Goal: Information Seeking & Learning: Learn about a topic

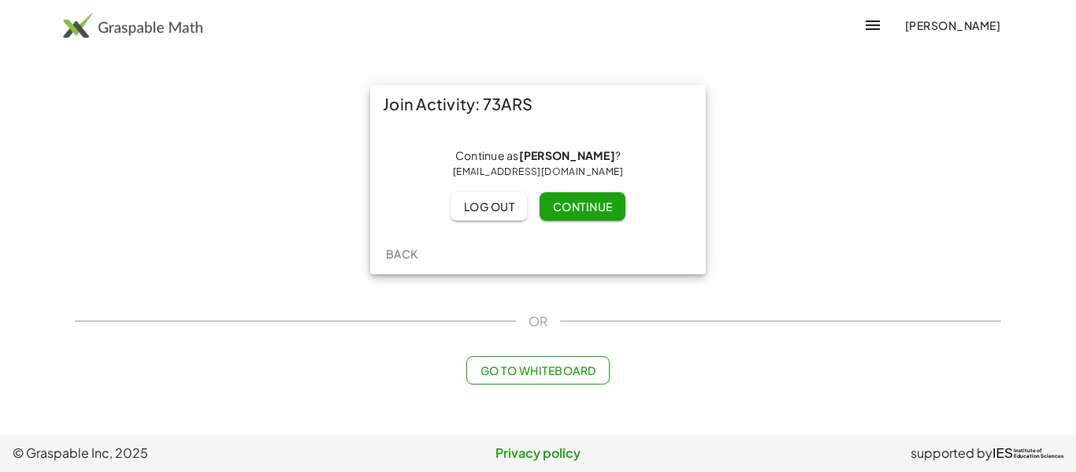
click at [588, 199] on span "Continue" at bounding box center [582, 206] width 60 height 14
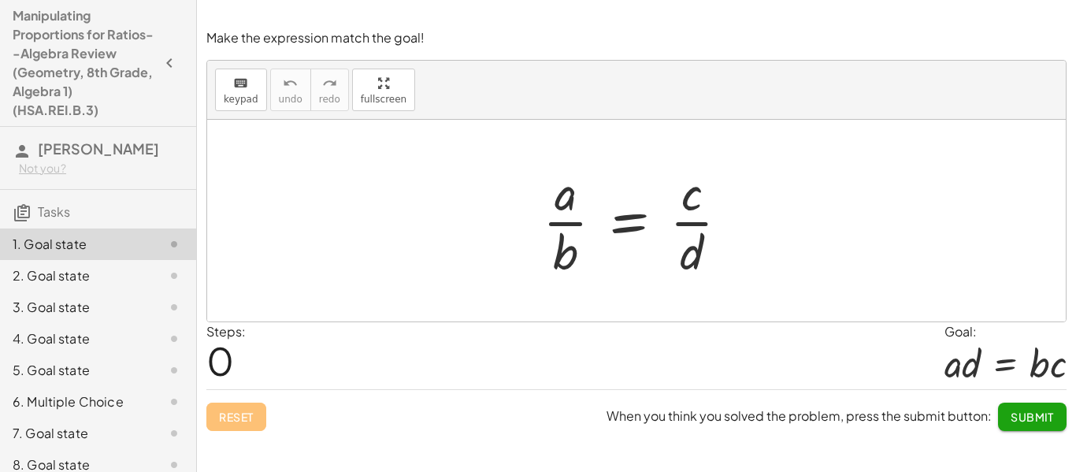
click at [633, 221] on div at bounding box center [642, 220] width 214 height 121
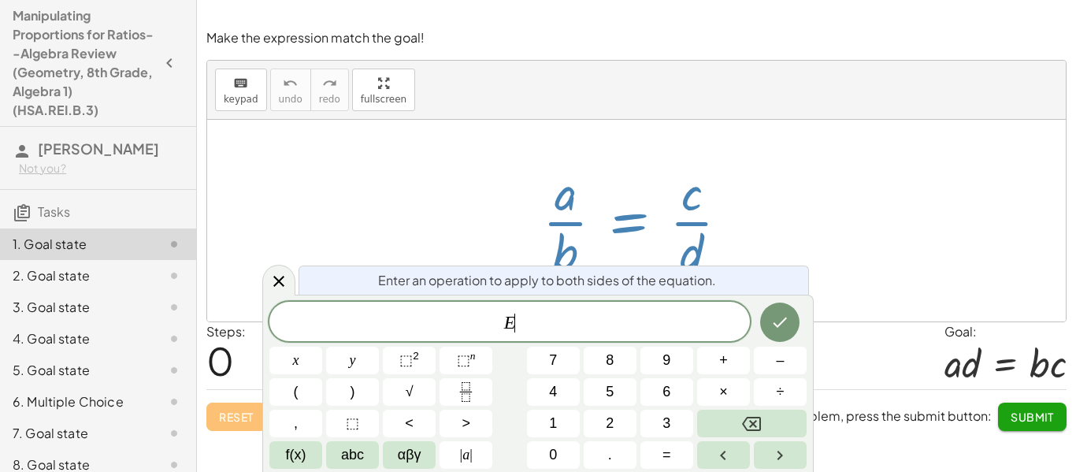
scroll to position [1, 0]
click at [281, 272] on icon at bounding box center [278, 281] width 19 height 19
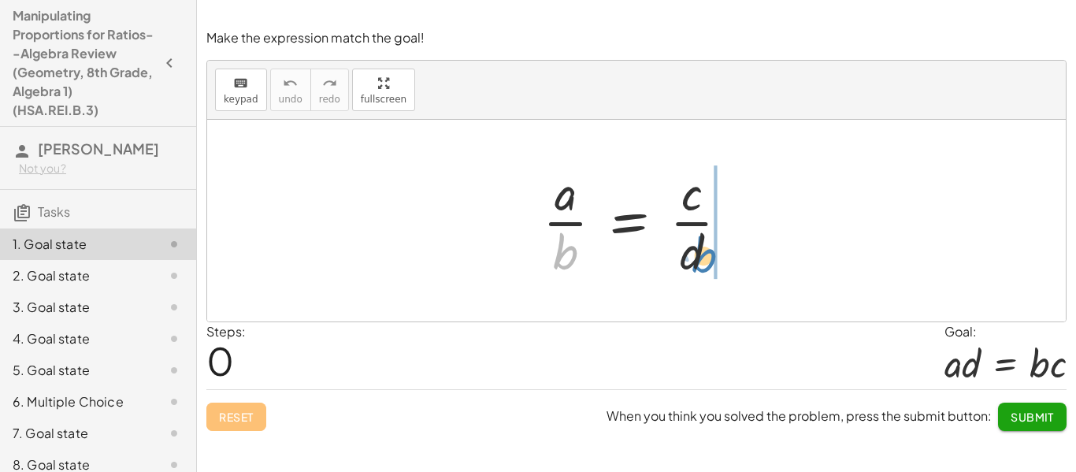
drag, startPoint x: 564, startPoint y: 257, endPoint x: 703, endPoint y: 260, distance: 138.7
click at [703, 260] on div at bounding box center [642, 220] width 214 height 121
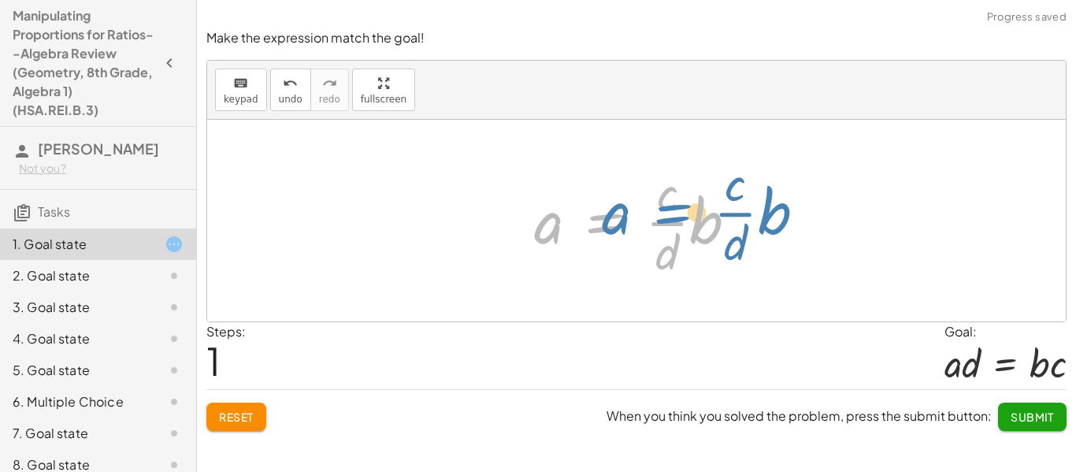
drag, startPoint x: 578, startPoint y: 231, endPoint x: 626, endPoint y: 225, distance: 47.6
click at [624, 222] on div at bounding box center [642, 220] width 232 height 121
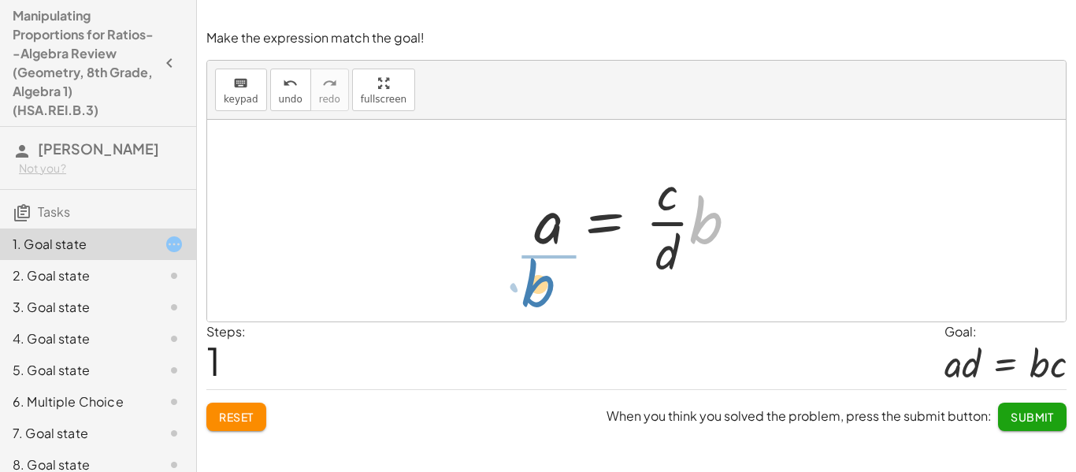
drag, startPoint x: 709, startPoint y: 211, endPoint x: 541, endPoint y: 276, distance: 179.8
click at [541, 279] on div at bounding box center [642, 220] width 232 height 121
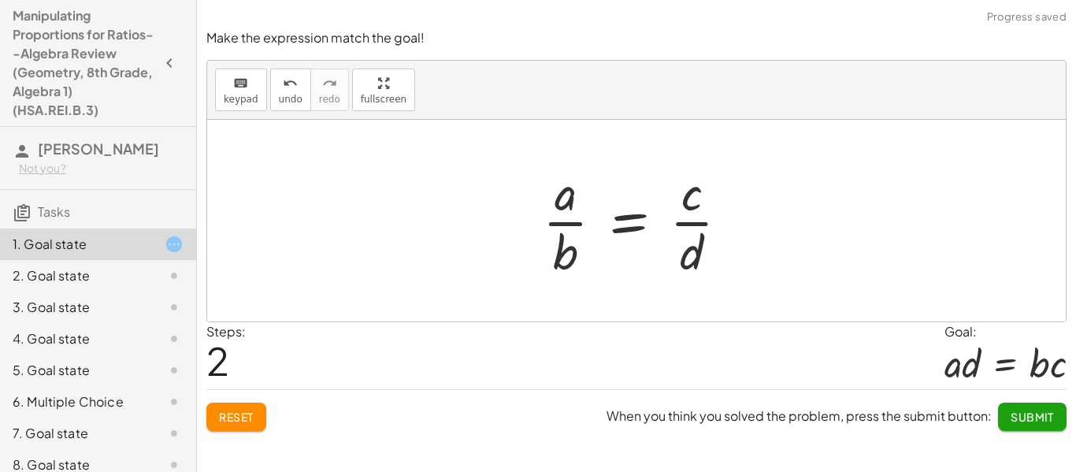
click at [255, 409] on button "Reset" at bounding box center [236, 417] width 60 height 28
click at [575, 224] on div at bounding box center [642, 220] width 214 height 121
click at [626, 224] on div at bounding box center [642, 220] width 214 height 121
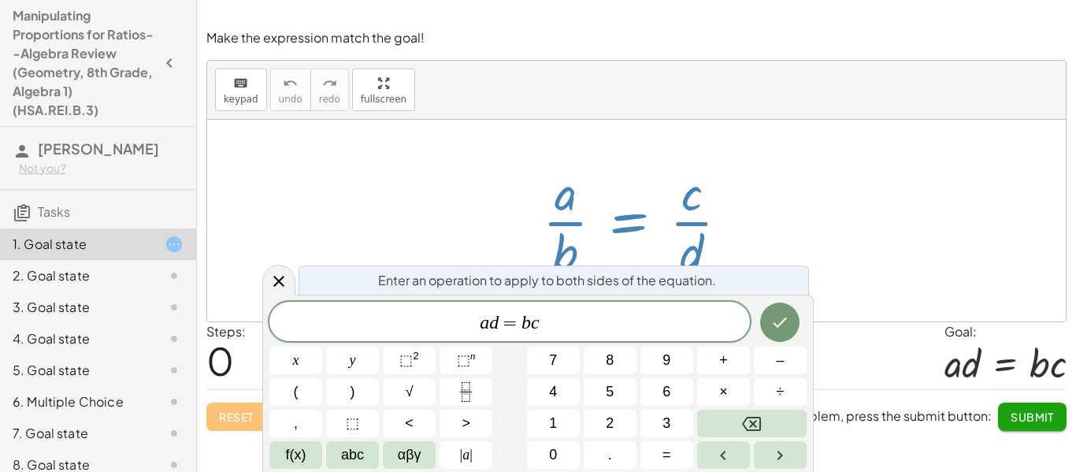
scroll to position [6, 0]
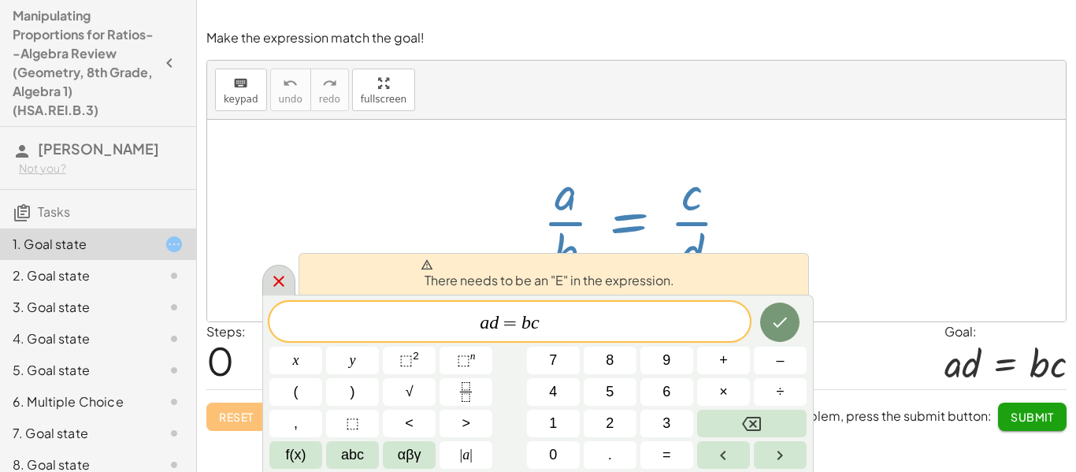
click at [274, 270] on div at bounding box center [278, 280] width 33 height 31
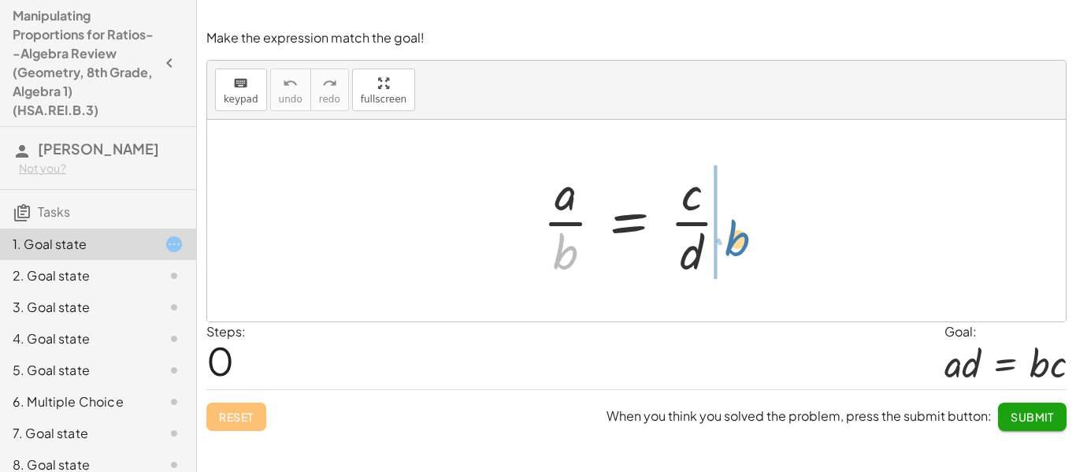
drag, startPoint x: 562, startPoint y: 259, endPoint x: 728, endPoint y: 242, distance: 167.2
click at [739, 243] on div at bounding box center [642, 220] width 214 height 121
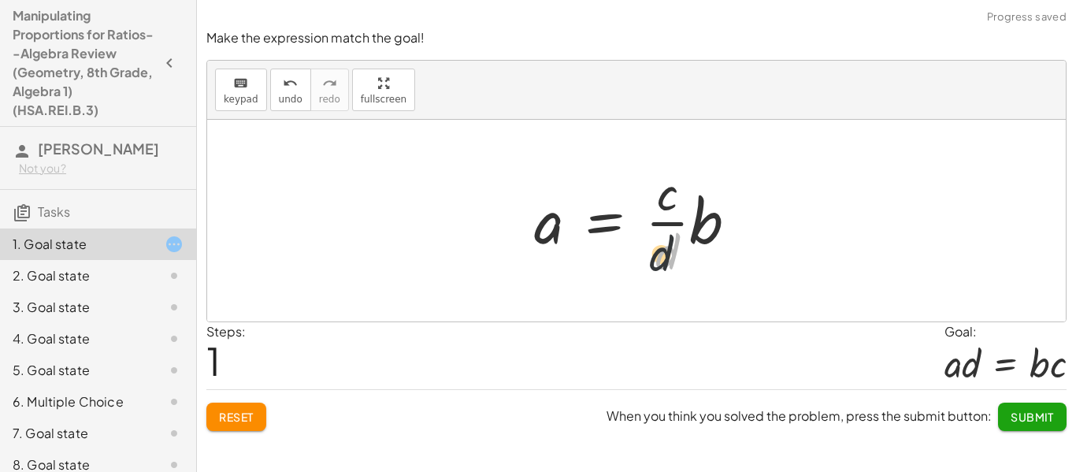
drag, startPoint x: 697, startPoint y: 259, endPoint x: 688, endPoint y: 262, distance: 10.0
click at [688, 262] on div at bounding box center [642, 220] width 232 height 121
drag, startPoint x: 671, startPoint y: 262, endPoint x: 563, endPoint y: 286, distance: 109.7
click at [563, 286] on div "· a · b = · c · d a · b = · c · d ·" at bounding box center [636, 221] width 859 height 202
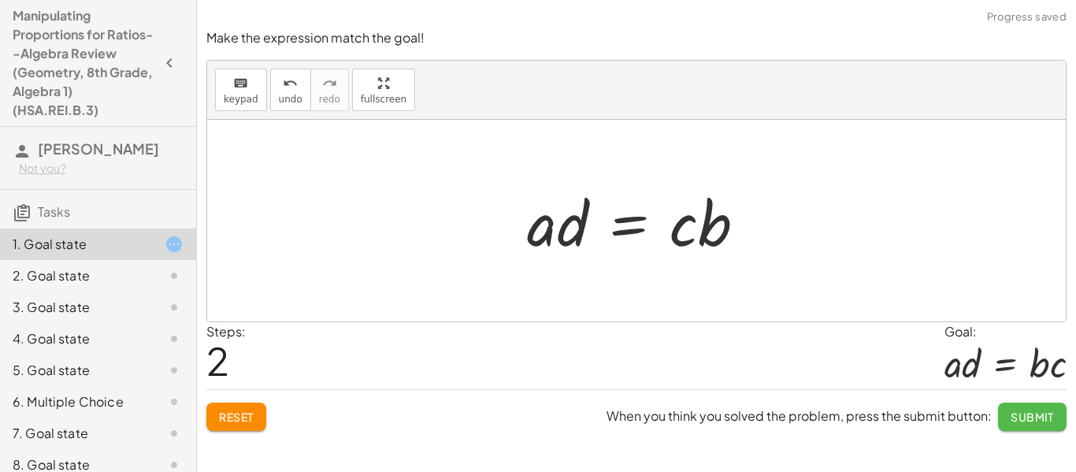
click at [1008, 414] on button "Submit" at bounding box center [1032, 417] width 69 height 28
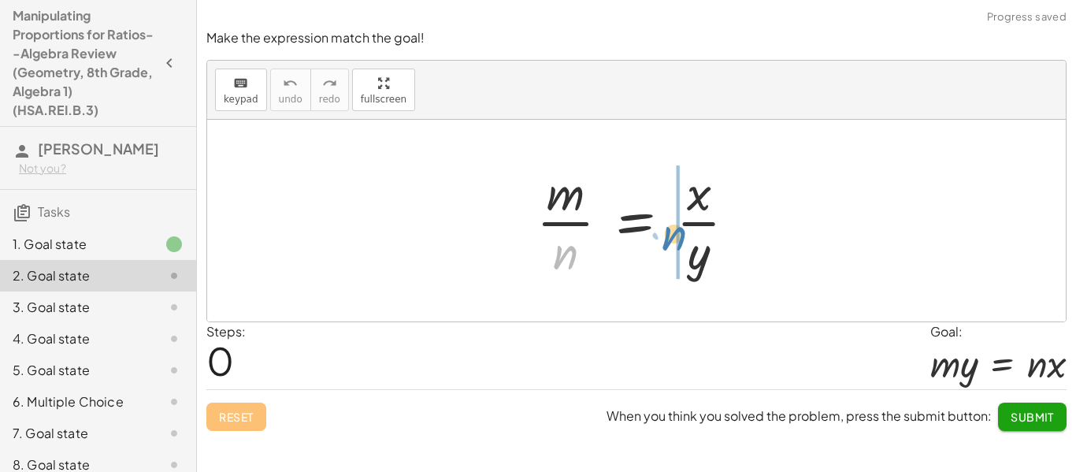
drag, startPoint x: 565, startPoint y: 257, endPoint x: 671, endPoint y: 237, distance: 107.4
click at [671, 237] on div at bounding box center [643, 220] width 228 height 121
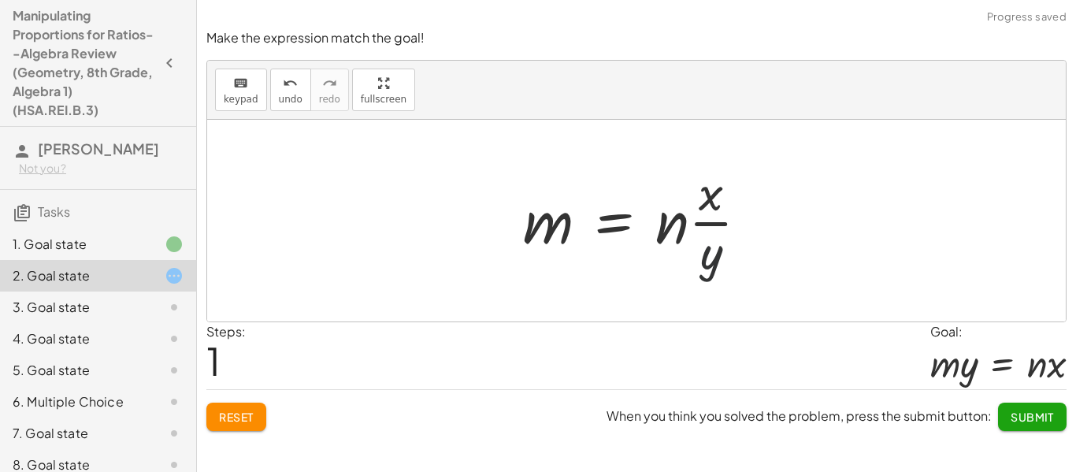
click at [726, 267] on div at bounding box center [642, 220] width 254 height 121
drag, startPoint x: 719, startPoint y: 265, endPoint x: 585, endPoint y: 262, distance: 134.0
click at [585, 262] on div at bounding box center [642, 220] width 254 height 121
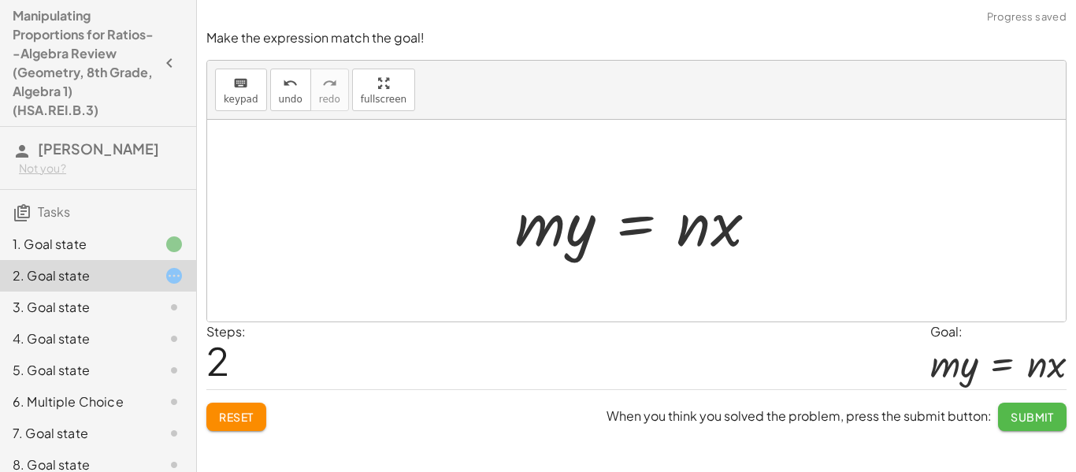
click at [1017, 407] on button "Submit" at bounding box center [1032, 417] width 69 height 28
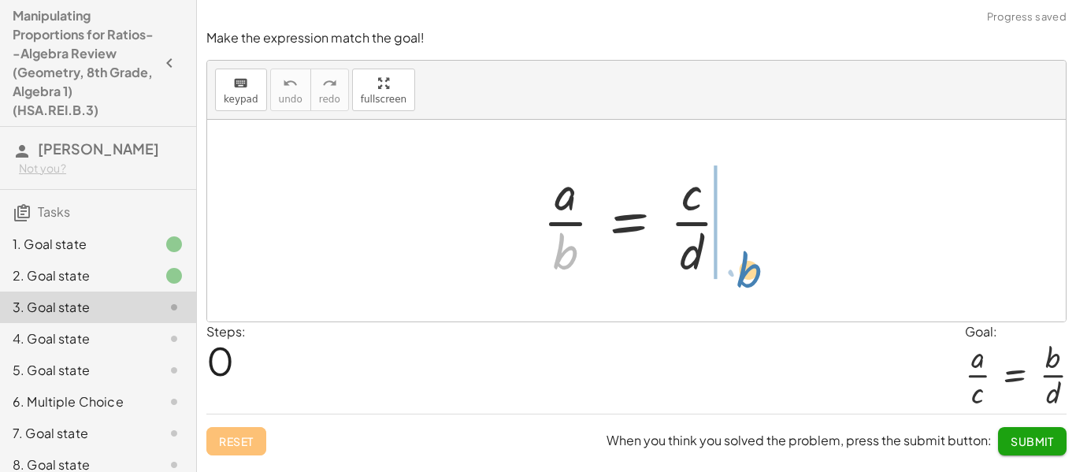
drag, startPoint x: 555, startPoint y: 247, endPoint x: 738, endPoint y: 265, distance: 184.5
click at [738, 265] on div at bounding box center [642, 220] width 214 height 121
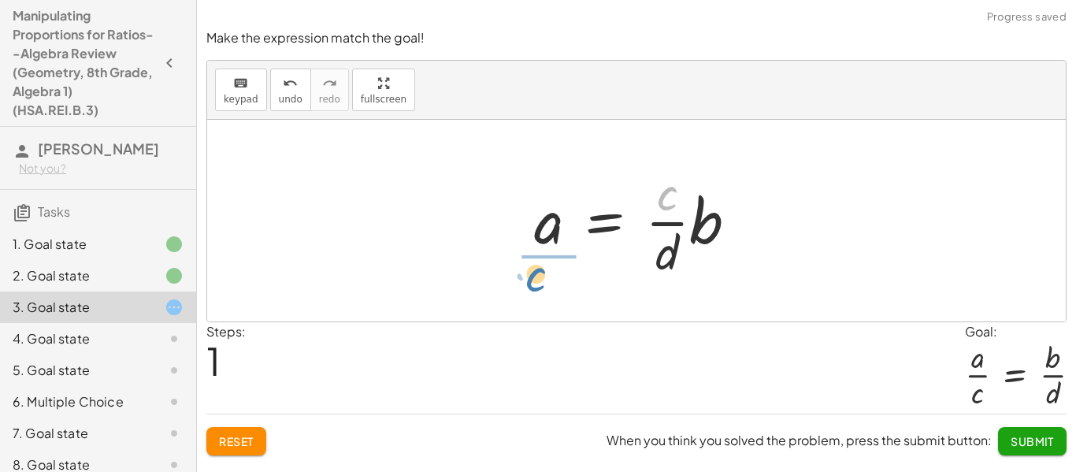
drag, startPoint x: 671, startPoint y: 196, endPoint x: 538, endPoint y: 277, distance: 155.3
click at [538, 277] on div at bounding box center [642, 220] width 232 height 121
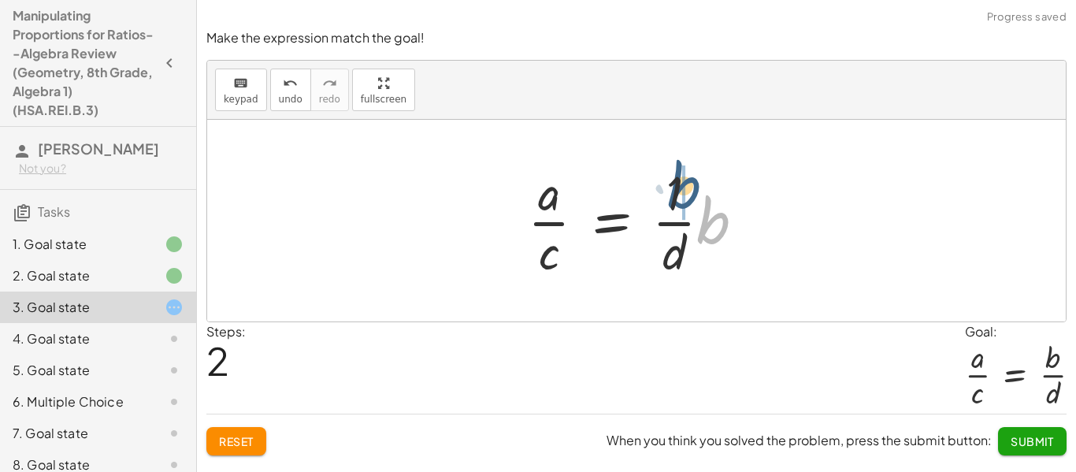
drag, startPoint x: 715, startPoint y: 235, endPoint x: 685, endPoint y: 199, distance: 46.4
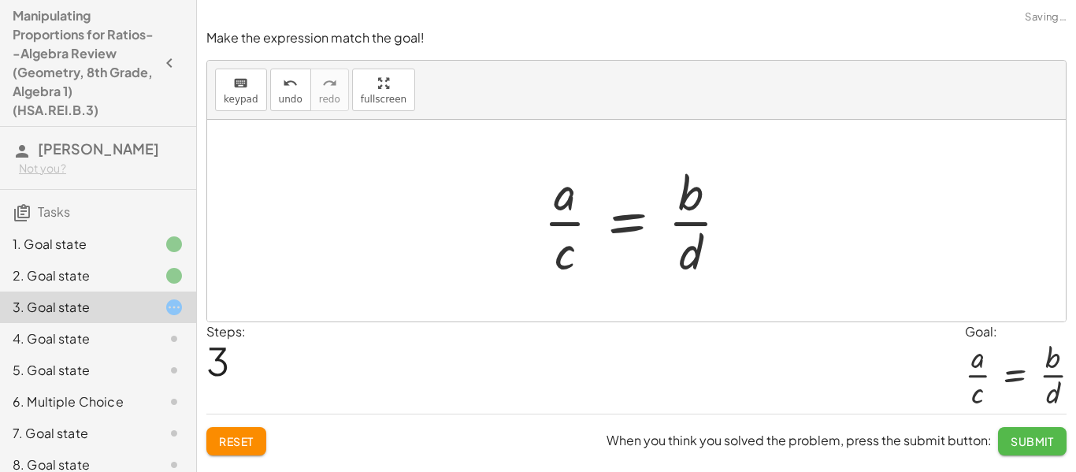
click at [1044, 451] on button "Submit" at bounding box center [1032, 441] width 69 height 28
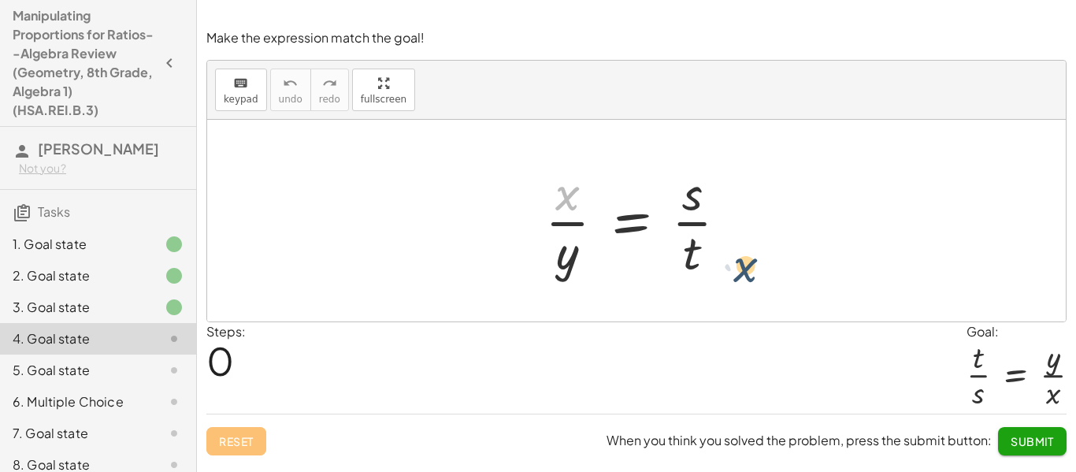
drag, startPoint x: 565, startPoint y: 197, endPoint x: 756, endPoint y: 270, distance: 205.0
drag, startPoint x: 570, startPoint y: 201, endPoint x: 720, endPoint y: 238, distance: 155.0
click at [720, 238] on div at bounding box center [642, 220] width 210 height 121
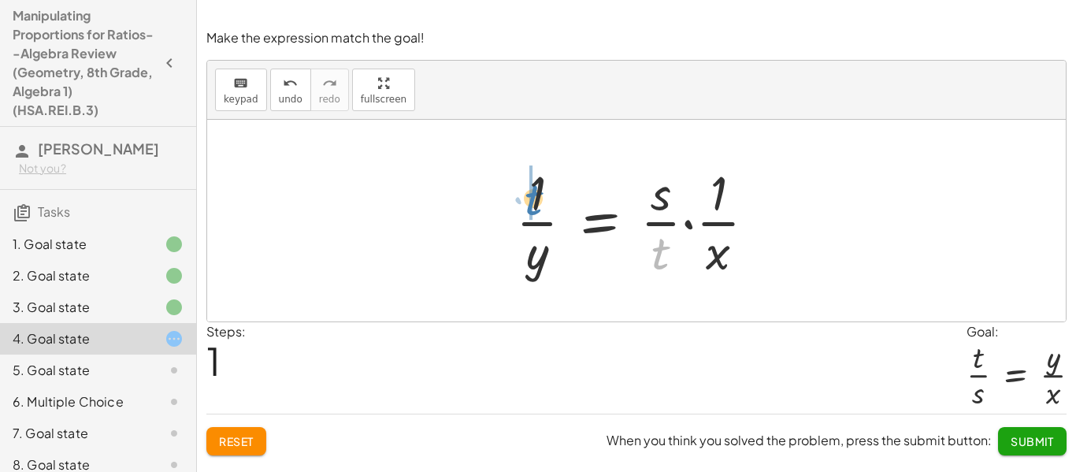
drag, startPoint x: 659, startPoint y: 257, endPoint x: 531, endPoint y: 202, distance: 138.7
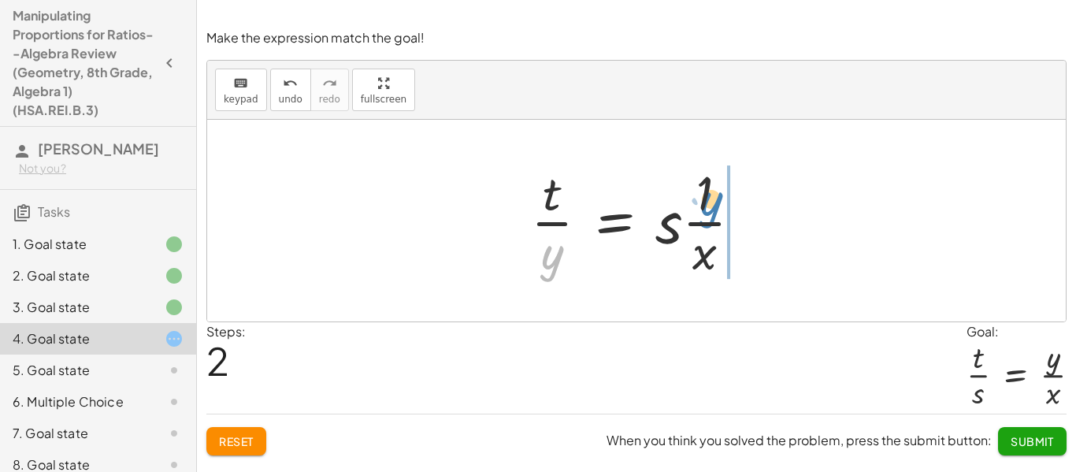
drag, startPoint x: 550, startPoint y: 258, endPoint x: 708, endPoint y: 202, distance: 167.5
click at [708, 202] on div at bounding box center [643, 220] width 240 height 121
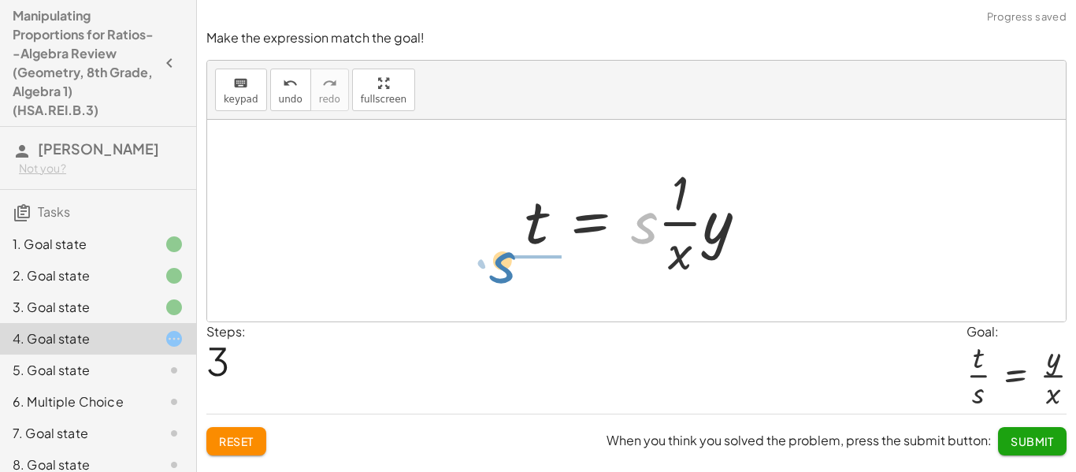
drag, startPoint x: 649, startPoint y: 232, endPoint x: 508, endPoint y: 271, distance: 146.4
click at [508, 271] on div "· x · y = · s · t · 1 · y = · · s · t · · 1 · x · t · 1 · y = · s · · 1 · x · t…" at bounding box center [636, 220] width 270 height 129
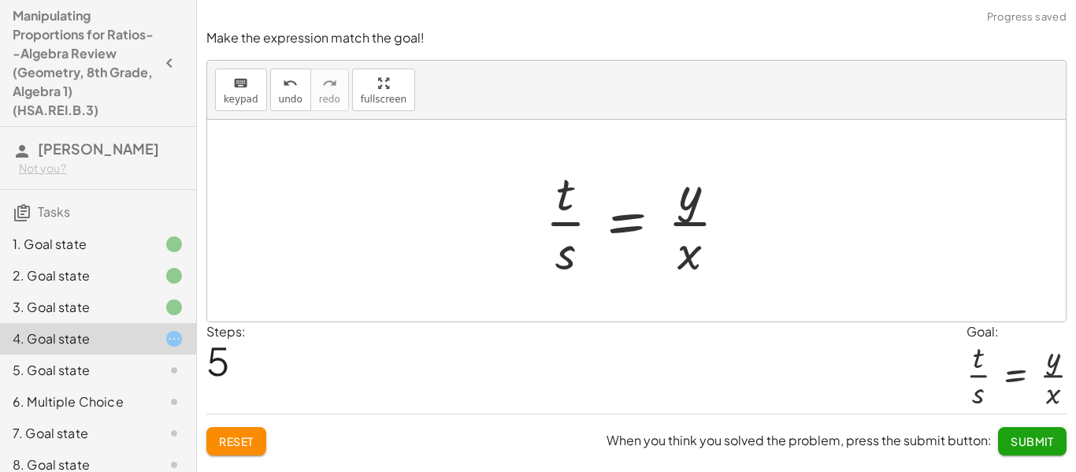
click at [1049, 437] on span "Submit" at bounding box center [1032, 441] width 43 height 14
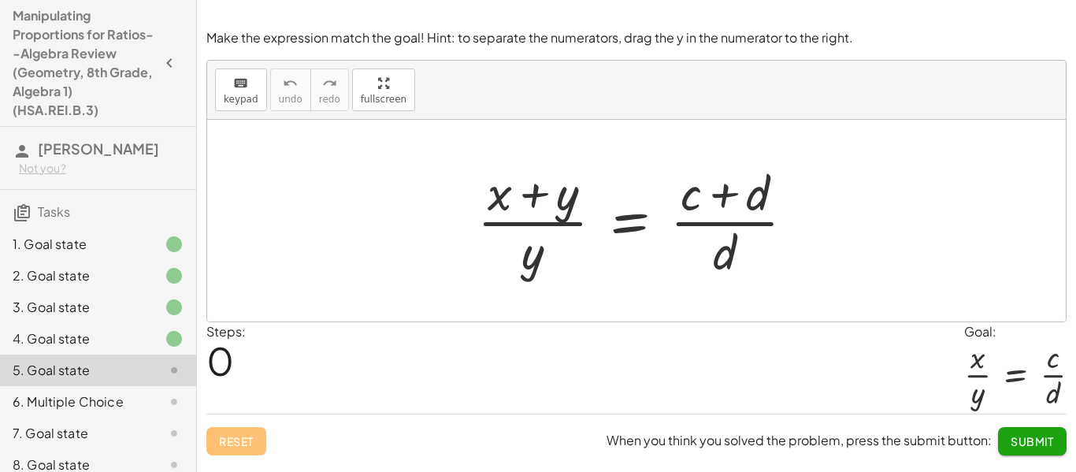
click at [527, 195] on div at bounding box center [642, 220] width 345 height 121
drag, startPoint x: 570, startPoint y: 194, endPoint x: 533, endPoint y: 257, distance: 73.1
click at [533, 257] on div at bounding box center [642, 220] width 345 height 121
drag, startPoint x: 529, startPoint y: 263, endPoint x: 568, endPoint y: 211, distance: 64.8
click at [568, 211] on div at bounding box center [642, 220] width 345 height 121
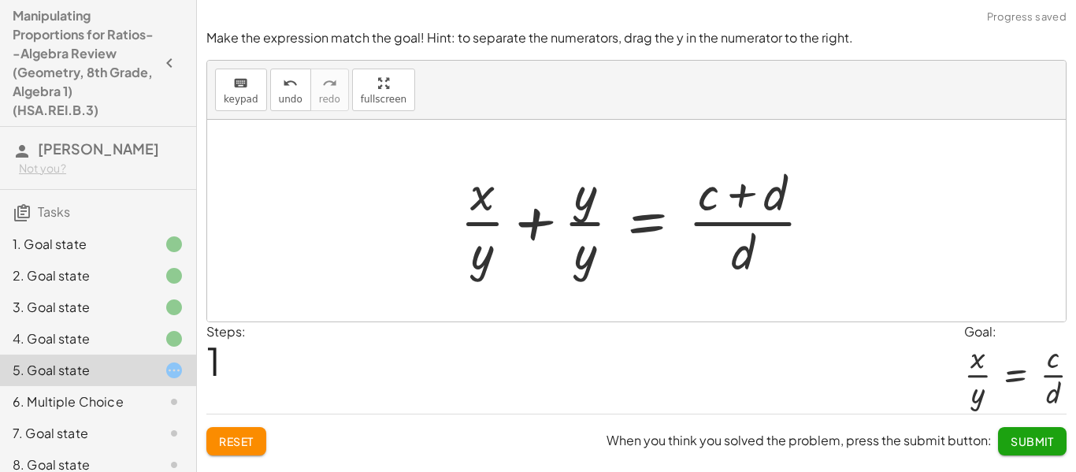
click at [577, 219] on div at bounding box center [642, 220] width 381 height 121
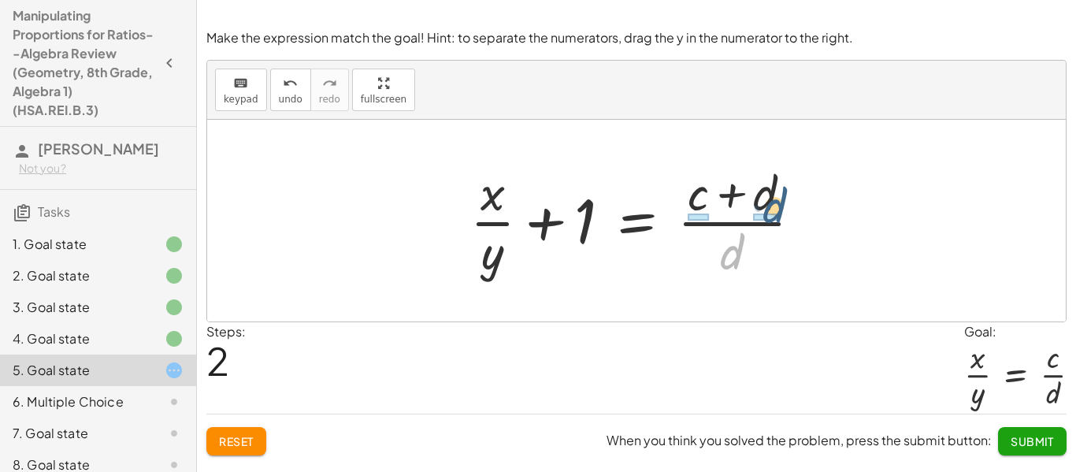
drag, startPoint x: 737, startPoint y: 260, endPoint x: 779, endPoint y: 213, distance: 63.6
click at [779, 213] on div at bounding box center [643, 220] width 360 height 121
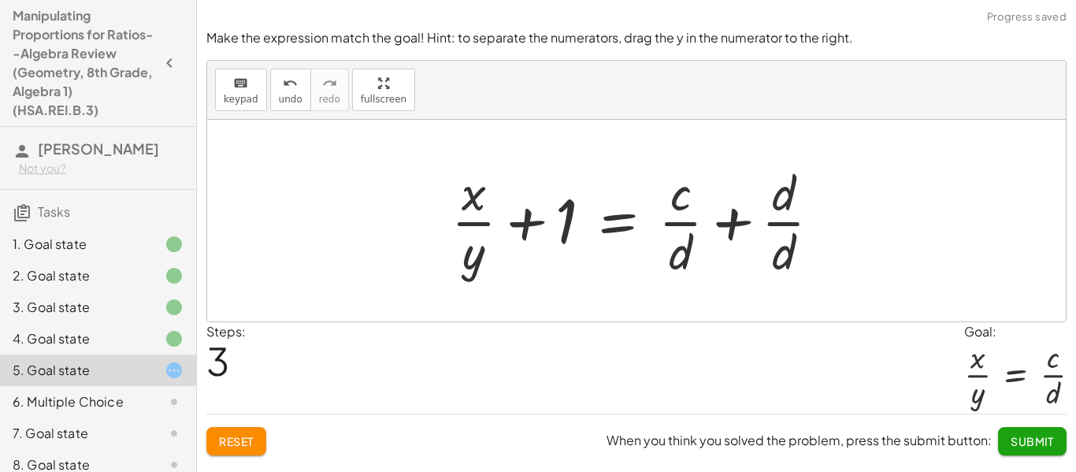
click at [778, 223] on div at bounding box center [643, 220] width 398 height 121
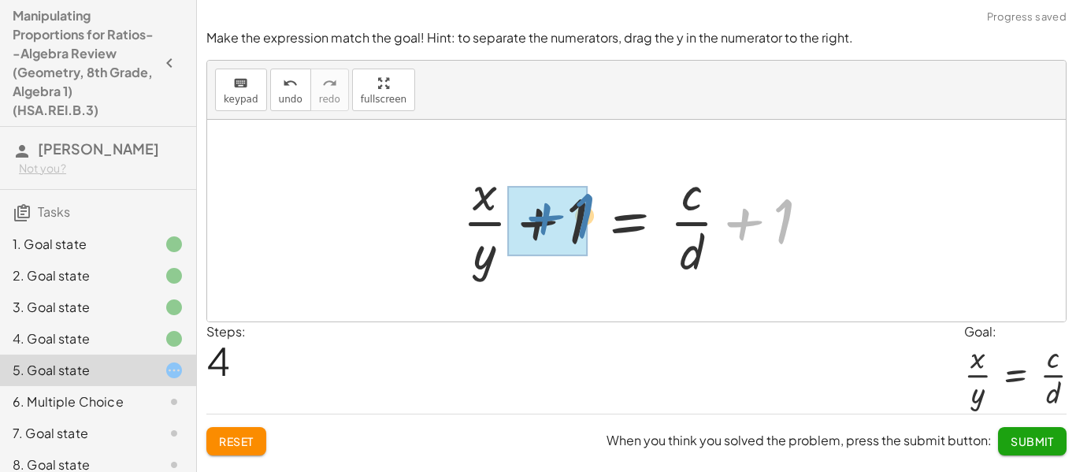
drag, startPoint x: 778, startPoint y: 223, endPoint x: 581, endPoint y: 217, distance: 197.9
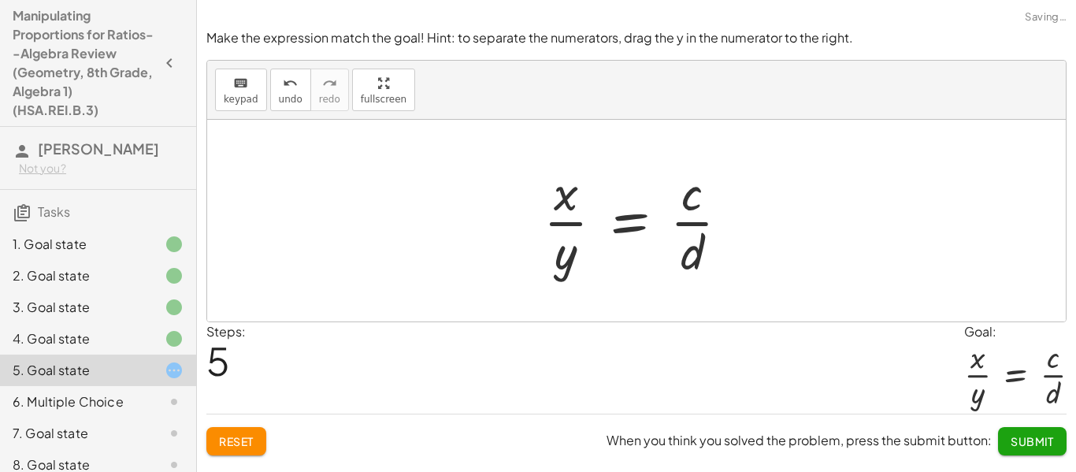
click at [1051, 446] on span "Submit" at bounding box center [1032, 441] width 43 height 14
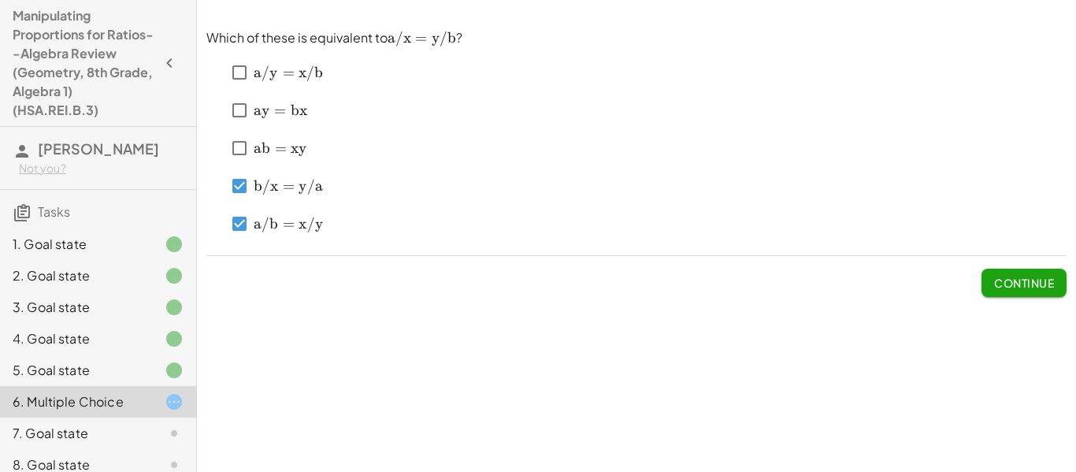
click at [1016, 283] on span "Continue" at bounding box center [1024, 283] width 60 height 14
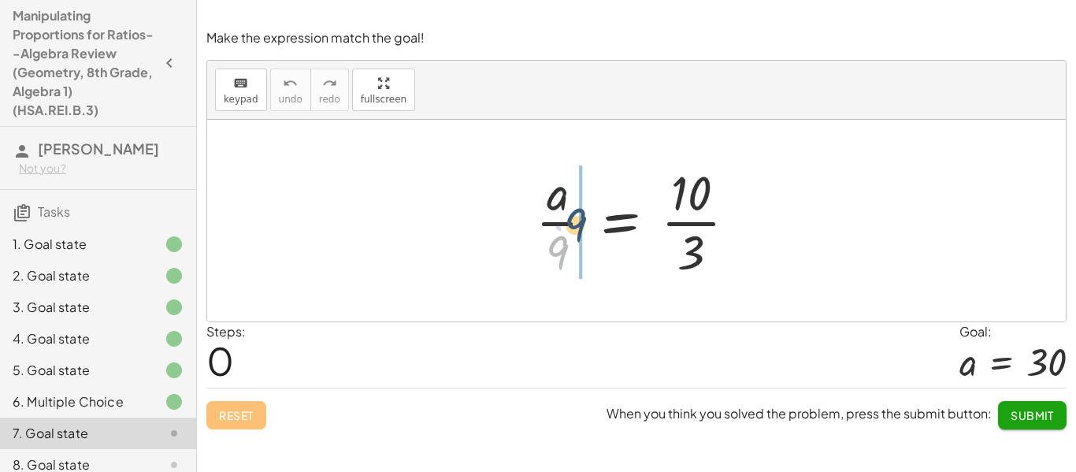
drag, startPoint x: 557, startPoint y: 247, endPoint x: 575, endPoint y: 220, distance: 33.0
click at [575, 220] on div at bounding box center [642, 220] width 229 height 121
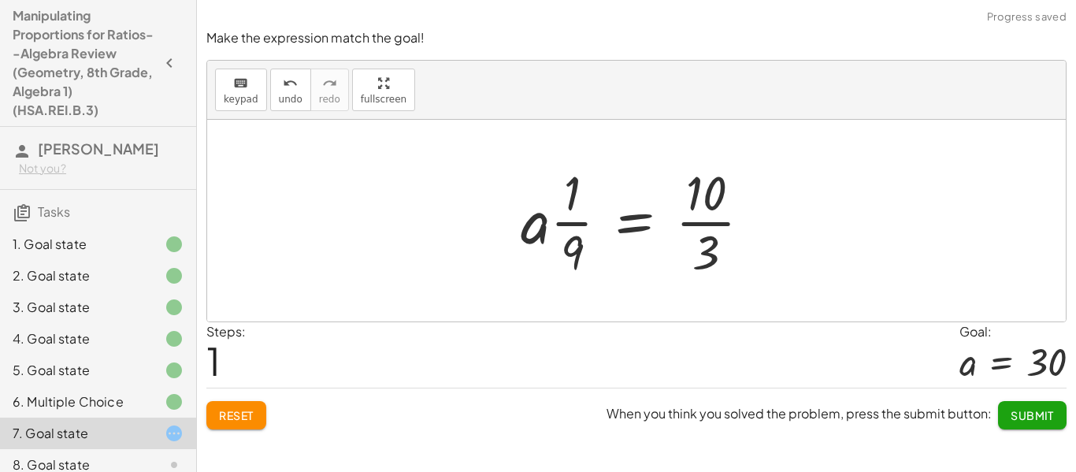
click at [569, 222] on div at bounding box center [642, 220] width 258 height 121
click at [574, 223] on div at bounding box center [642, 220] width 258 height 121
drag, startPoint x: 576, startPoint y: 254, endPoint x: 582, endPoint y: 206, distance: 47.7
click at [582, 206] on div at bounding box center [642, 220] width 258 height 121
drag, startPoint x: 574, startPoint y: 195, endPoint x: 585, endPoint y: 266, distance: 71.6
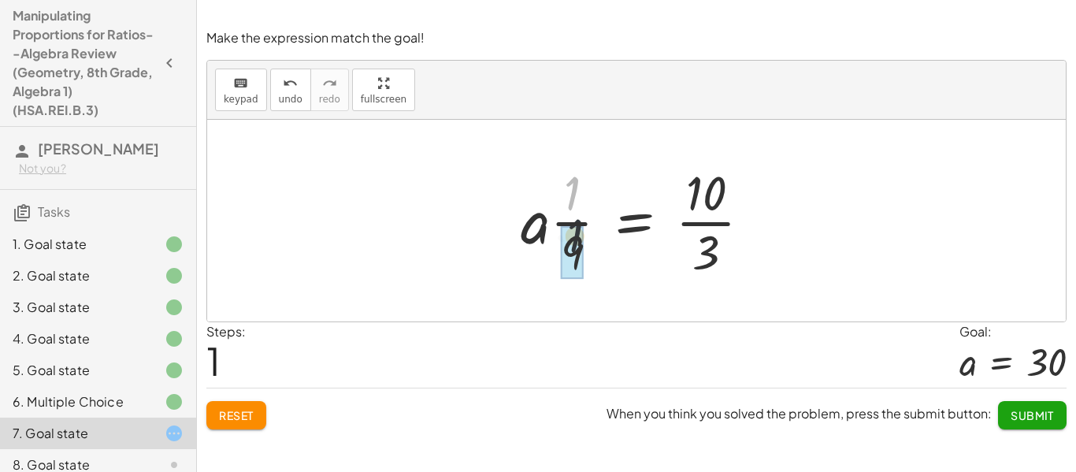
drag, startPoint x: 577, startPoint y: 198, endPoint x: 579, endPoint y: 253, distance: 55.2
drag, startPoint x: 581, startPoint y: 243, endPoint x: 584, endPoint y: 205, distance: 38.7
click at [584, 205] on div at bounding box center [642, 220] width 258 height 121
drag, startPoint x: 237, startPoint y: 410, endPoint x: 245, endPoint y: 409, distance: 7.9
click at [239, 410] on span "Reset" at bounding box center [236, 415] width 35 height 14
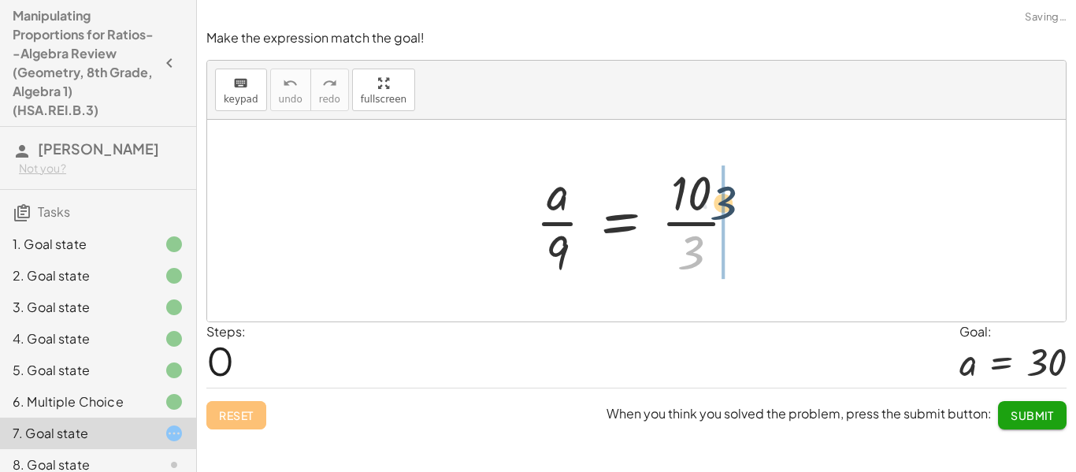
drag, startPoint x: 698, startPoint y: 261, endPoint x: 726, endPoint y: 208, distance: 59.9
click at [726, 208] on div at bounding box center [642, 220] width 229 height 121
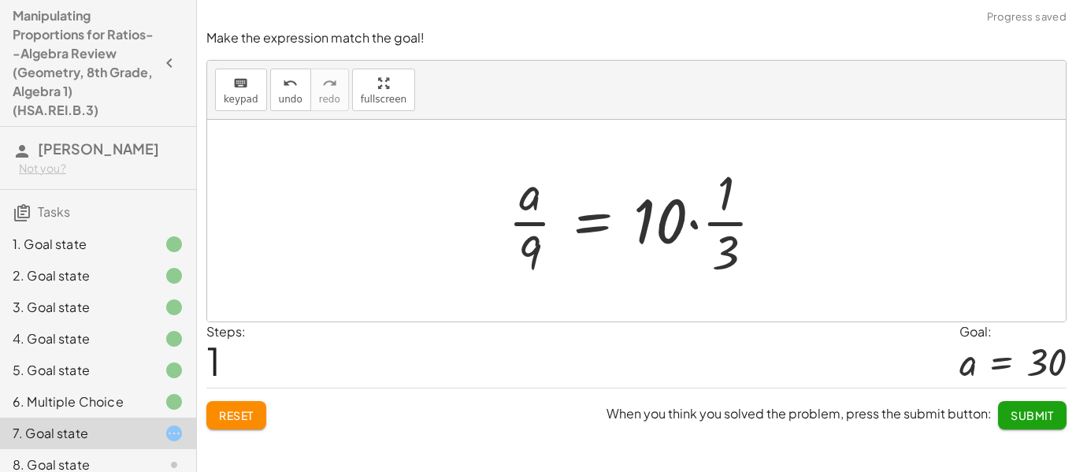
click at [697, 223] on div at bounding box center [642, 220] width 284 height 121
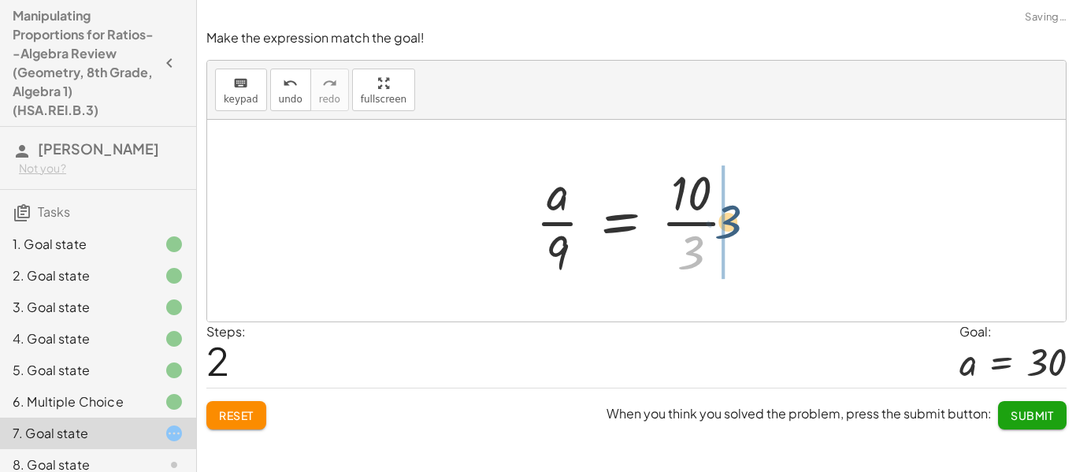
drag, startPoint x: 690, startPoint y: 251, endPoint x: 723, endPoint y: 218, distance: 45.7
click at [727, 219] on div at bounding box center [642, 220] width 229 height 121
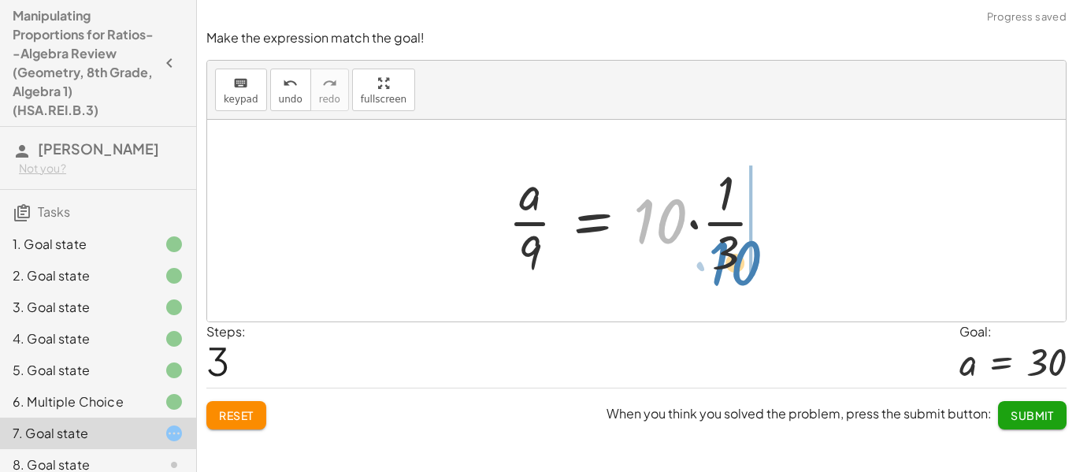
drag, startPoint x: 687, startPoint y: 221, endPoint x: 758, endPoint y: 262, distance: 81.5
click at [759, 262] on div at bounding box center [642, 220] width 284 height 121
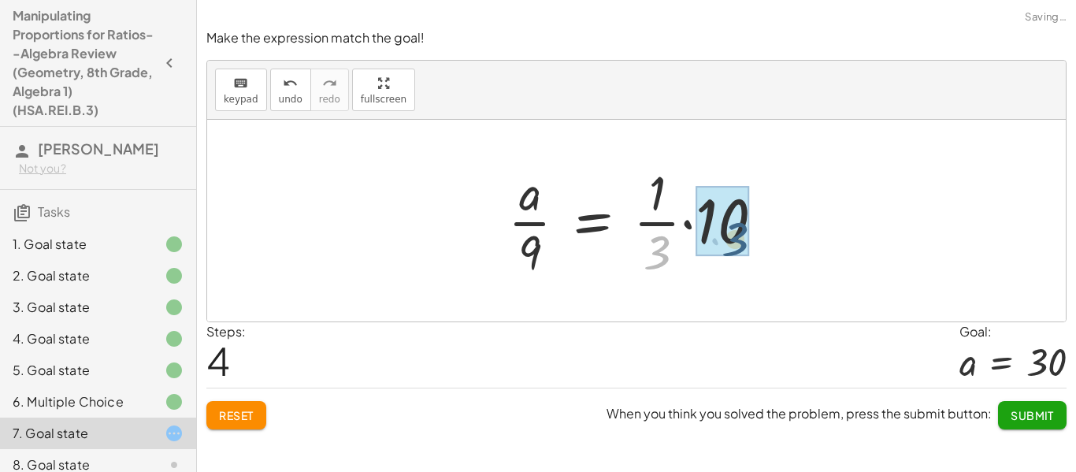
drag, startPoint x: 655, startPoint y: 251, endPoint x: 730, endPoint y: 236, distance: 77.1
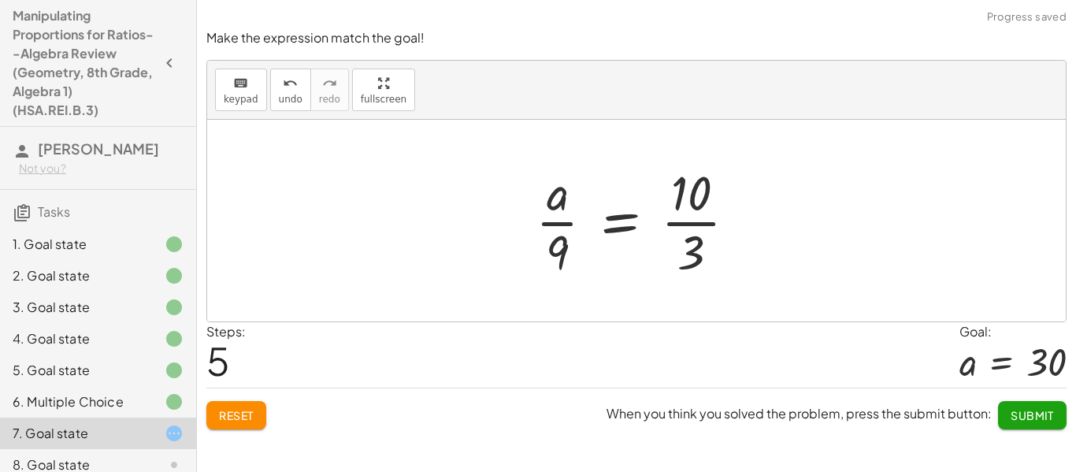
click at [686, 224] on div at bounding box center [642, 220] width 229 height 121
click at [617, 226] on div at bounding box center [642, 220] width 229 height 121
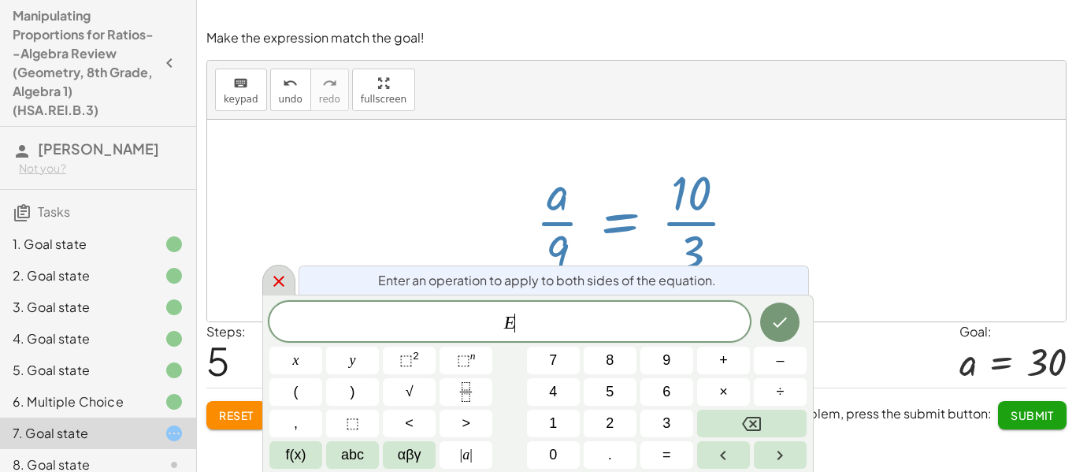
click at [276, 277] on icon at bounding box center [278, 281] width 11 height 11
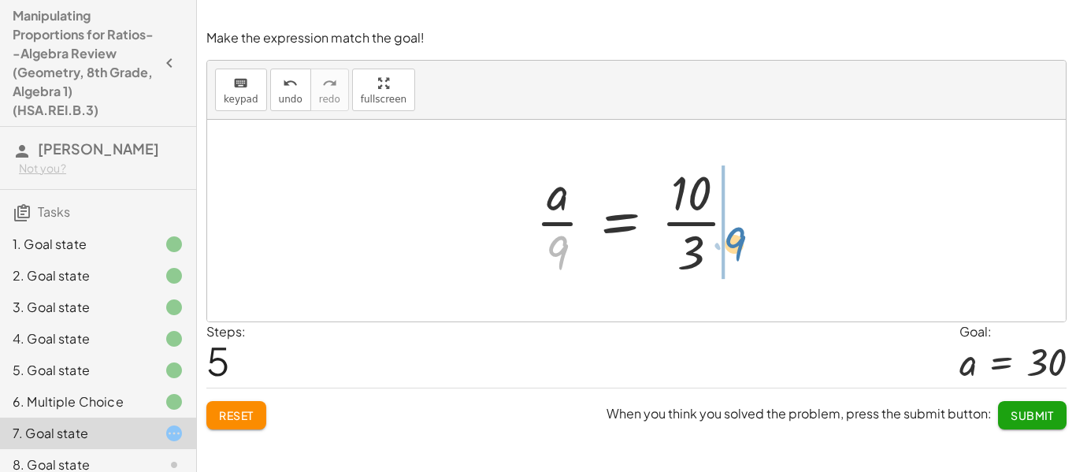
drag, startPoint x: 562, startPoint y: 250, endPoint x: 746, endPoint y: 246, distance: 184.4
click at [745, 246] on div at bounding box center [642, 220] width 229 height 121
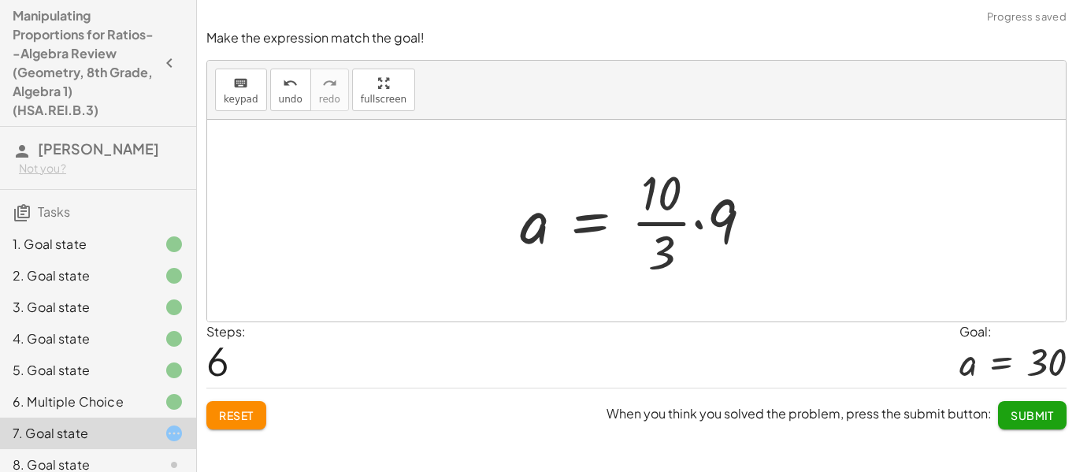
click at [694, 225] on div at bounding box center [642, 220] width 261 height 121
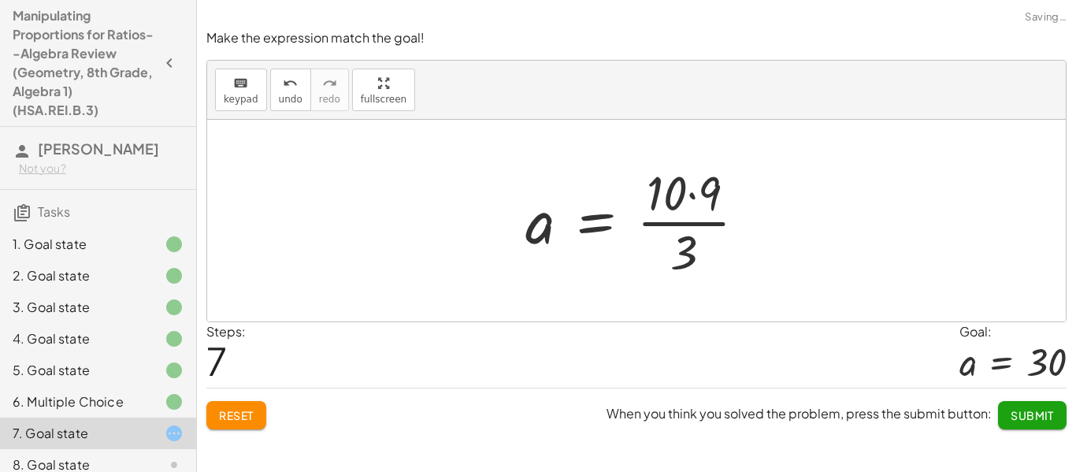
click at [690, 193] on div at bounding box center [643, 220] width 250 height 121
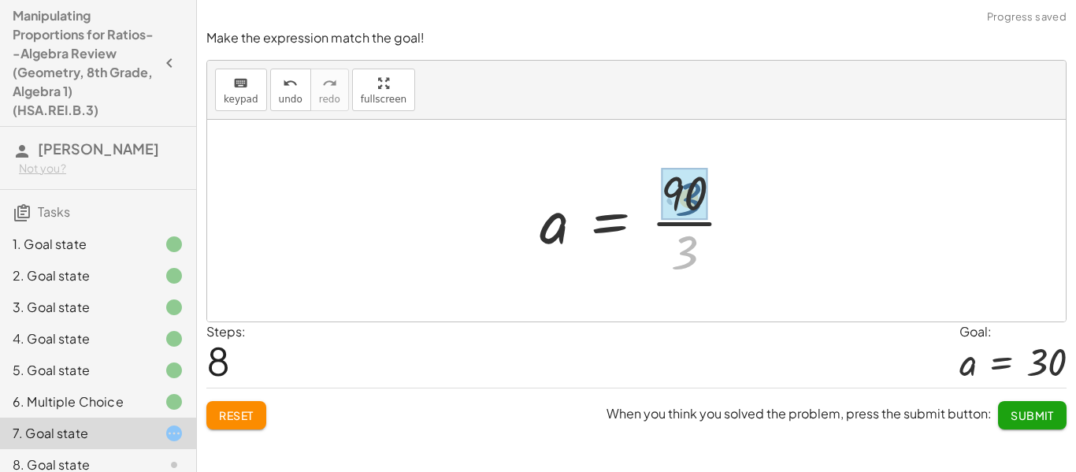
drag, startPoint x: 678, startPoint y: 254, endPoint x: 682, endPoint y: 199, distance: 54.5
click at [1040, 409] on span "Submit" at bounding box center [1032, 415] width 43 height 14
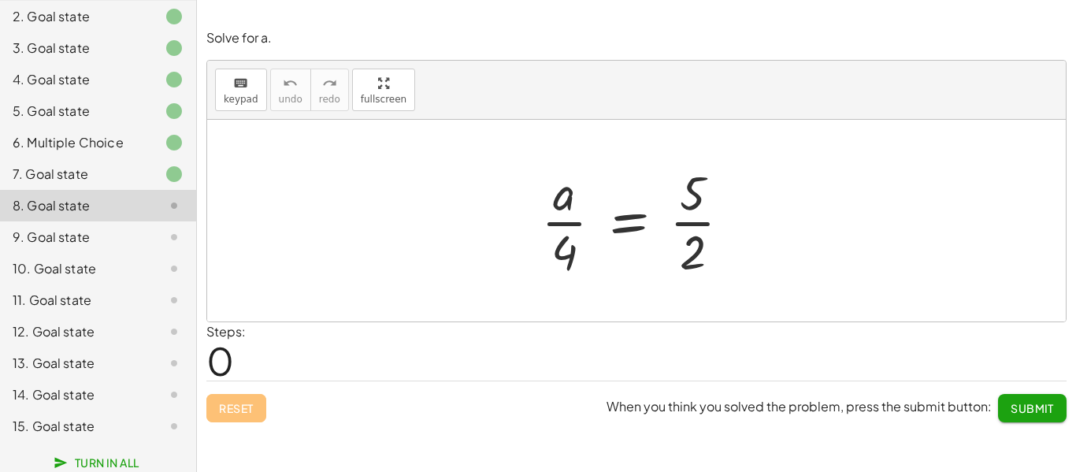
scroll to position [264, 0]
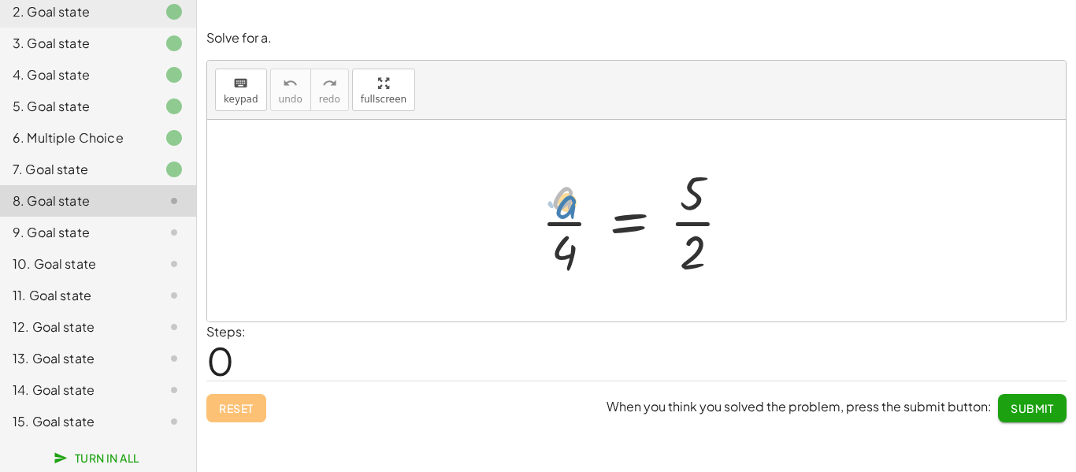
drag, startPoint x: 567, startPoint y: 197, endPoint x: 569, endPoint y: 205, distance: 8.2
click at [569, 205] on div at bounding box center [642, 220] width 218 height 121
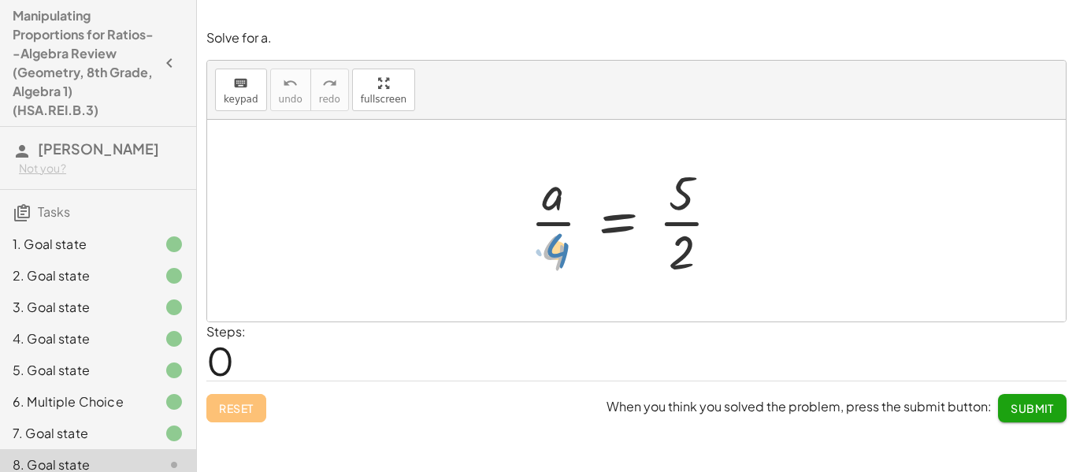
click at [556, 247] on div at bounding box center [631, 220] width 218 height 121
click at [741, 215] on div at bounding box center [737, 222] width 28 height 28
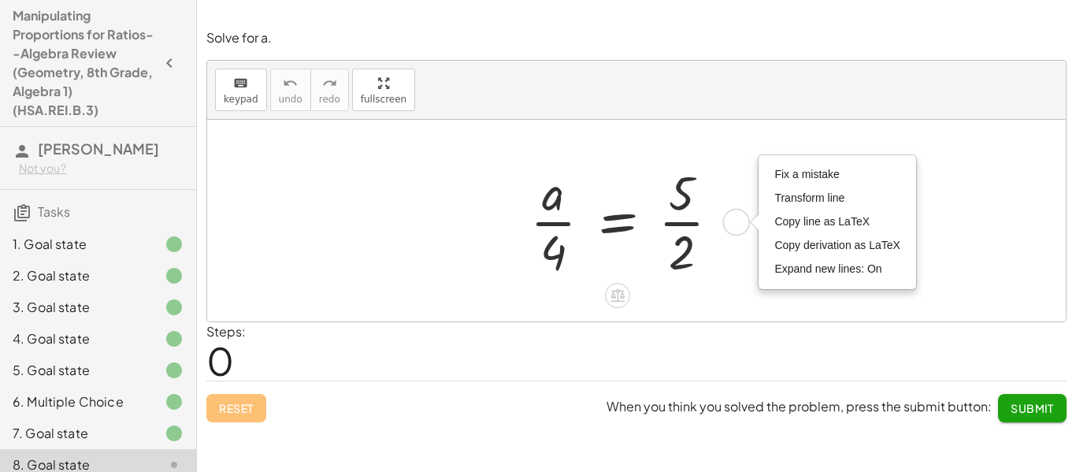
click at [734, 221] on div "Fix a mistake Transform line Copy line as LaTeX Copy derivation as LaTeX Expand…" at bounding box center [737, 222] width 28 height 28
drag, startPoint x: 708, startPoint y: 262, endPoint x: 715, endPoint y: 258, distance: 8.5
click at [715, 258] on div at bounding box center [631, 220] width 218 height 121
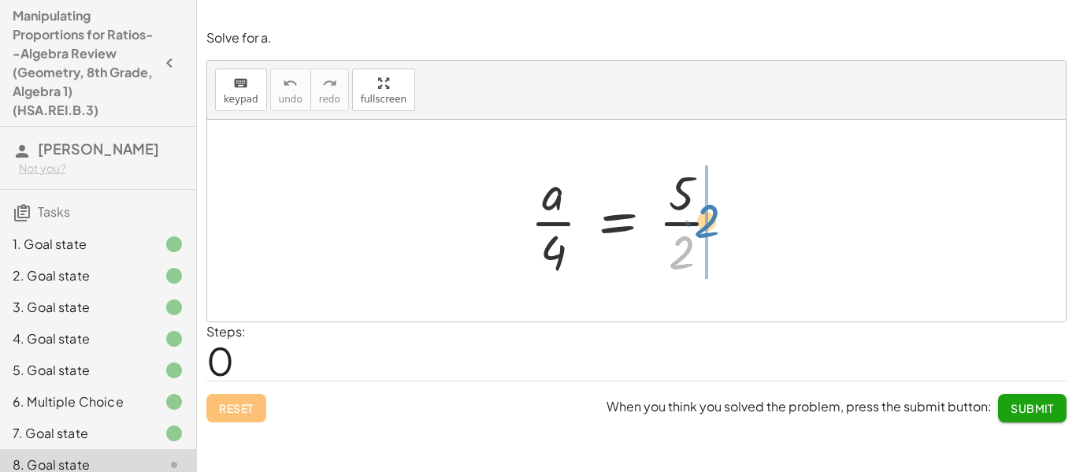
drag, startPoint x: 685, startPoint y: 261, endPoint x: 711, endPoint y: 231, distance: 39.7
click at [711, 231] on div at bounding box center [631, 220] width 218 height 121
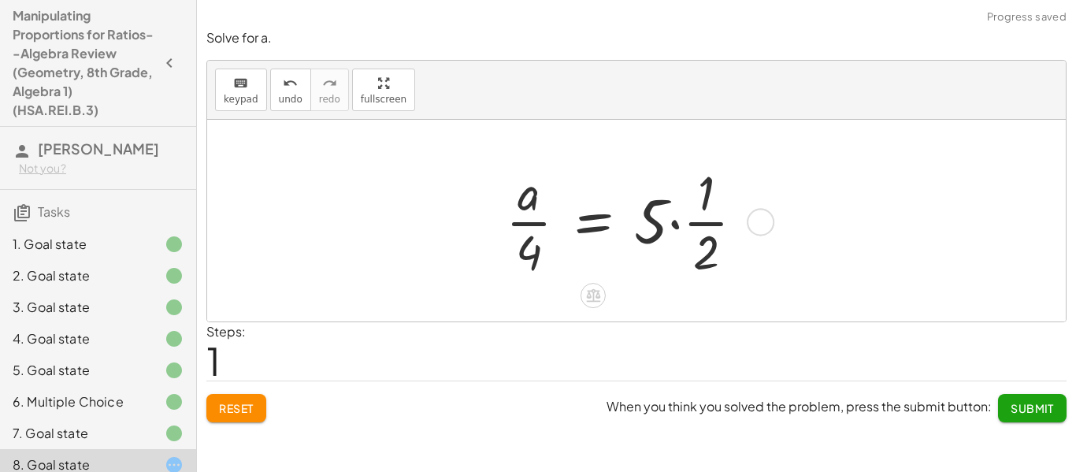
click at [674, 222] on div at bounding box center [631, 220] width 267 height 121
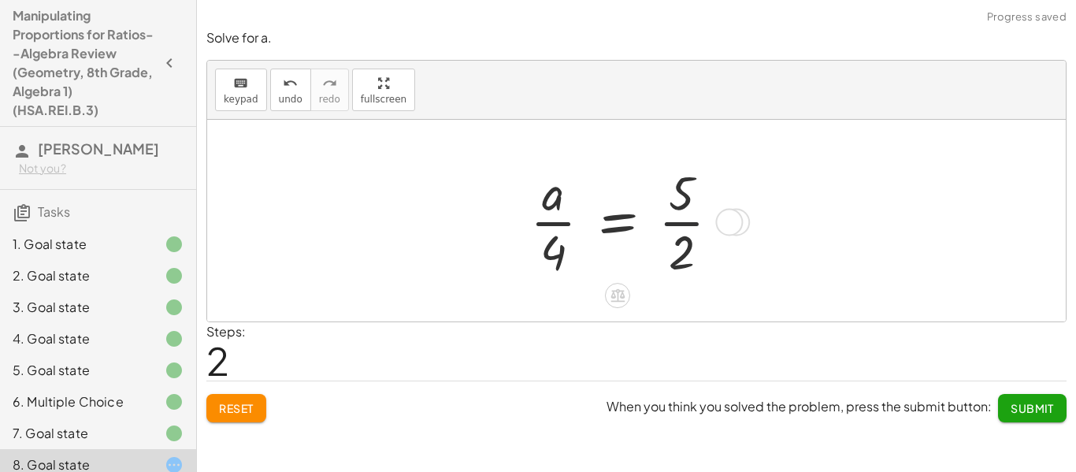
click at [698, 221] on div at bounding box center [631, 220] width 218 height 121
click at [690, 223] on div at bounding box center [631, 220] width 218 height 121
drag, startPoint x: 555, startPoint y: 247, endPoint x: 711, endPoint y: 232, distance: 156.8
click at [711, 232] on div at bounding box center [631, 220] width 218 height 121
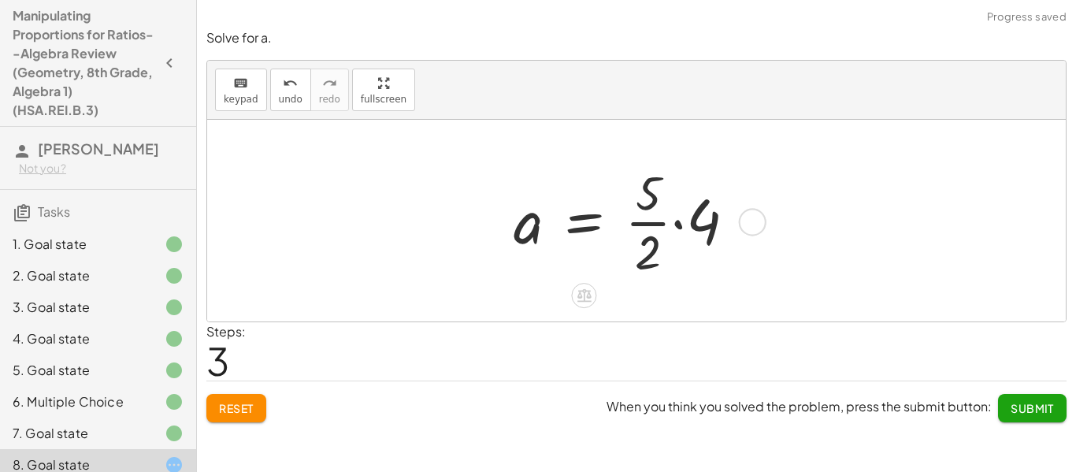
click at [682, 225] on div at bounding box center [631, 220] width 251 height 121
click at [667, 198] on div at bounding box center [626, 220] width 238 height 121
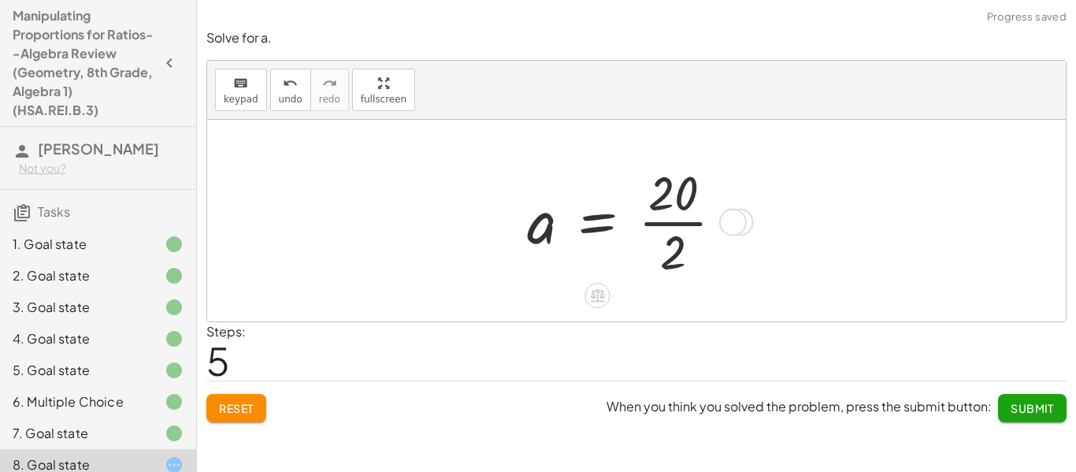
click at [660, 226] on div at bounding box center [631, 220] width 225 height 121
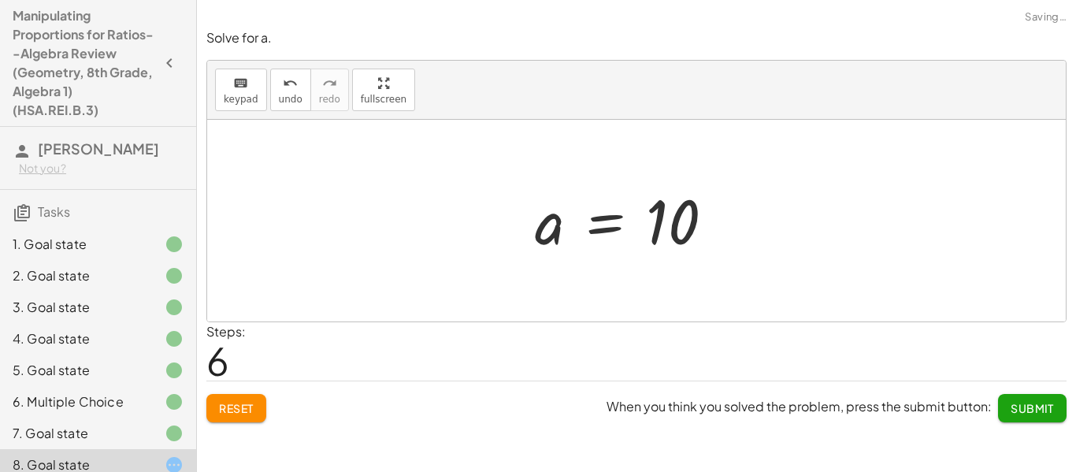
click at [1031, 395] on button "Submit" at bounding box center [1032, 408] width 69 height 28
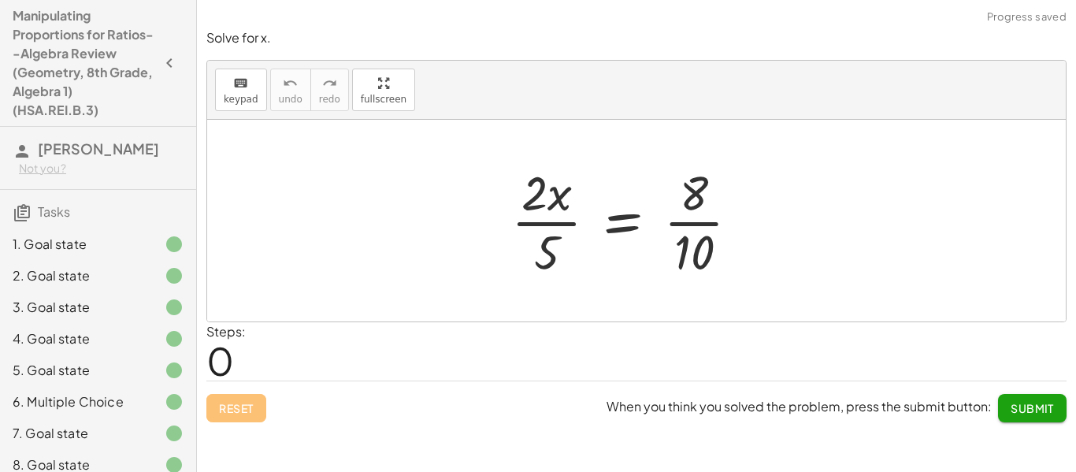
scroll to position [264, 0]
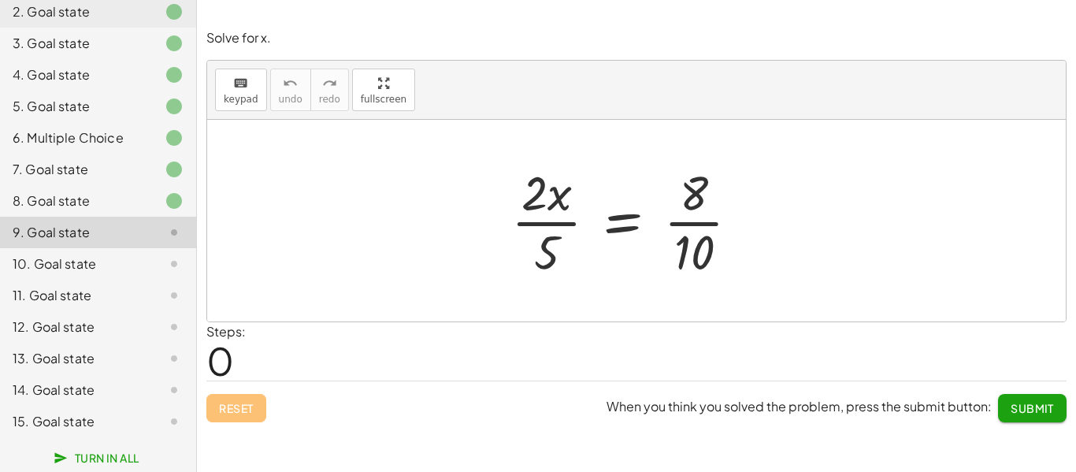
click at [690, 227] on div at bounding box center [631, 220] width 256 height 121
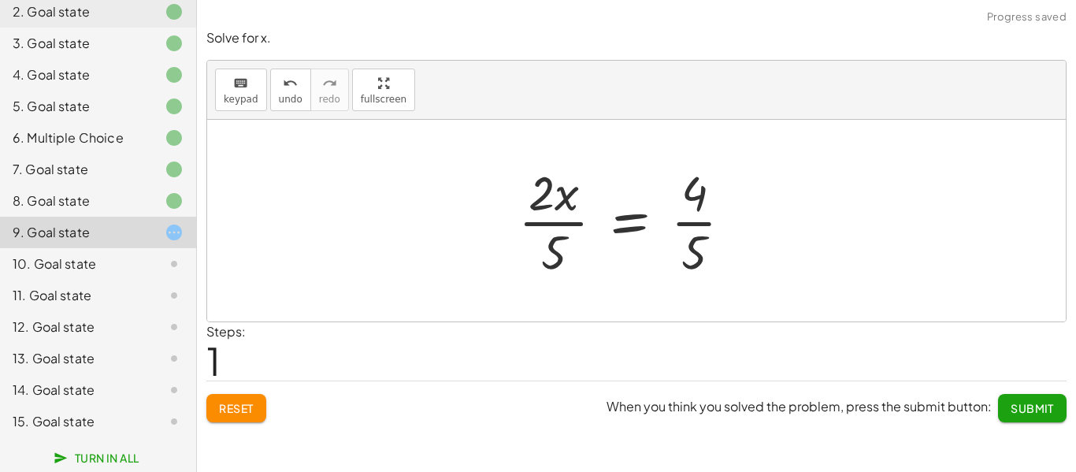
click at [690, 227] on div at bounding box center [632, 220] width 243 height 121
drag, startPoint x: 560, startPoint y: 252, endPoint x: 745, endPoint y: 236, distance: 185.0
click at [745, 236] on div at bounding box center [632, 220] width 243 height 121
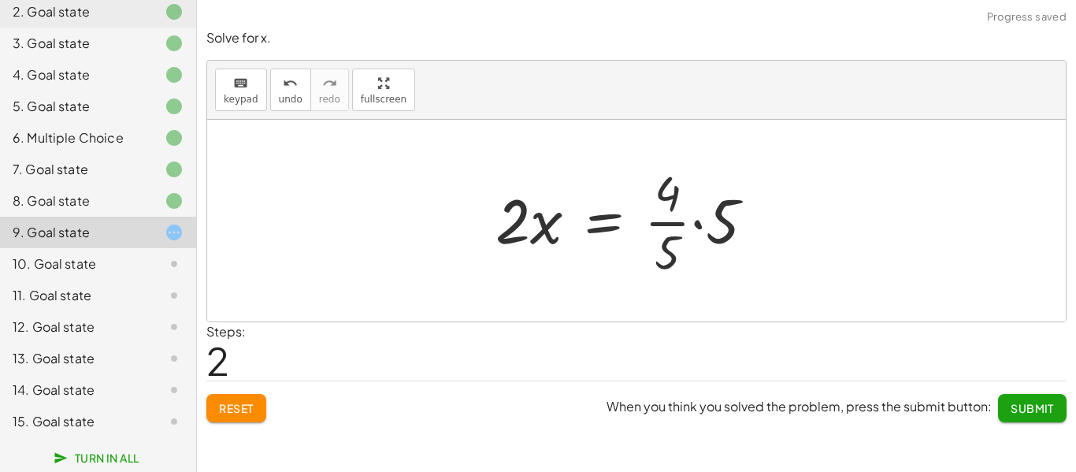
click at [700, 225] on div at bounding box center [632, 220] width 288 height 121
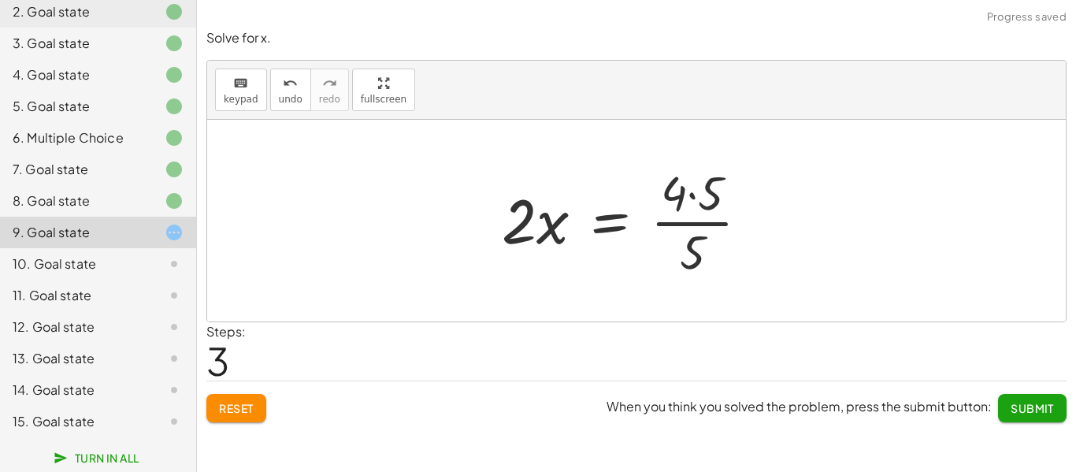
click at [690, 221] on div at bounding box center [631, 220] width 275 height 121
click at [693, 200] on div at bounding box center [631, 220] width 275 height 121
click at [685, 222] on div at bounding box center [631, 220] width 262 height 121
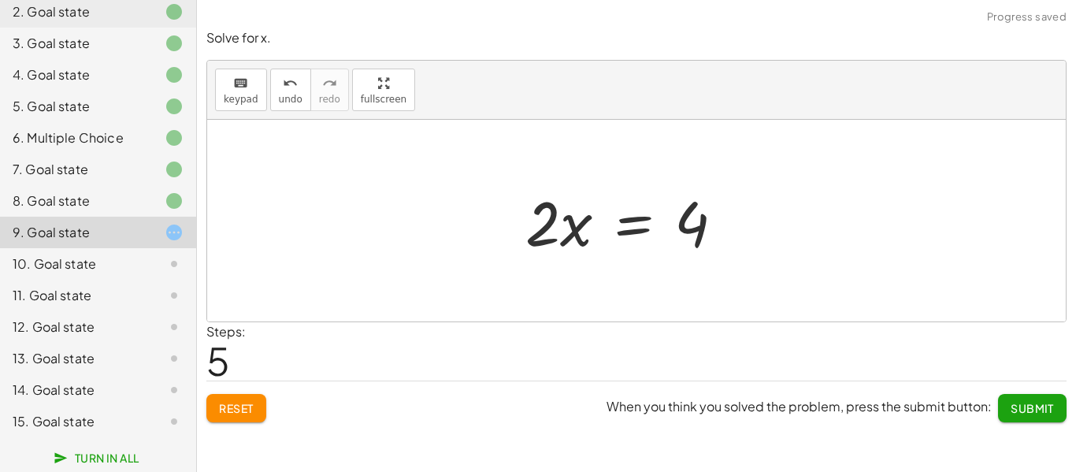
click at [1033, 418] on button "Submit" at bounding box center [1032, 408] width 69 height 28
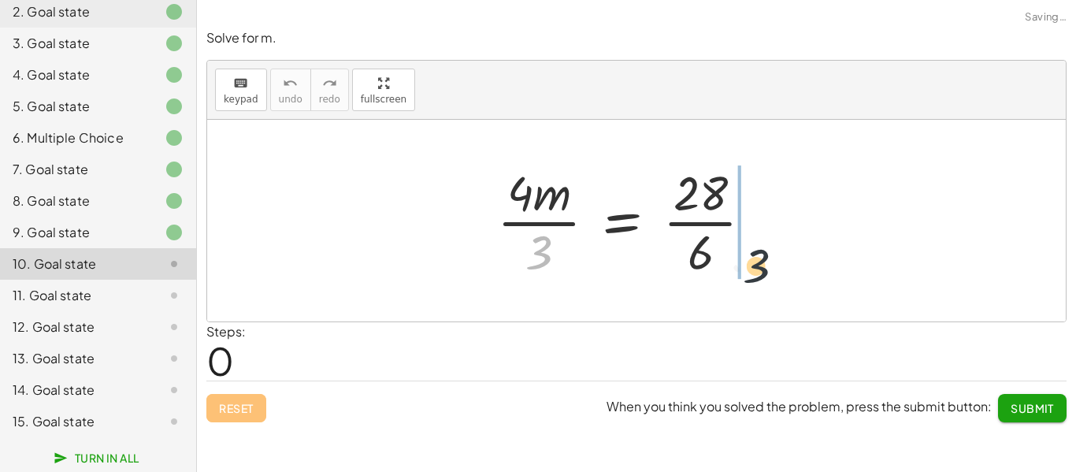
drag, startPoint x: 539, startPoint y: 251, endPoint x: 764, endPoint y: 255, distance: 225.4
click at [769, 257] on div at bounding box center [631, 220] width 284 height 121
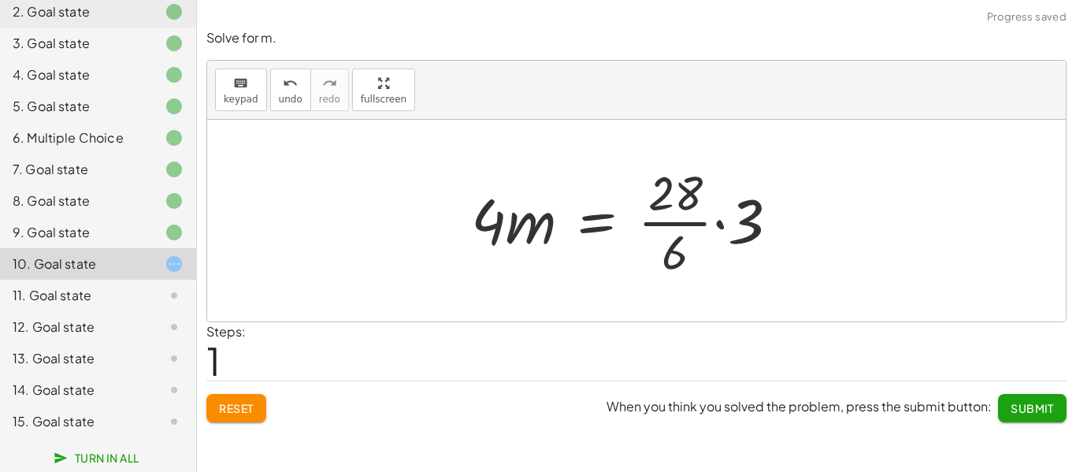
click at [721, 225] on div at bounding box center [631, 220] width 336 height 121
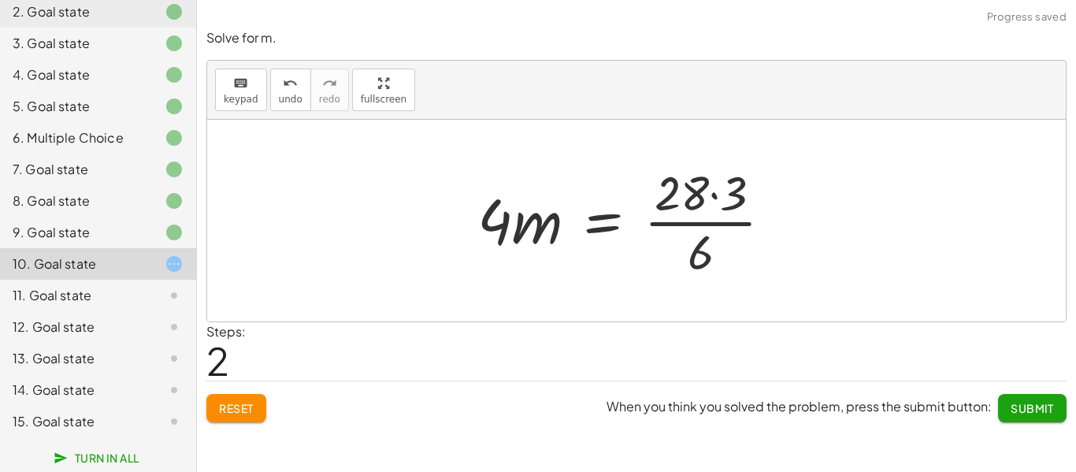
click at [710, 196] on div at bounding box center [631, 220] width 323 height 121
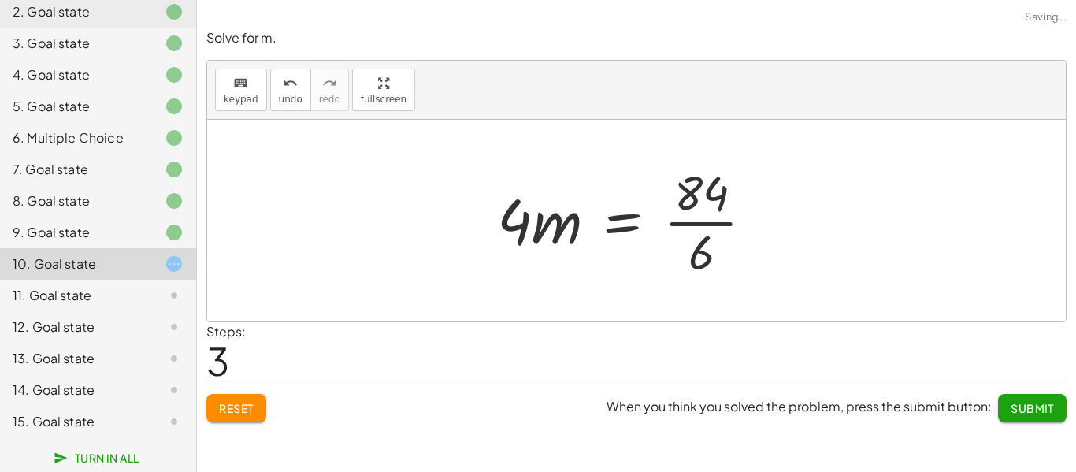
click at [667, 223] on div at bounding box center [631, 220] width 285 height 121
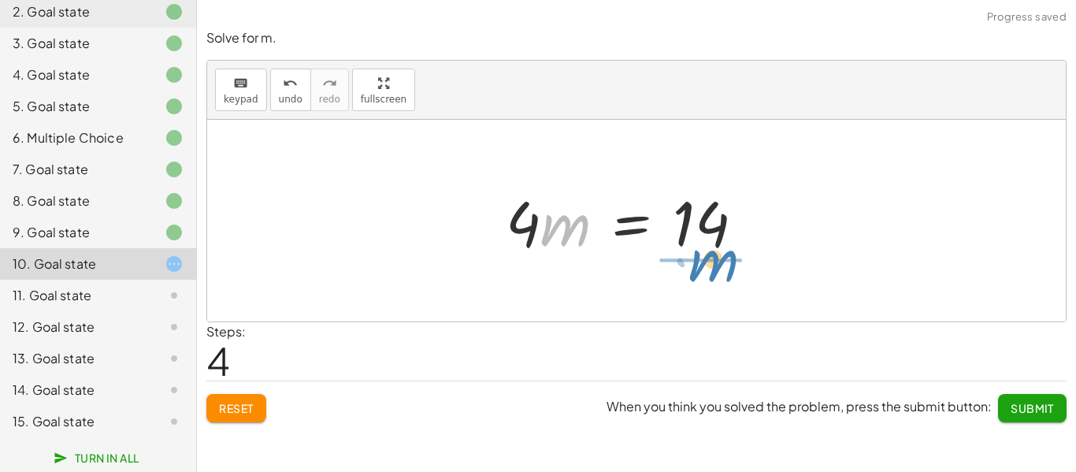
drag, startPoint x: 558, startPoint y: 222, endPoint x: 705, endPoint y: 258, distance: 151.5
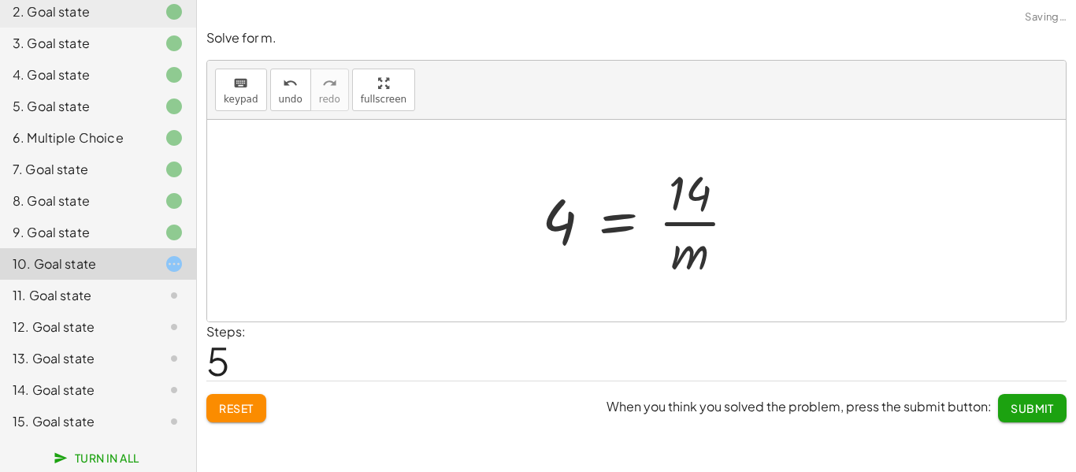
click at [708, 221] on div at bounding box center [645, 220] width 223 height 121
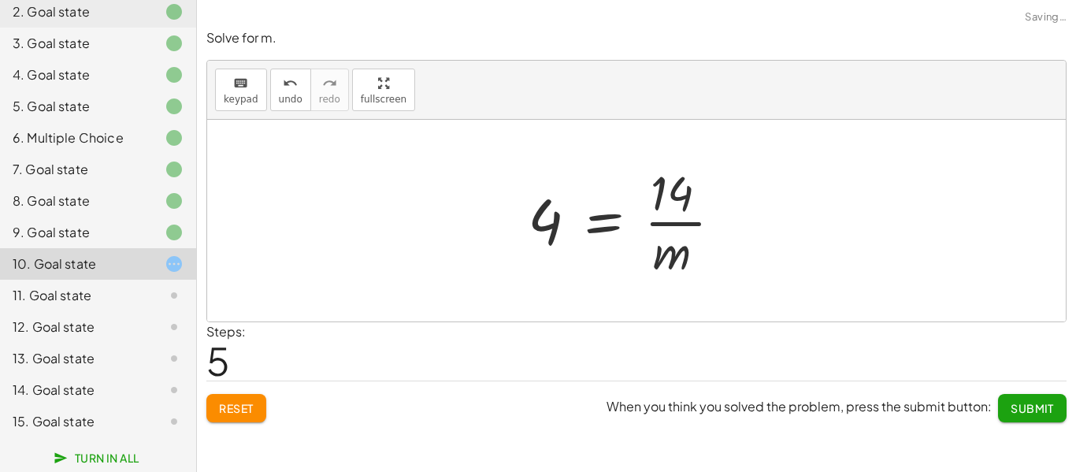
click at [695, 224] on div at bounding box center [631, 220] width 223 height 121
drag, startPoint x: 682, startPoint y: 259, endPoint x: 578, endPoint y: 240, distance: 106.6
click at [578, 240] on div at bounding box center [631, 220] width 223 height 121
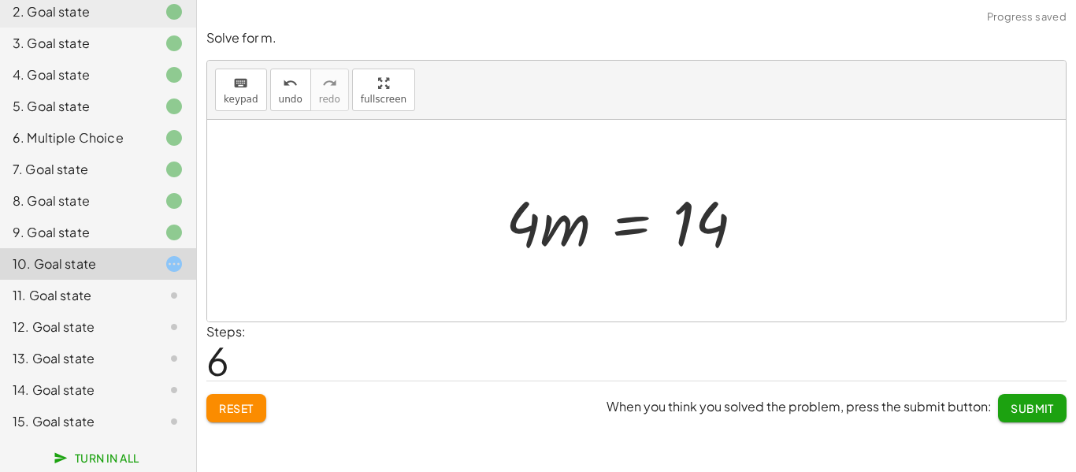
click at [1020, 404] on span "Submit" at bounding box center [1032, 408] width 43 height 14
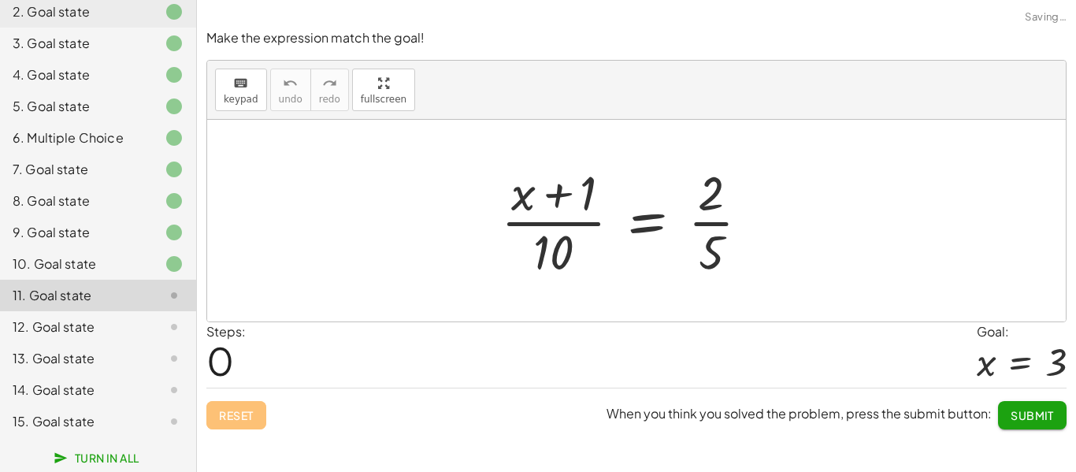
click at [551, 194] on div at bounding box center [631, 220] width 277 height 121
click at [555, 248] on div at bounding box center [631, 220] width 277 height 121
drag, startPoint x: 585, startPoint y: 200, endPoint x: 779, endPoint y: 241, distance: 198.9
drag, startPoint x: 593, startPoint y: 183, endPoint x: 693, endPoint y: 222, distance: 108.3
click at [693, 222] on div at bounding box center [631, 220] width 277 height 121
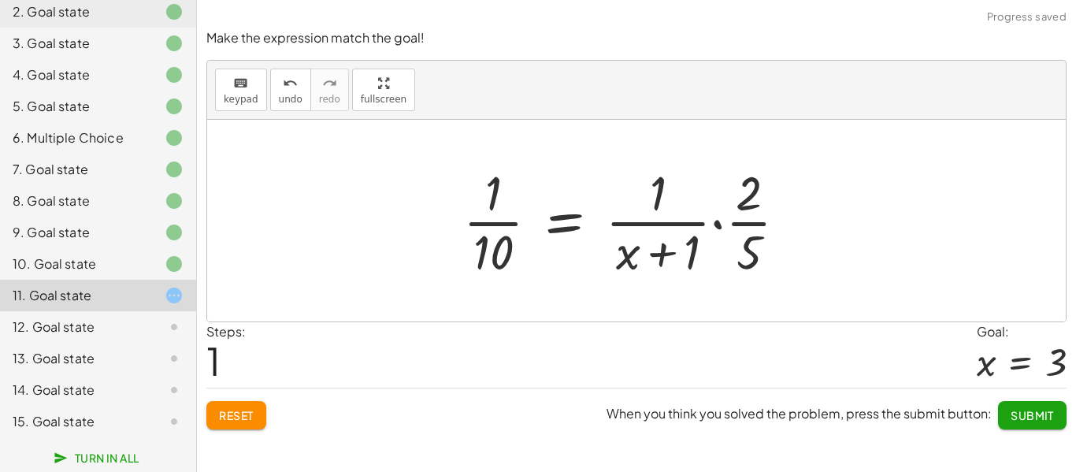
click at [659, 226] on div at bounding box center [631, 220] width 352 height 121
click at [716, 225] on div at bounding box center [631, 220] width 352 height 121
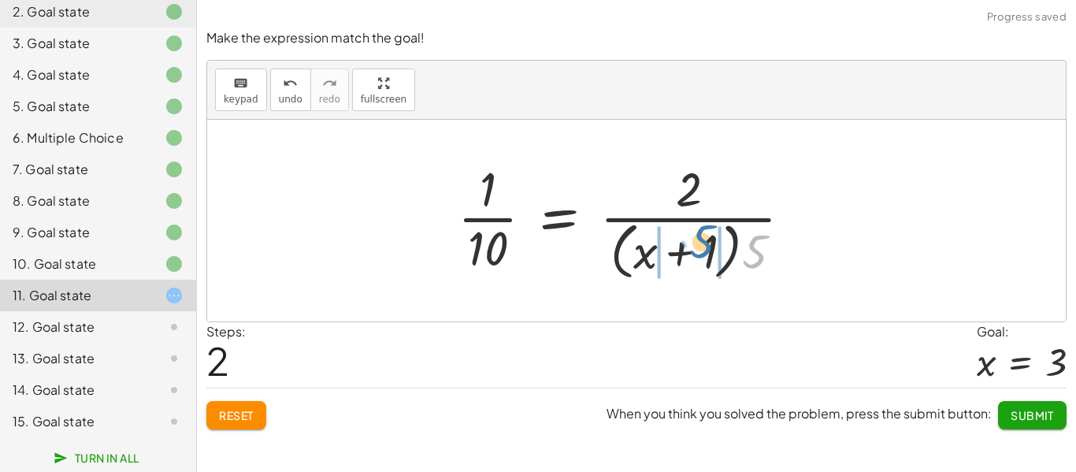
drag, startPoint x: 763, startPoint y: 257, endPoint x: 711, endPoint y: 247, distance: 53.8
click at [711, 247] on div at bounding box center [631, 220] width 363 height 128
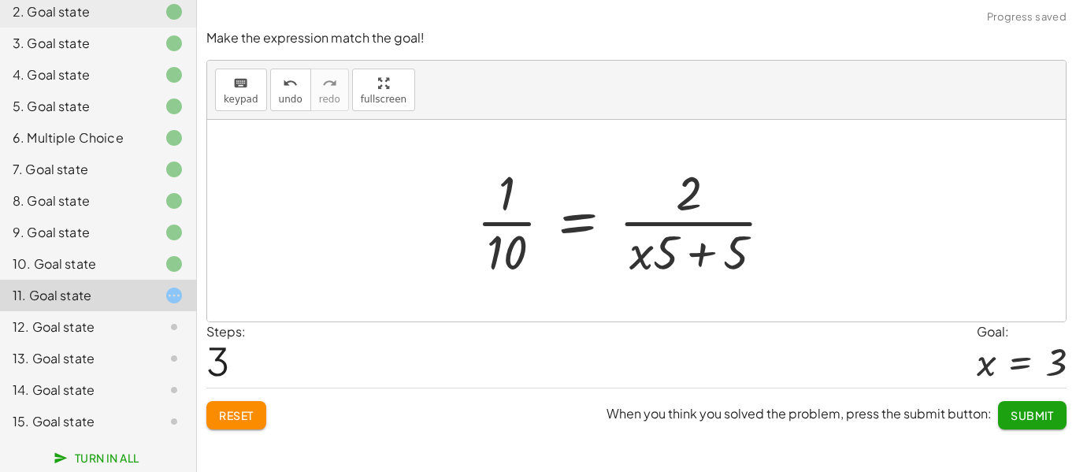
click at [702, 248] on div at bounding box center [631, 220] width 325 height 121
click at [689, 183] on div at bounding box center [631, 220] width 325 height 121
click at [694, 219] on div at bounding box center [631, 220] width 325 height 121
click at [518, 221] on div at bounding box center [631, 220] width 325 height 121
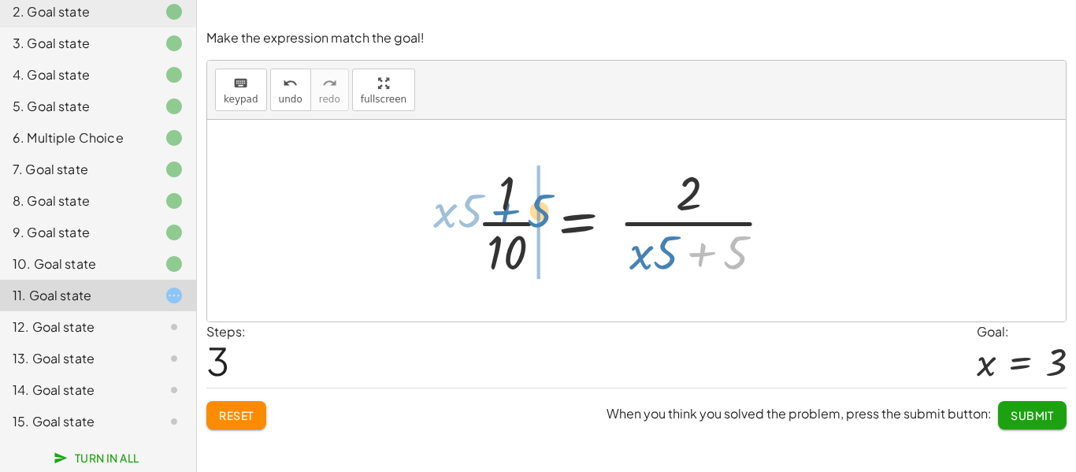
drag, startPoint x: 737, startPoint y: 247, endPoint x: 541, endPoint y: 212, distance: 199.4
click at [541, 212] on div at bounding box center [631, 220] width 325 height 121
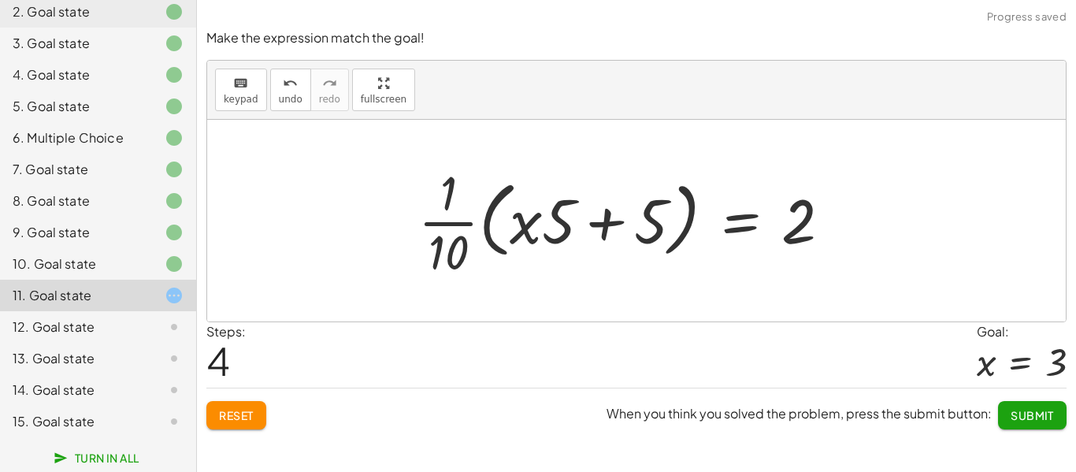
click at [604, 221] on div at bounding box center [631, 220] width 441 height 121
click at [437, 219] on div at bounding box center [631, 220] width 441 height 121
click at [232, 407] on button "Reset" at bounding box center [236, 415] width 60 height 28
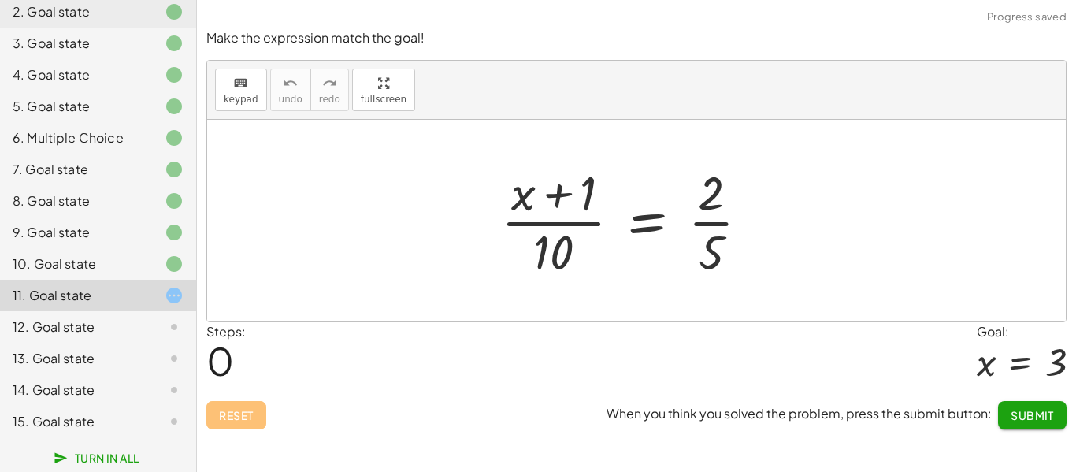
click at [102, 264] on div "10. Goal state" at bounding box center [76, 263] width 127 height 19
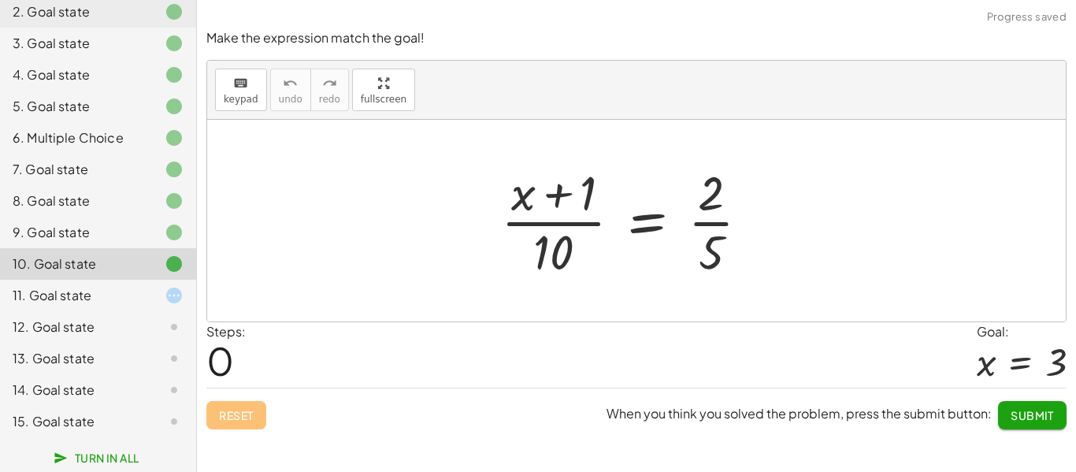
click at [126, 223] on div "9. Goal state" at bounding box center [76, 232] width 127 height 19
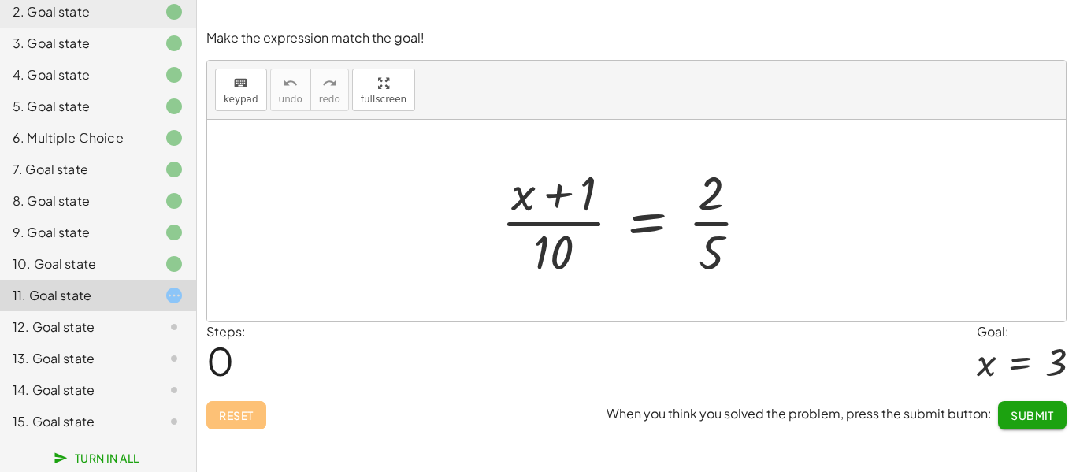
click at [136, 202] on div "8. Goal state" at bounding box center [76, 200] width 127 height 19
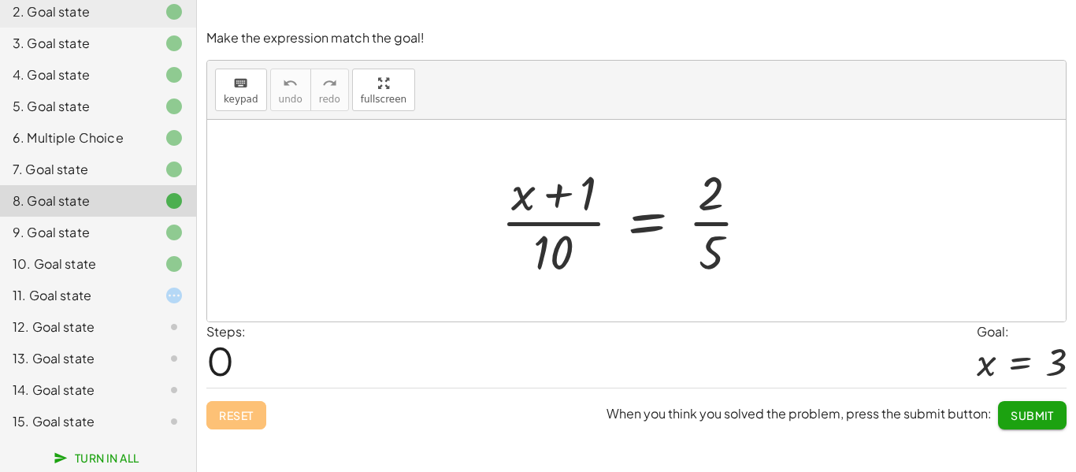
click at [161, 196] on div at bounding box center [161, 200] width 44 height 19
click at [173, 178] on icon at bounding box center [174, 169] width 19 height 19
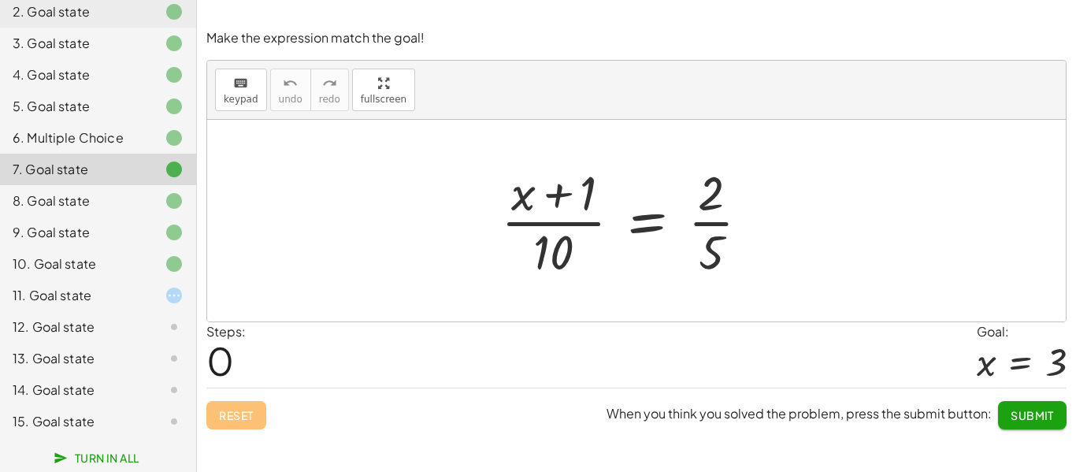
click at [165, 206] on icon at bounding box center [174, 200] width 19 height 19
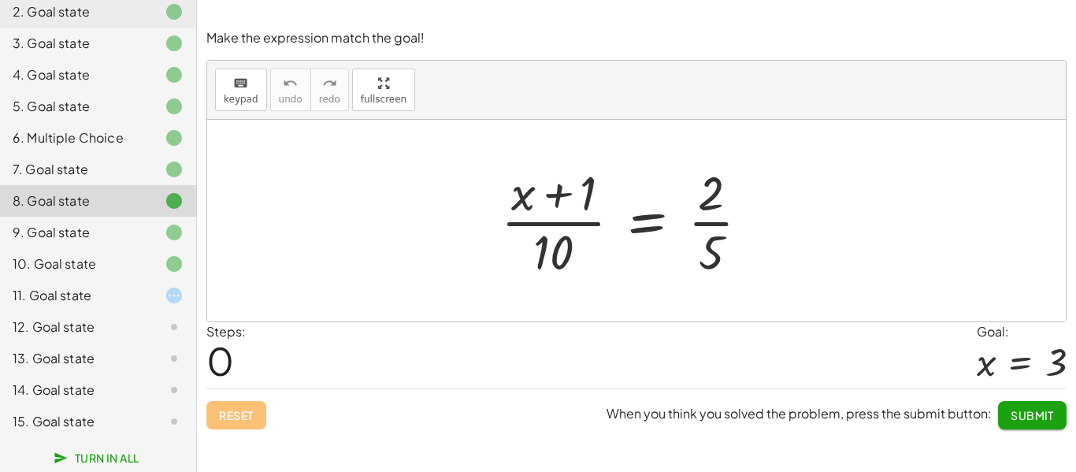
click at [156, 231] on div at bounding box center [161, 232] width 44 height 19
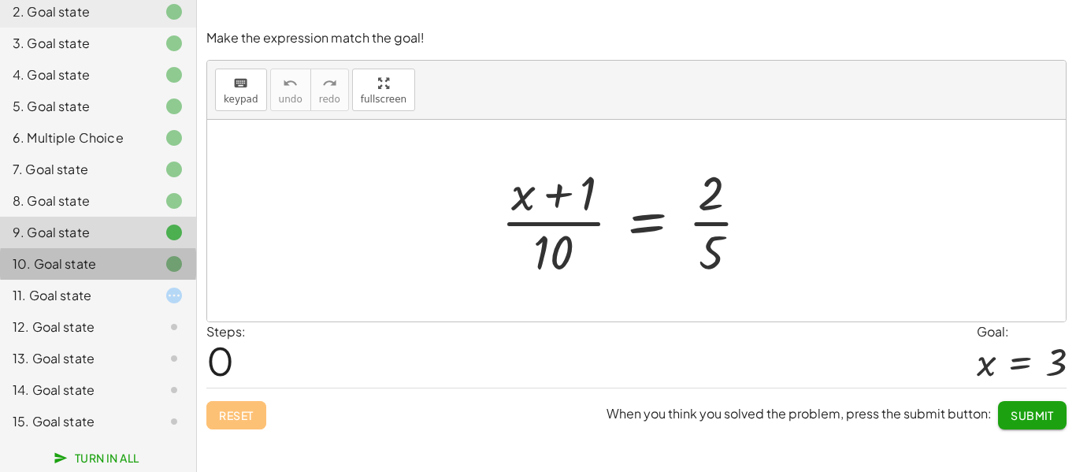
click at [153, 250] on div "10. Goal state" at bounding box center [98, 264] width 196 height 32
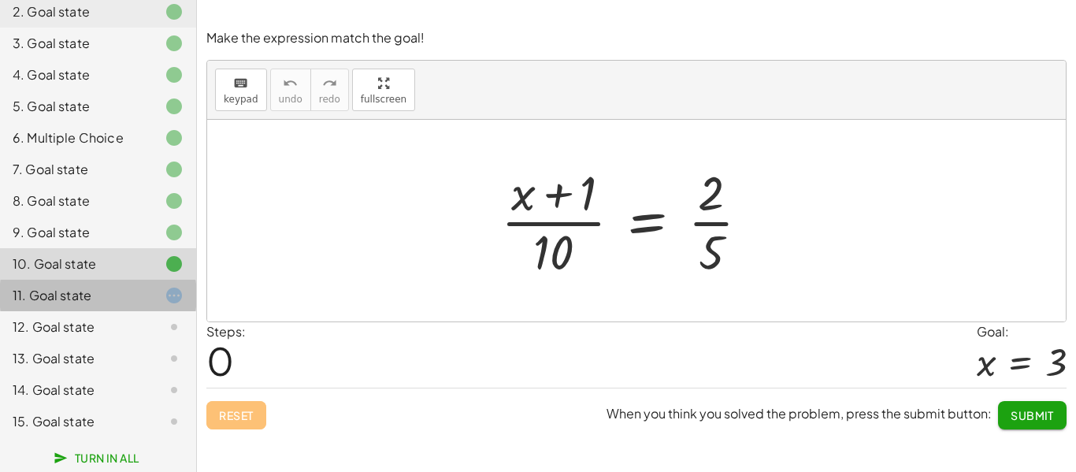
click at [147, 299] on div at bounding box center [161, 295] width 44 height 19
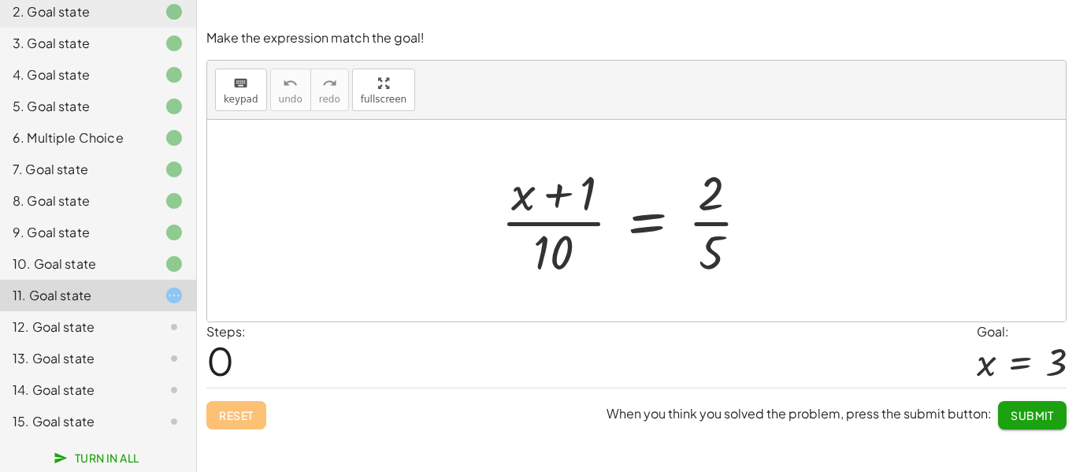
click at [589, 191] on div at bounding box center [631, 220] width 277 height 121
drag, startPoint x: 584, startPoint y: 198, endPoint x: 568, endPoint y: 196, distance: 15.8
click at [568, 196] on div at bounding box center [631, 220] width 277 height 121
drag, startPoint x: 551, startPoint y: 251, endPoint x: 720, endPoint y: 241, distance: 169.7
click at [731, 242] on div at bounding box center [631, 220] width 277 height 121
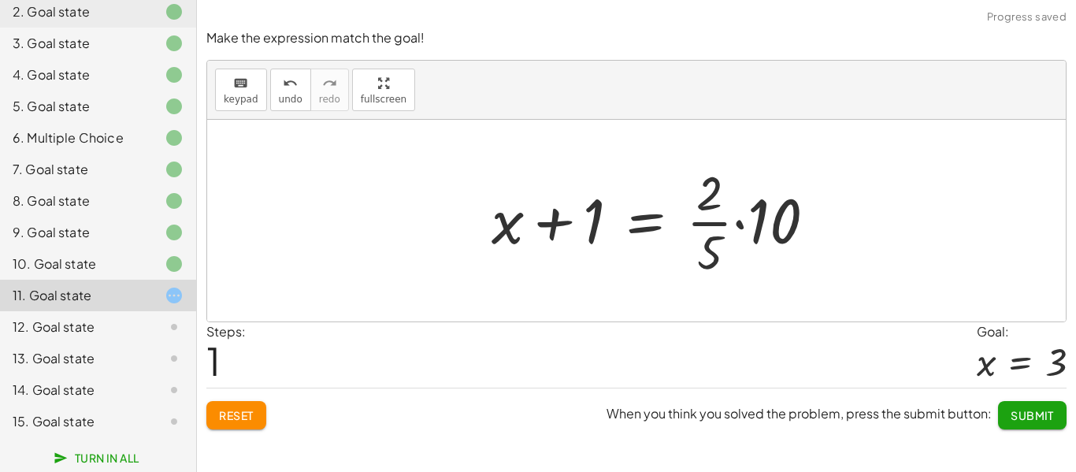
click at [741, 223] on div at bounding box center [660, 220] width 353 height 121
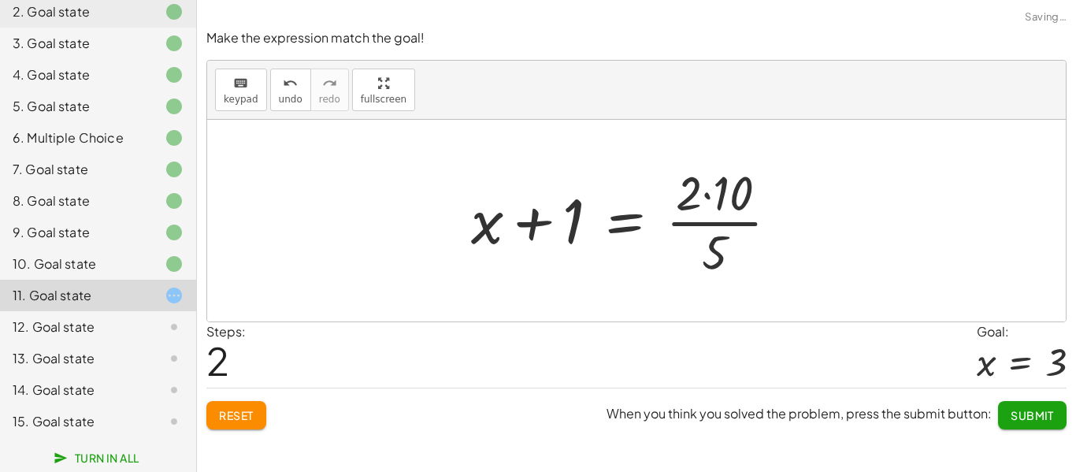
click at [706, 198] on div at bounding box center [631, 220] width 336 height 121
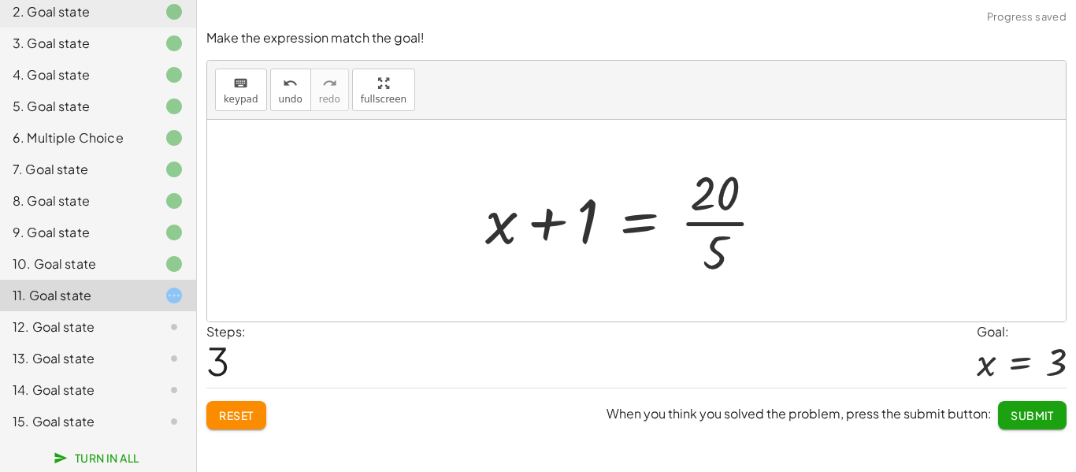
click at [712, 223] on div at bounding box center [631, 220] width 308 height 121
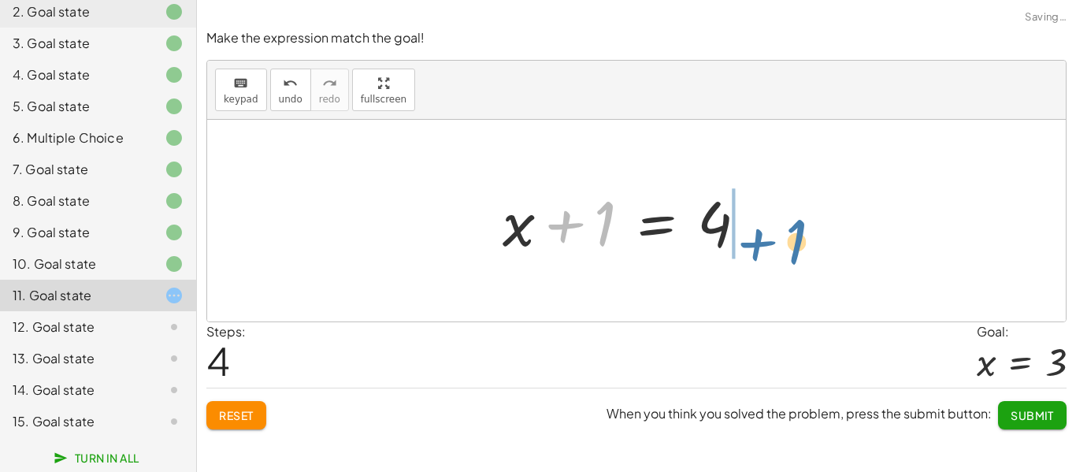
drag, startPoint x: 595, startPoint y: 228, endPoint x: 778, endPoint y: 246, distance: 184.5
click at [778, 246] on div "· ( + x + 1 ) · 10 = · 2 · 5 + x + 1 = · · [DATE] + x + 1 = · 2 · 10 · 5 + x + …" at bounding box center [636, 220] width 315 height 89
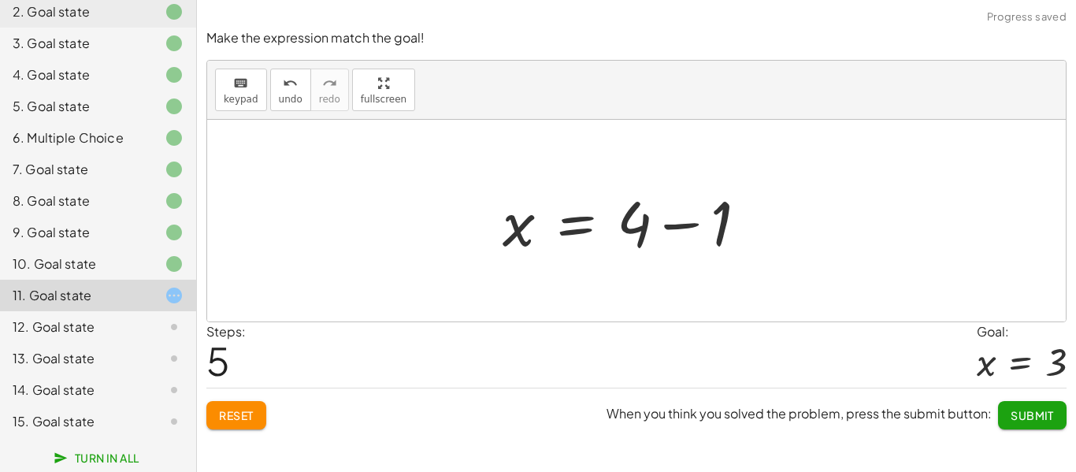
click at [667, 221] on div at bounding box center [631, 220] width 273 height 81
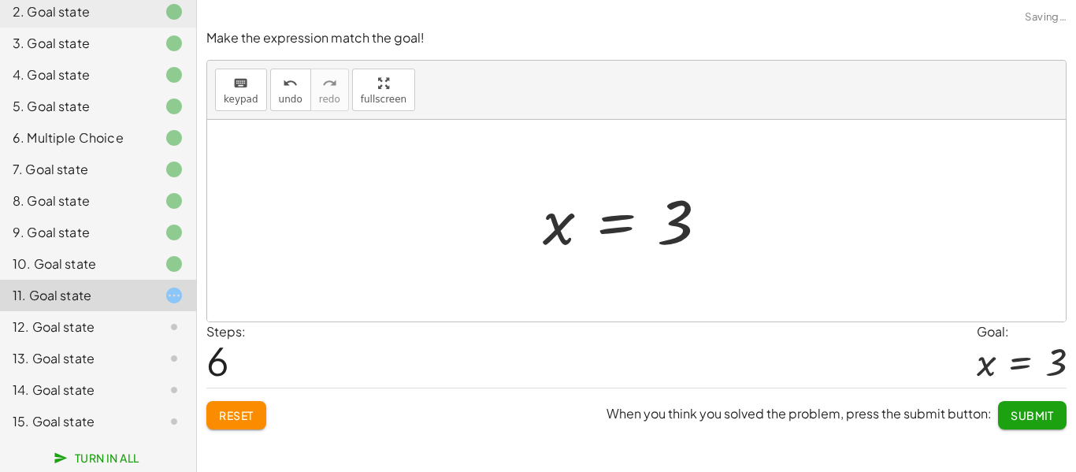
click at [1043, 426] on button "Submit" at bounding box center [1032, 415] width 69 height 28
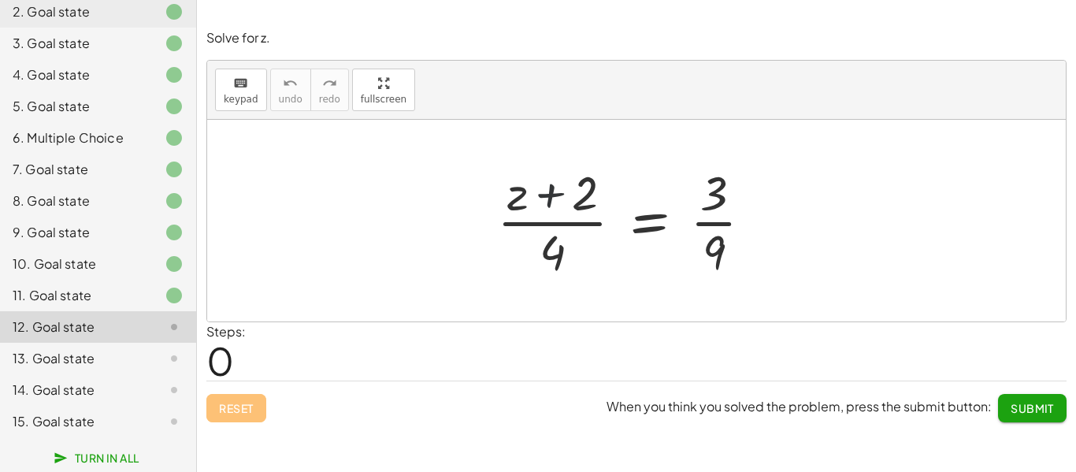
click at [547, 198] on div at bounding box center [631, 220] width 284 height 121
drag, startPoint x: 555, startPoint y: 254, endPoint x: 756, endPoint y: 239, distance: 201.5
click at [756, 239] on div at bounding box center [631, 220] width 284 height 121
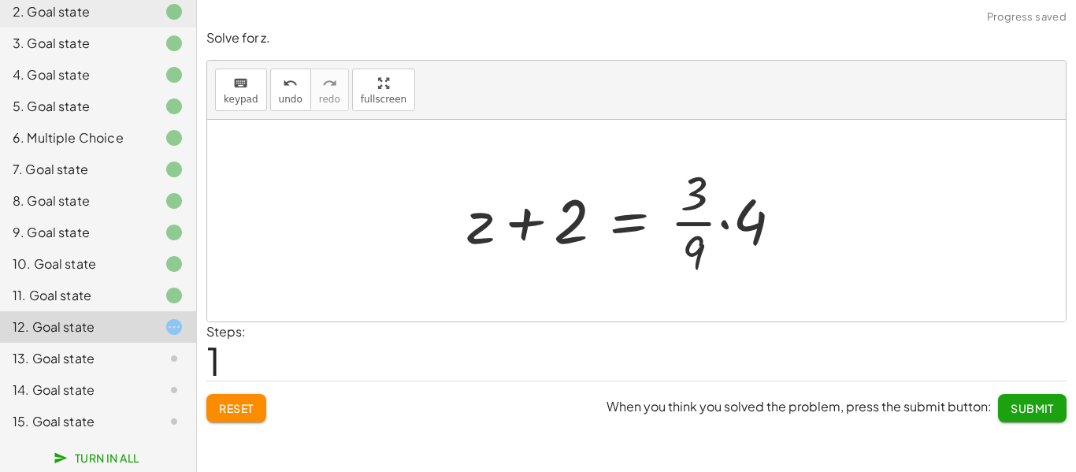
click at [724, 225] on div at bounding box center [631, 220] width 344 height 121
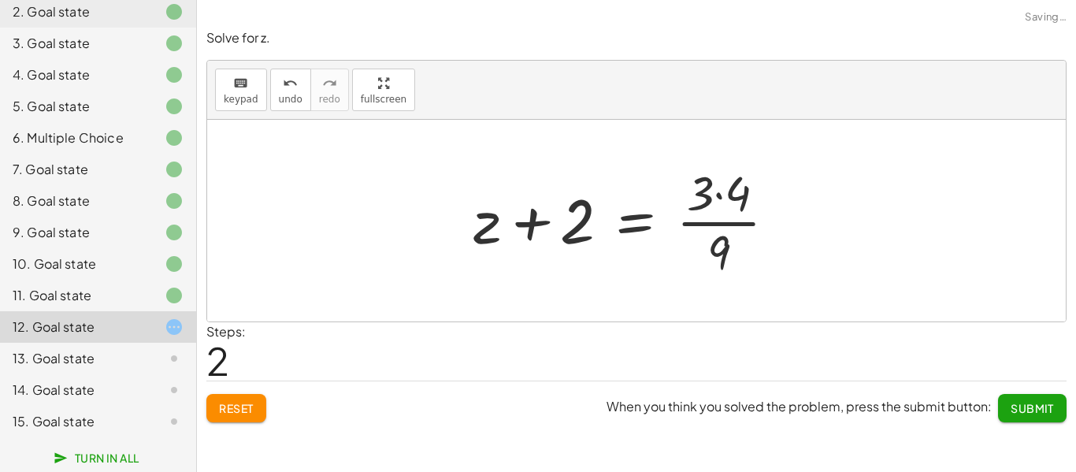
click at [718, 197] on div at bounding box center [631, 220] width 331 height 121
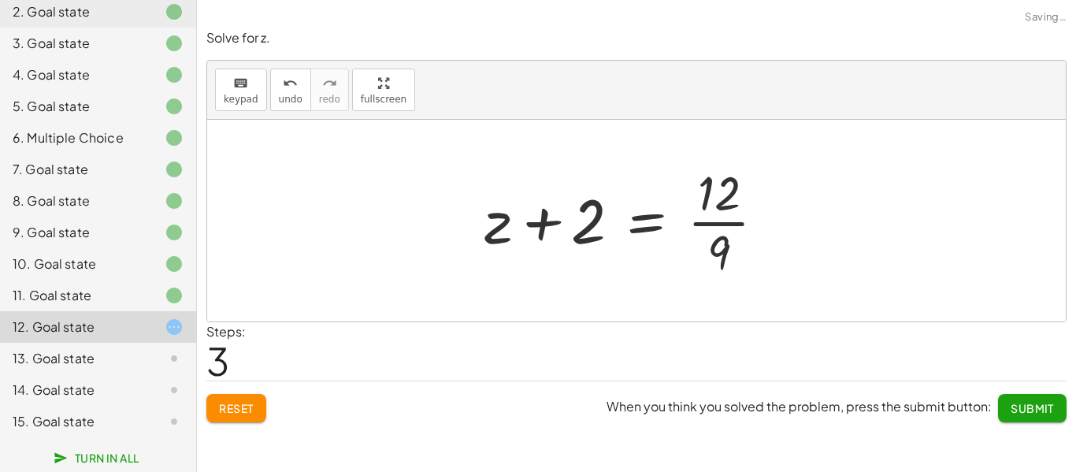
click at [707, 223] on div at bounding box center [631, 220] width 309 height 121
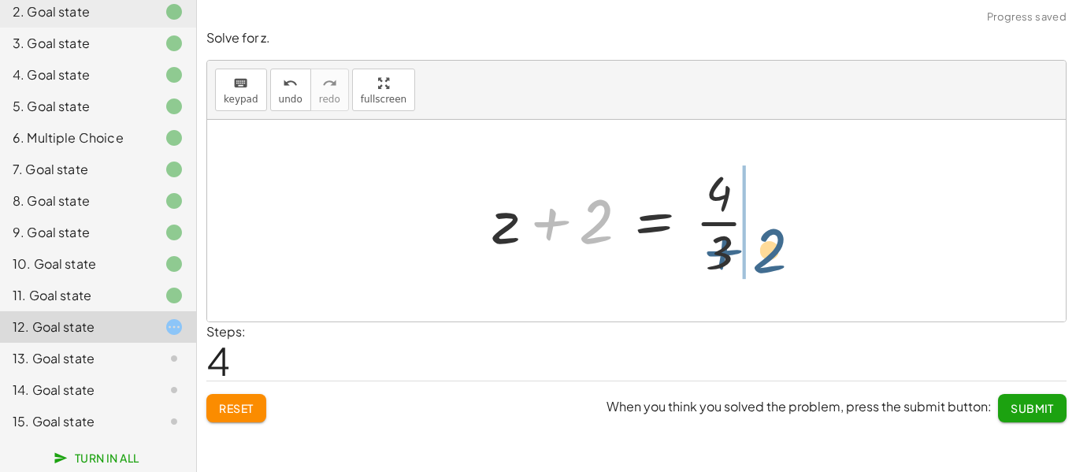
drag, startPoint x: 603, startPoint y: 224, endPoint x: 778, endPoint y: 251, distance: 177.1
click at [778, 251] on div at bounding box center [632, 220] width 294 height 121
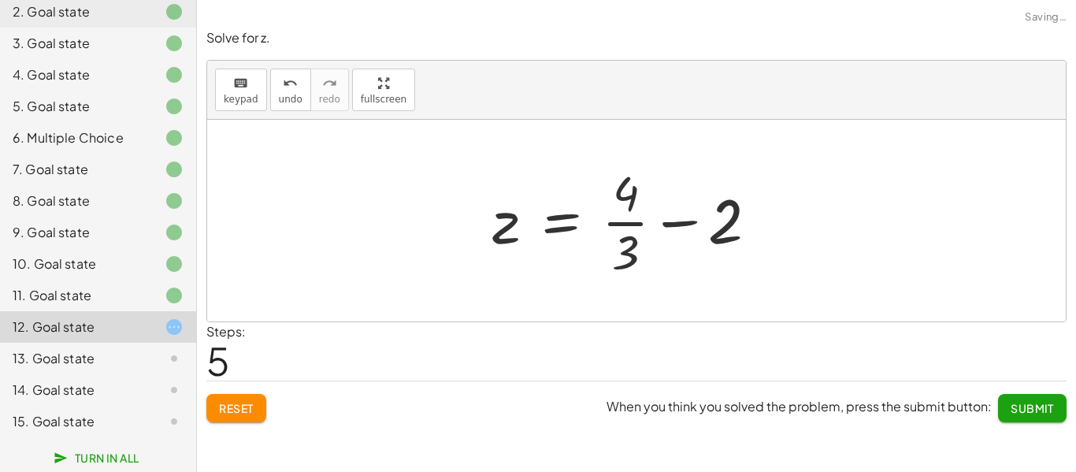
click at [672, 224] on div at bounding box center [632, 220] width 294 height 121
click at [624, 225] on div at bounding box center [632, 220] width 294 height 121
drag, startPoint x: 626, startPoint y: 260, endPoint x: 648, endPoint y: 224, distance: 42.4
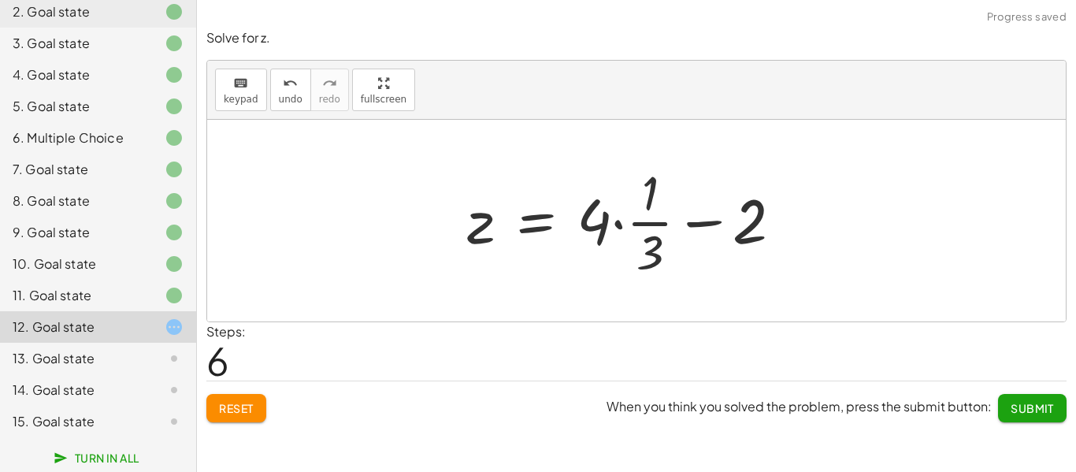
click at [643, 225] on div at bounding box center [631, 220] width 344 height 121
click at [615, 221] on div at bounding box center [631, 220] width 344 height 121
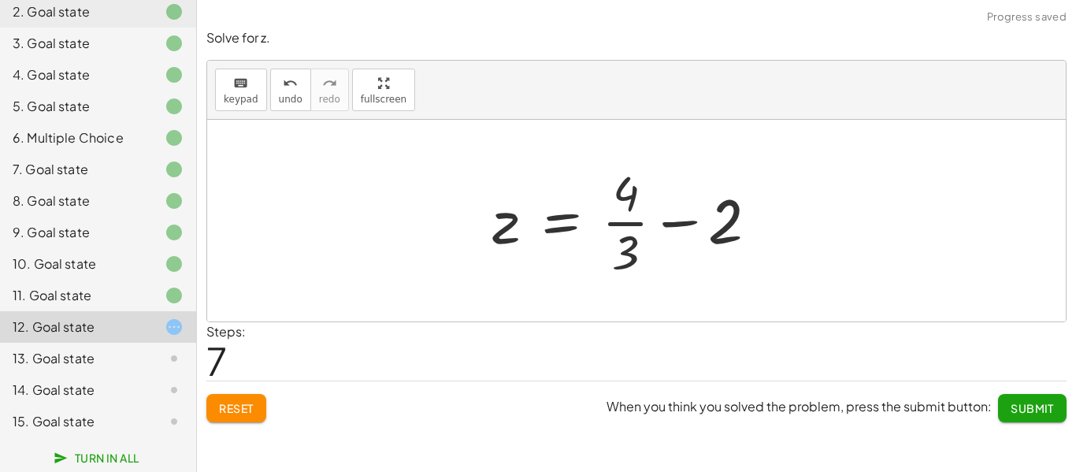
drag, startPoint x: 607, startPoint y: 222, endPoint x: 626, endPoint y: 232, distance: 21.8
click at [608, 223] on div at bounding box center [632, 220] width 294 height 121
click at [677, 227] on div at bounding box center [632, 220] width 294 height 121
click at [1018, 411] on span "Submit" at bounding box center [1032, 408] width 43 height 14
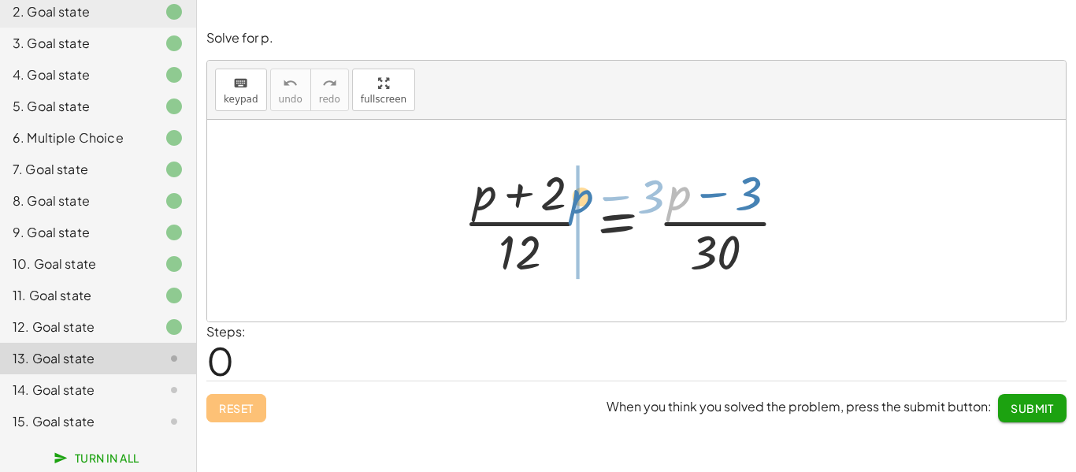
drag, startPoint x: 674, startPoint y: 204, endPoint x: 574, endPoint y: 208, distance: 100.1
click at [574, 208] on div at bounding box center [631, 220] width 352 height 121
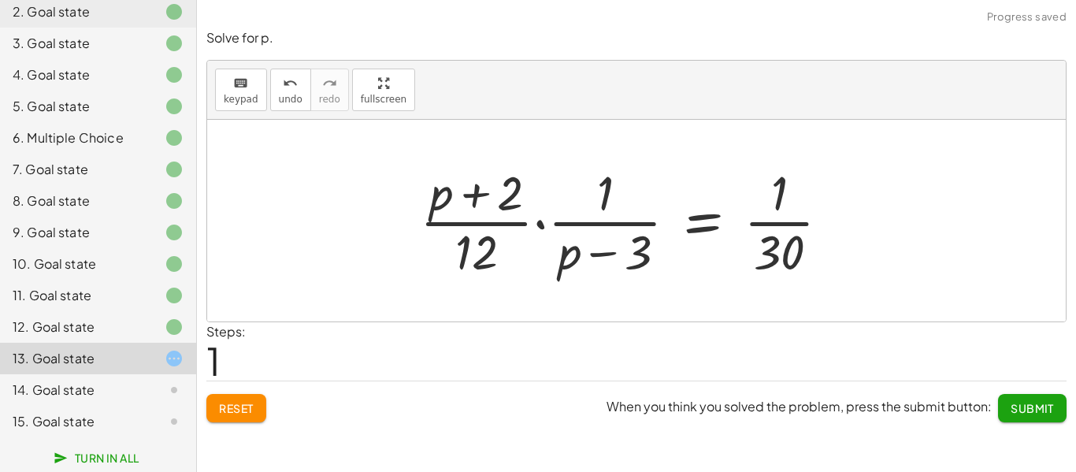
click at [541, 221] on div at bounding box center [631, 220] width 439 height 121
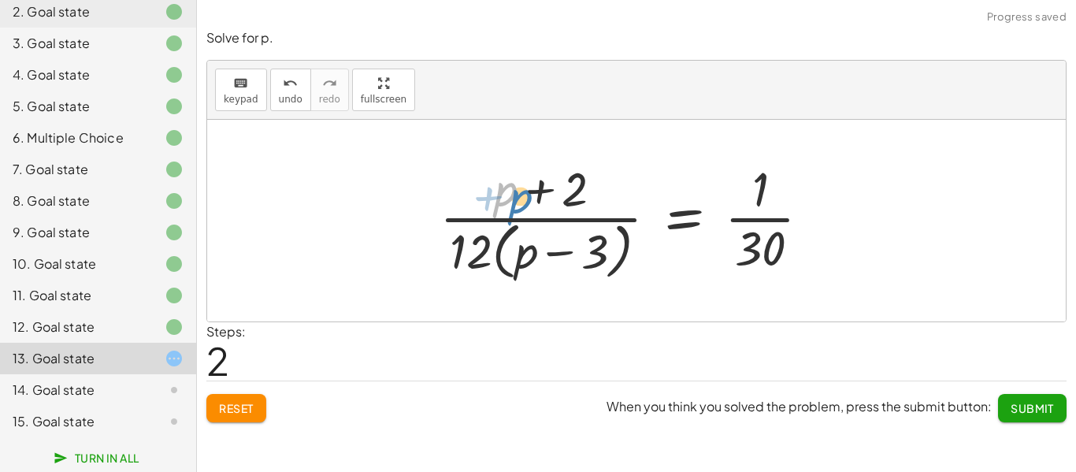
drag, startPoint x: 508, startPoint y: 199, endPoint x: 522, endPoint y: 205, distance: 15.2
click at [522, 205] on div at bounding box center [631, 220] width 399 height 128
drag, startPoint x: 522, startPoint y: 266, endPoint x: 513, endPoint y: 284, distance: 20.4
click at [513, 285] on div "· ( + p + 2 ) · 12 = · ( + p − 3 ) · 30 · · ( + p + 2 ) · 12 · · 1 · ( + p − 3 …" at bounding box center [636, 220] width 441 height 136
click at [740, 223] on div at bounding box center [631, 220] width 399 height 128
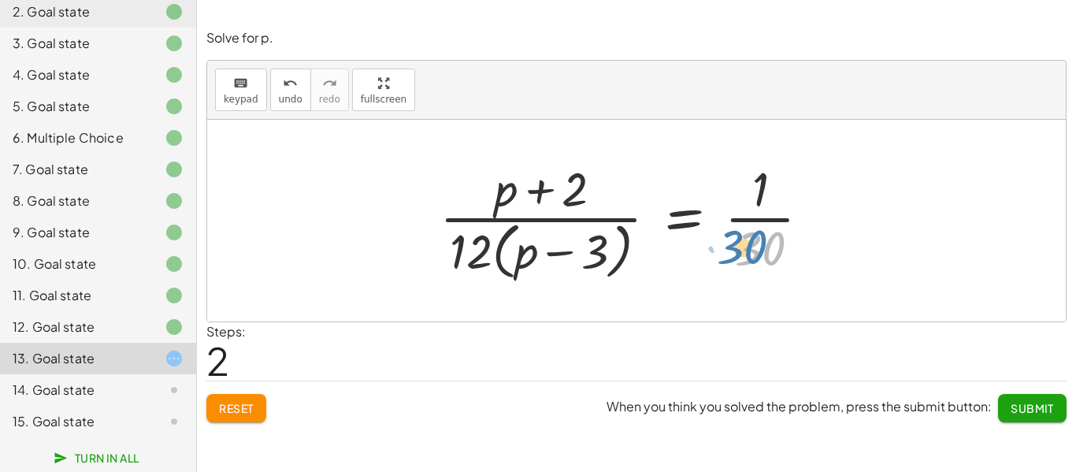
drag, startPoint x: 766, startPoint y: 245, endPoint x: 735, endPoint y: 260, distance: 34.2
click at [756, 247] on div at bounding box center [631, 220] width 399 height 128
click at [236, 408] on span "Reset" at bounding box center [236, 408] width 35 height 14
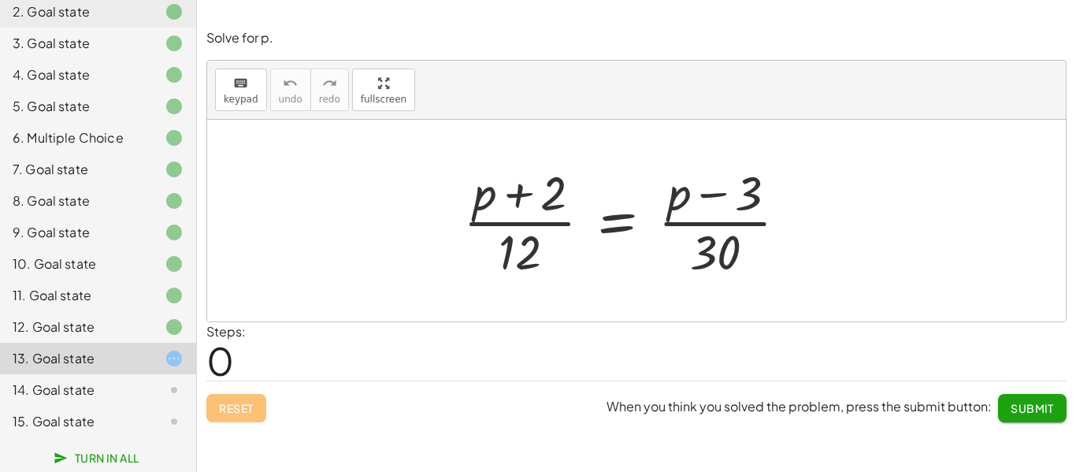
click at [518, 193] on div at bounding box center [631, 220] width 352 height 121
drag, startPoint x: 557, startPoint y: 189, endPoint x: 581, endPoint y: 220, distance: 38.8
click at [581, 220] on div at bounding box center [631, 220] width 352 height 121
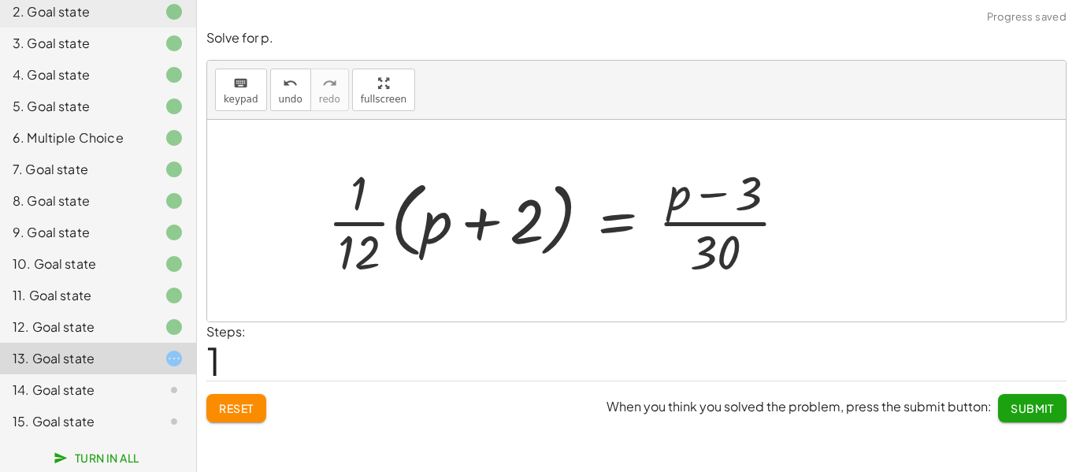
click at [358, 223] on div at bounding box center [564, 220] width 488 height 121
click at [489, 221] on div at bounding box center [564, 220] width 488 height 121
click at [255, 415] on button "Reset" at bounding box center [236, 408] width 60 height 28
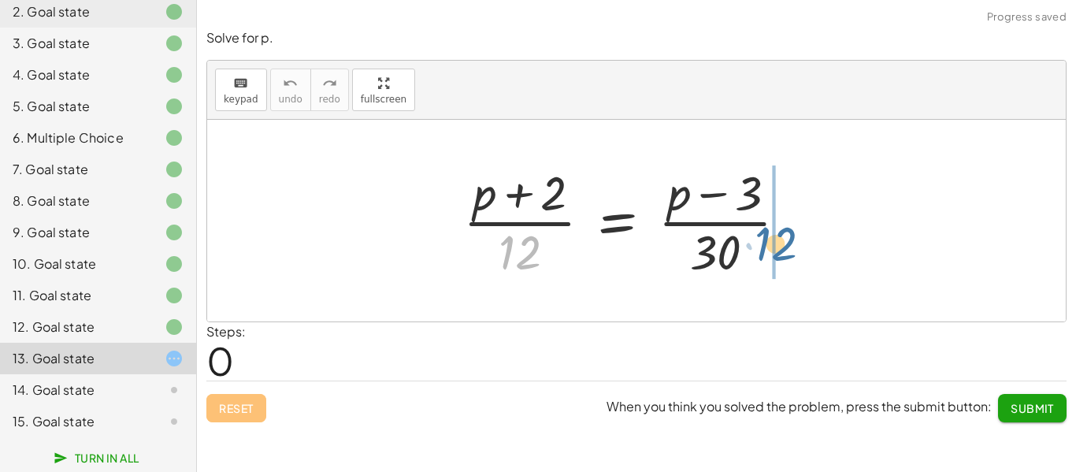
drag, startPoint x: 533, startPoint y: 257, endPoint x: 781, endPoint y: 243, distance: 247.8
click at [786, 245] on div at bounding box center [631, 220] width 352 height 121
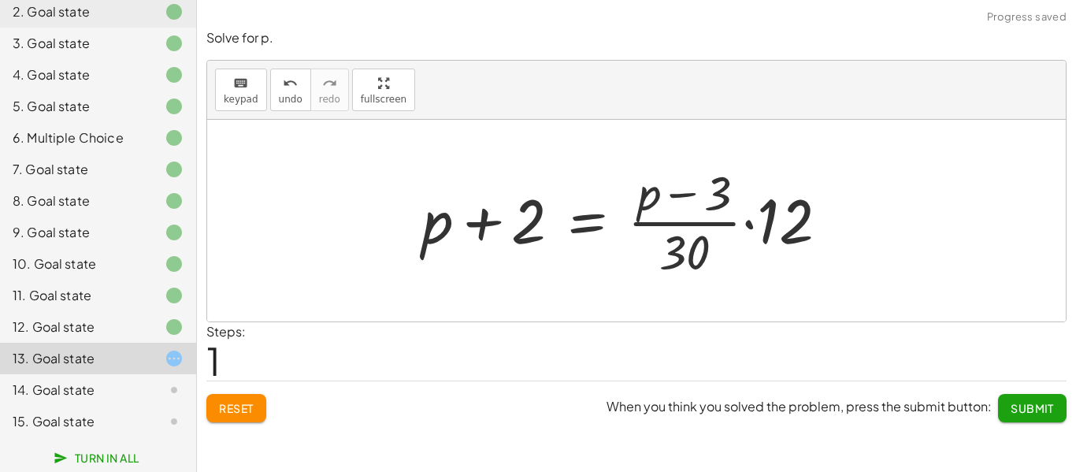
click at [752, 225] on div at bounding box center [631, 220] width 434 height 121
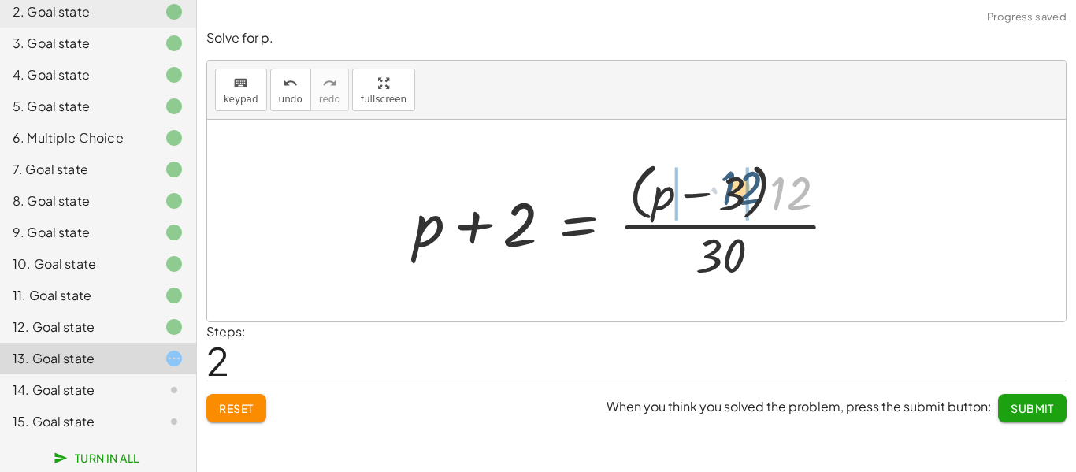
drag, startPoint x: 790, startPoint y: 190, endPoint x: 734, endPoint y: 188, distance: 56.0
click at [734, 188] on div at bounding box center [632, 220] width 452 height 128
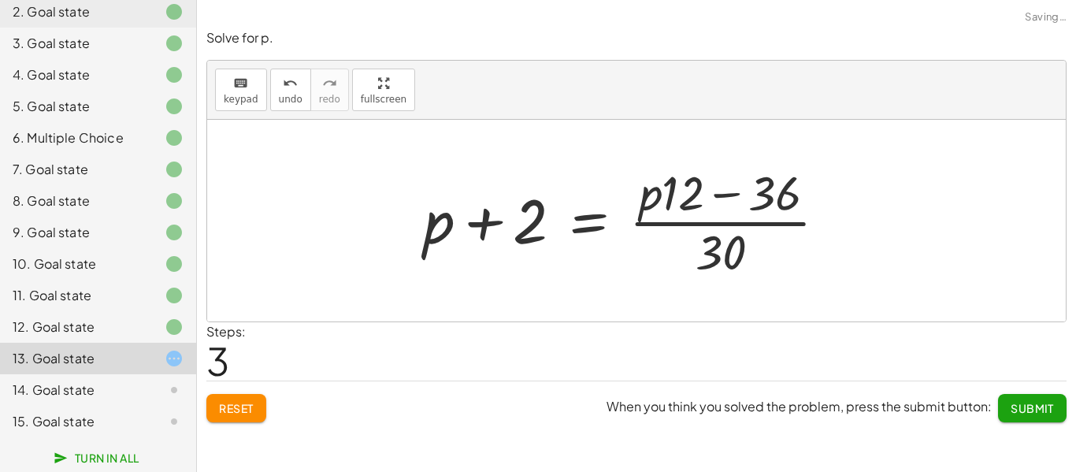
click at [735, 197] on div at bounding box center [632, 220] width 432 height 121
click at [774, 188] on div at bounding box center [632, 220] width 432 height 121
drag, startPoint x: 782, startPoint y: 184, endPoint x: 781, endPoint y: 209, distance: 24.4
click at [781, 209] on div at bounding box center [632, 220] width 432 height 121
drag, startPoint x: 722, startPoint y: 248, endPoint x: 783, endPoint y: 189, distance: 85.3
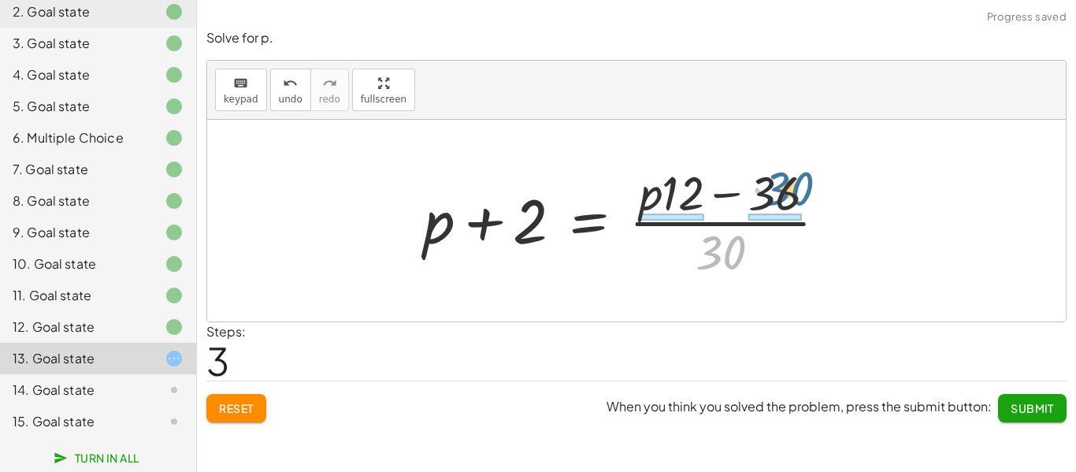
click at [783, 189] on div at bounding box center [632, 220] width 432 height 121
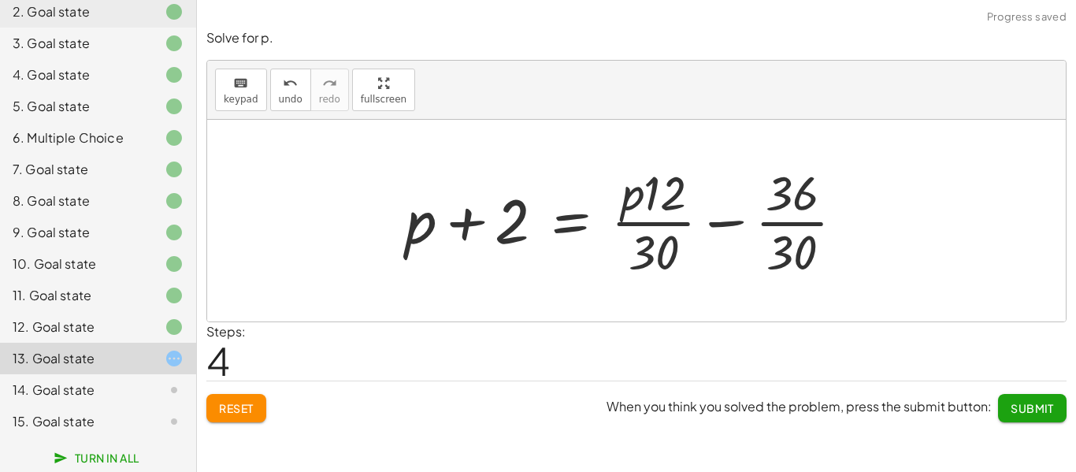
click at [735, 224] on div at bounding box center [631, 220] width 466 height 121
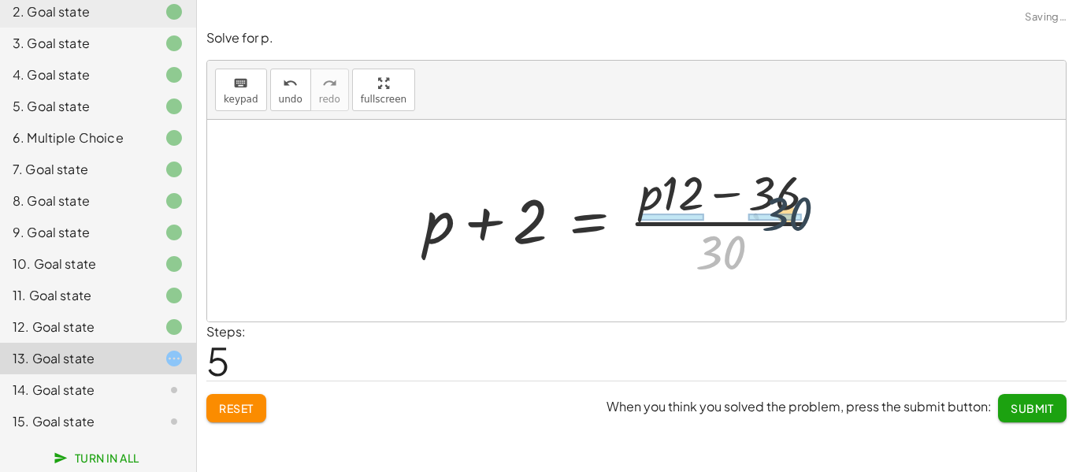
drag, startPoint x: 719, startPoint y: 255, endPoint x: 779, endPoint y: 216, distance: 71.7
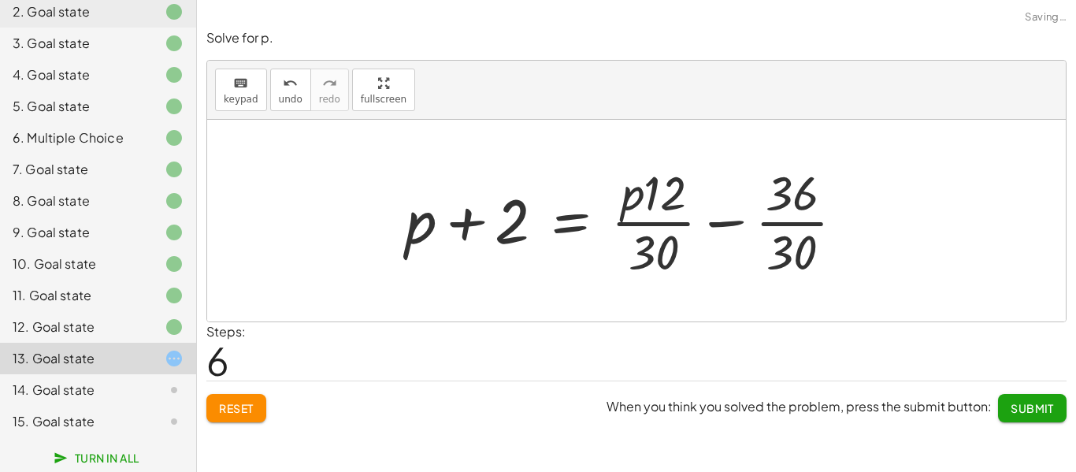
click at [808, 223] on div at bounding box center [631, 220] width 466 height 121
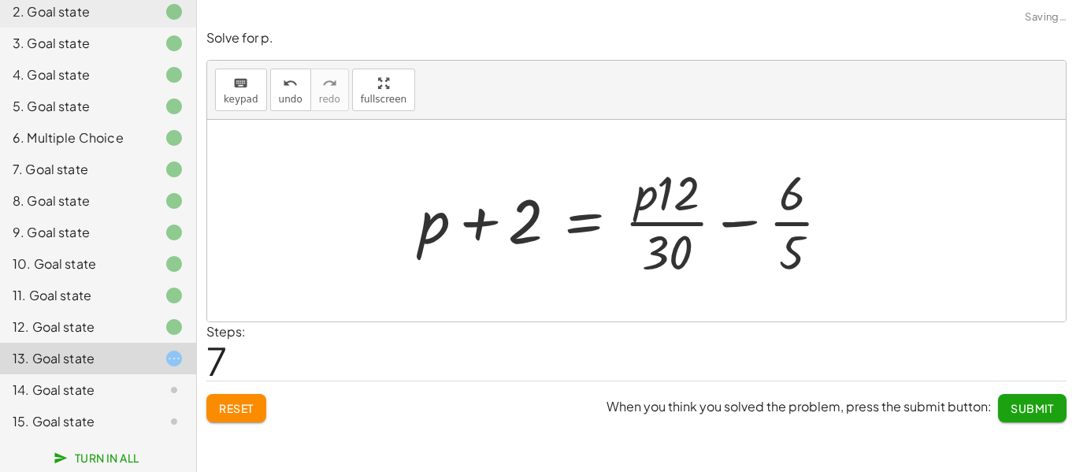
click at [786, 225] on div at bounding box center [631, 220] width 440 height 121
click at [736, 215] on div at bounding box center [631, 220] width 440 height 121
click at [735, 221] on div at bounding box center [631, 220] width 440 height 121
drag, startPoint x: 682, startPoint y: 248, endPoint x: 790, endPoint y: 236, distance: 108.6
click at [790, 236] on div at bounding box center [631, 220] width 440 height 121
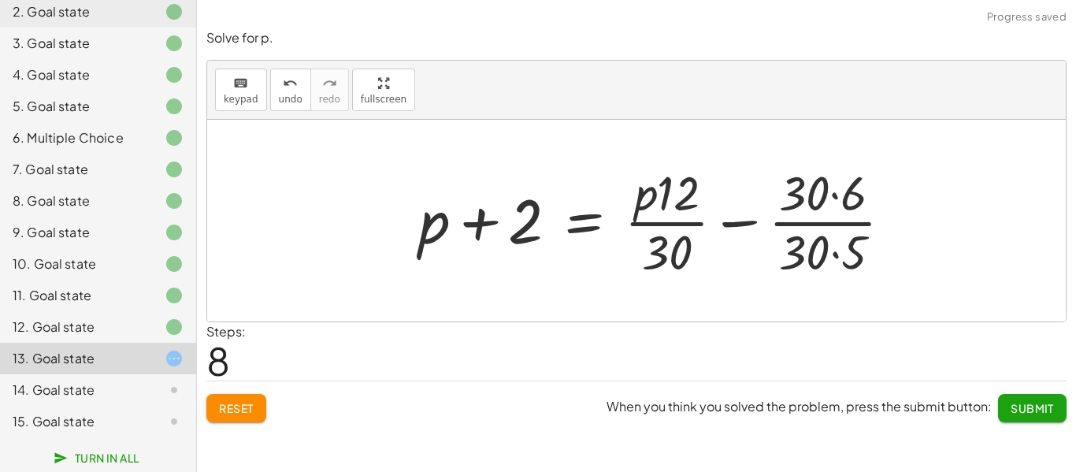
click at [830, 197] on div at bounding box center [662, 220] width 502 height 121
click at [834, 251] on div at bounding box center [661, 220] width 500 height 121
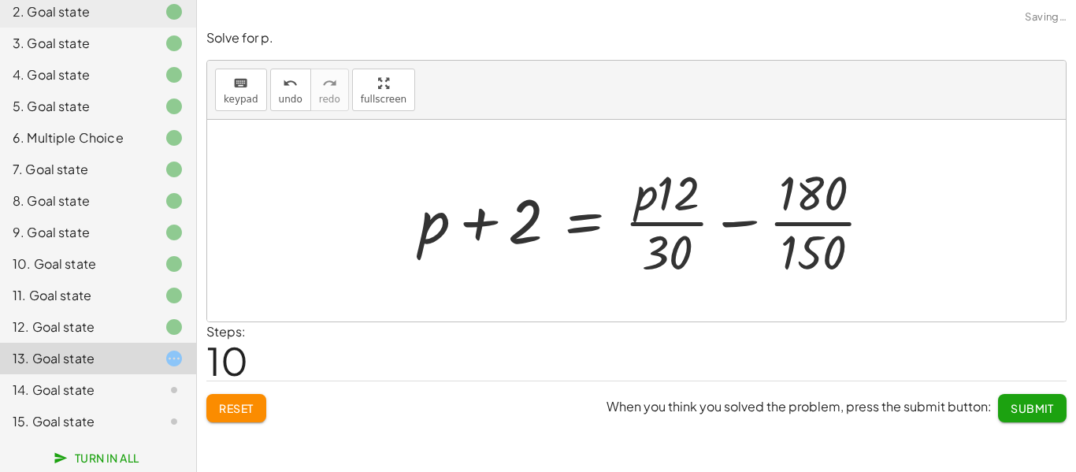
click at [825, 226] on div at bounding box center [652, 220] width 482 height 121
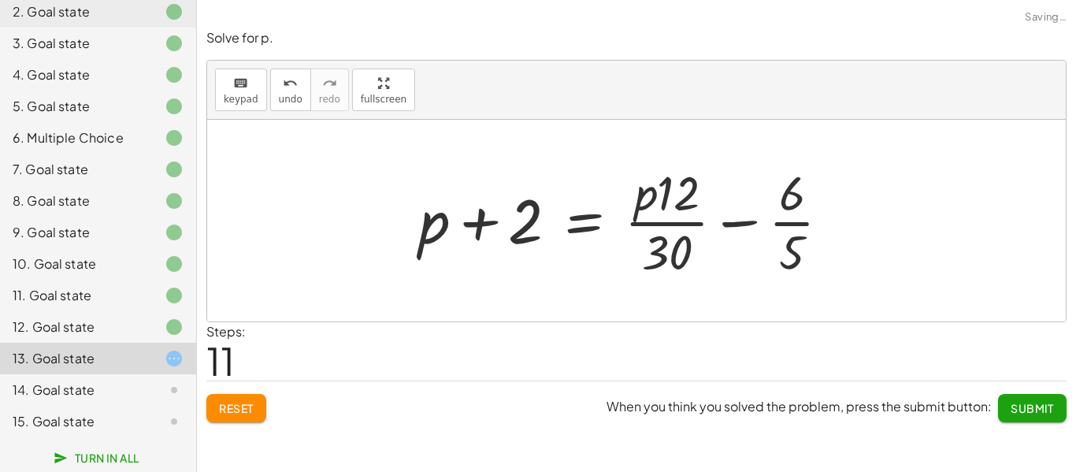
click at [243, 407] on span "Reset" at bounding box center [236, 408] width 35 height 14
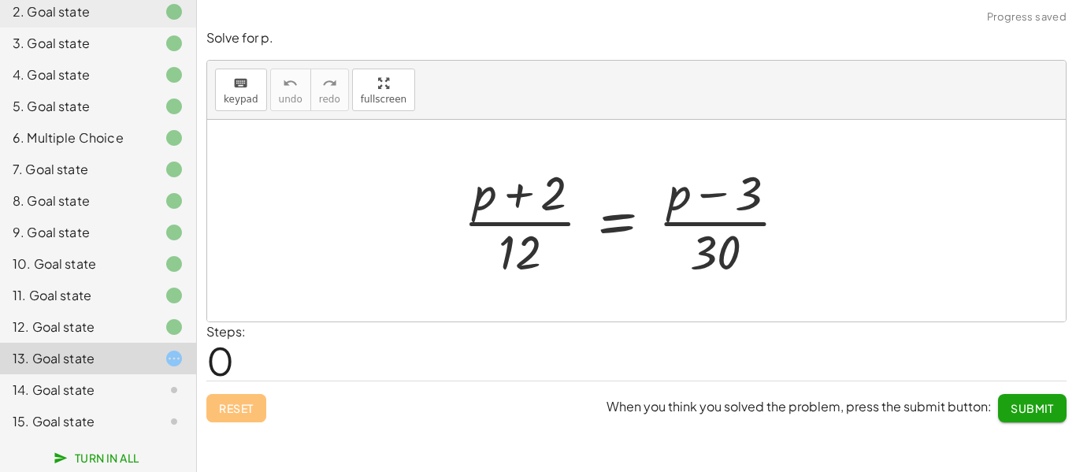
click at [258, 395] on div "Reset When you think you solved the problem, press the submit button: Submit" at bounding box center [636, 402] width 860 height 42
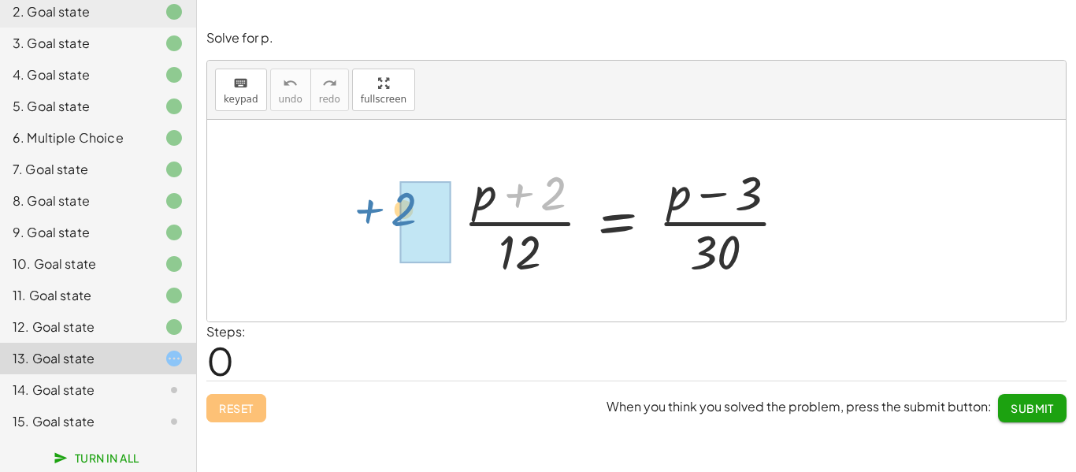
drag, startPoint x: 553, startPoint y: 199, endPoint x: 403, endPoint y: 215, distance: 150.5
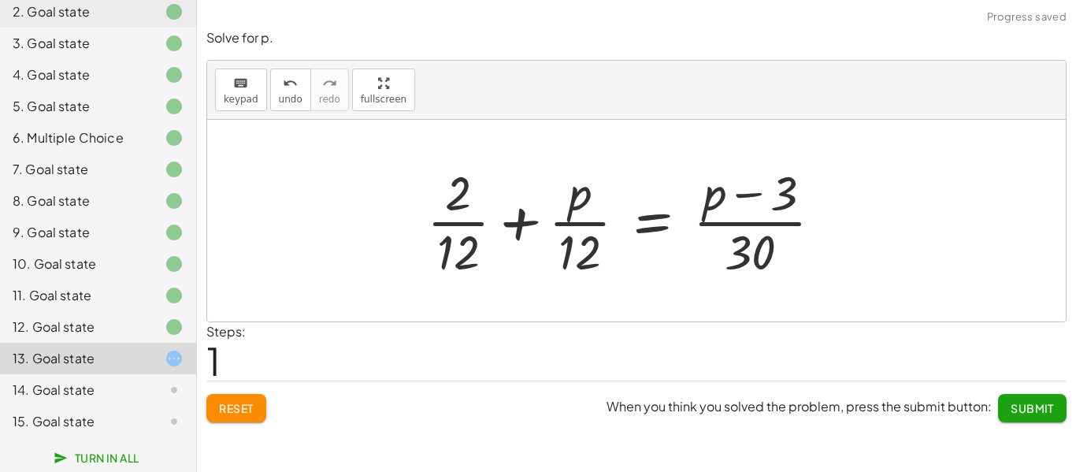
click at [448, 217] on div at bounding box center [631, 220] width 424 height 121
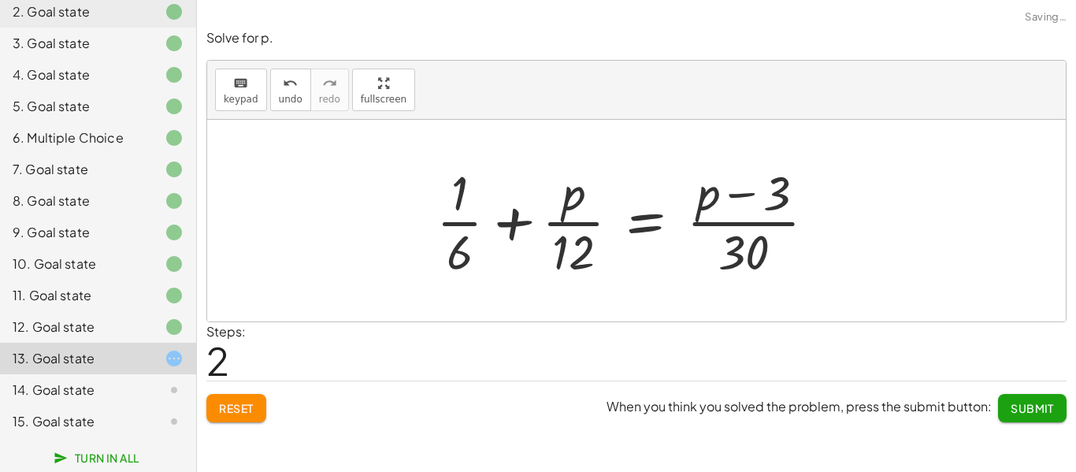
click at [455, 224] on div at bounding box center [633, 220] width 408 height 121
click at [517, 224] on div at bounding box center [632, 220] width 408 height 121
click at [582, 224] on div at bounding box center [632, 220] width 408 height 121
drag, startPoint x: 572, startPoint y: 254, endPoint x: 454, endPoint y: 247, distance: 118.4
click at [454, 247] on div at bounding box center [632, 220] width 408 height 121
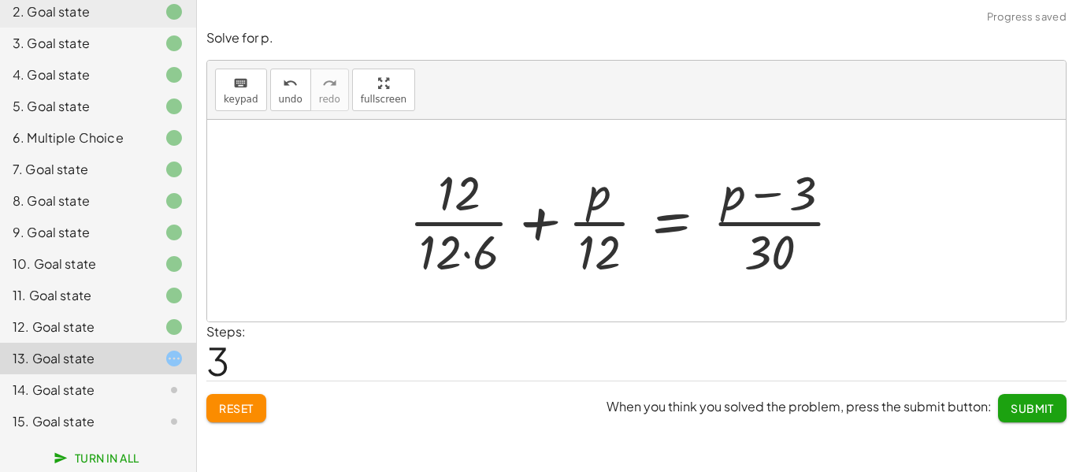
click at [466, 251] on div at bounding box center [631, 220] width 461 height 121
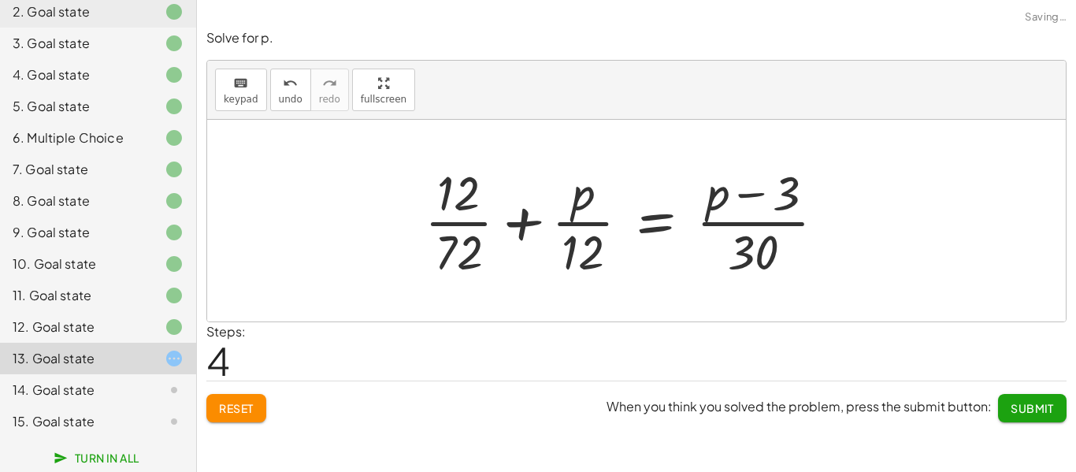
click at [479, 225] on div at bounding box center [631, 220] width 429 height 121
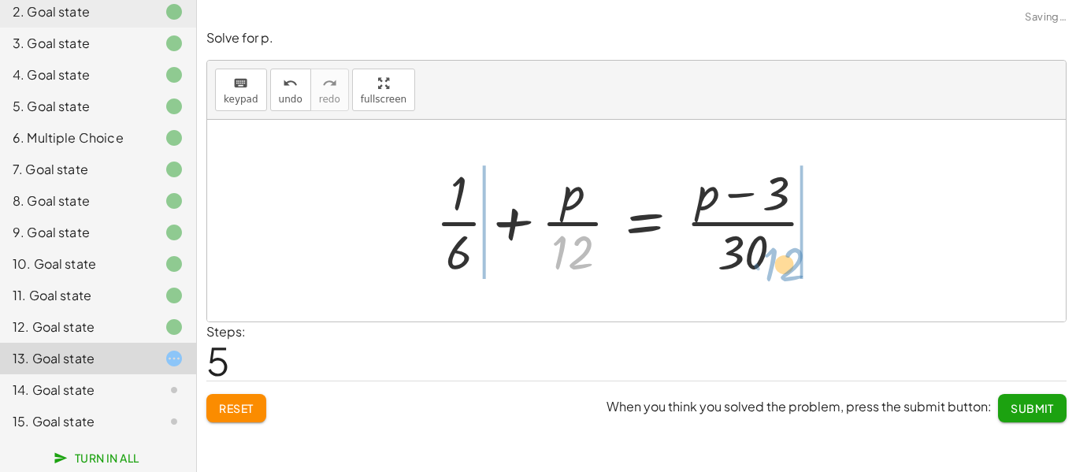
drag, startPoint x: 557, startPoint y: 251, endPoint x: 767, endPoint y: 262, distance: 210.7
click at [767, 262] on div at bounding box center [632, 220] width 408 height 121
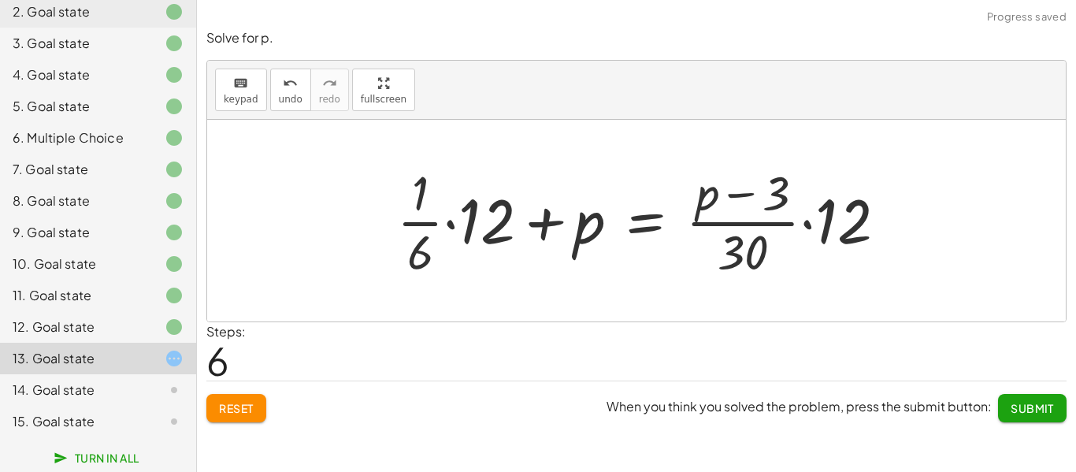
click at [452, 221] on div at bounding box center [648, 220] width 518 height 121
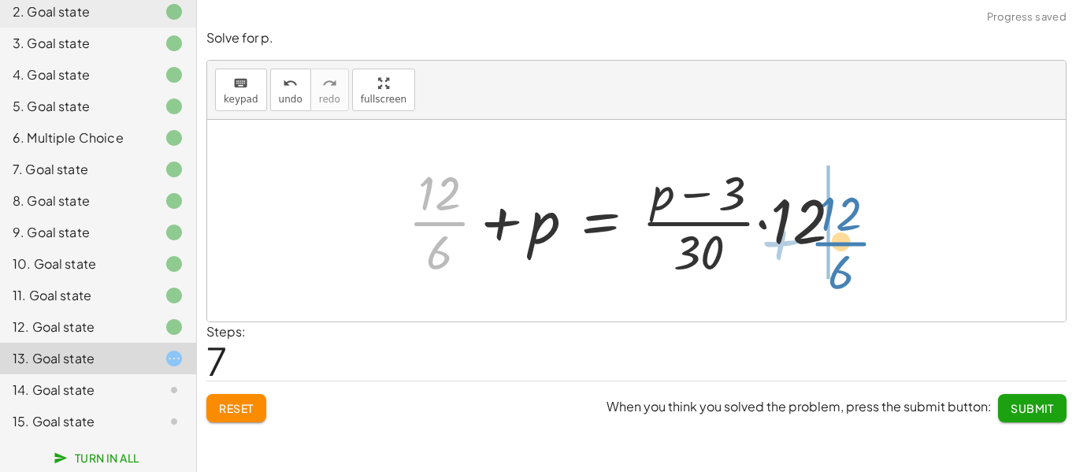
drag, startPoint x: 444, startPoint y: 216, endPoint x: 857, endPoint y: 236, distance: 413.3
click at [859, 236] on div at bounding box center [631, 220] width 463 height 121
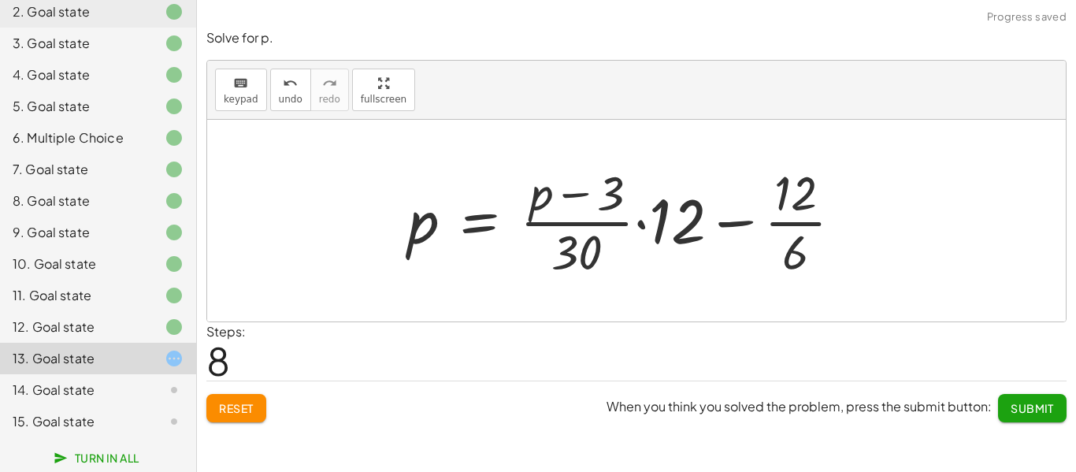
click at [719, 214] on div at bounding box center [631, 220] width 463 height 121
click at [727, 221] on div at bounding box center [631, 220] width 463 height 121
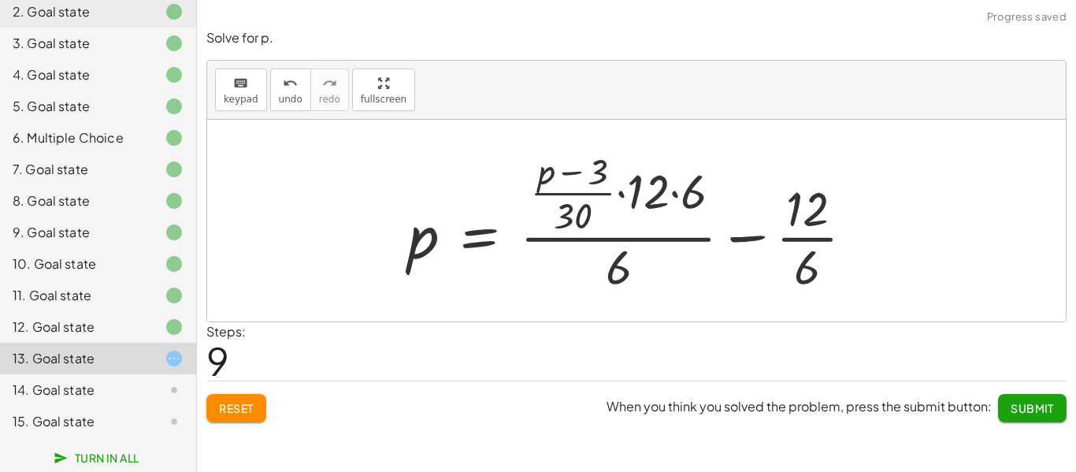
click at [749, 236] on div at bounding box center [637, 221] width 474 height 152
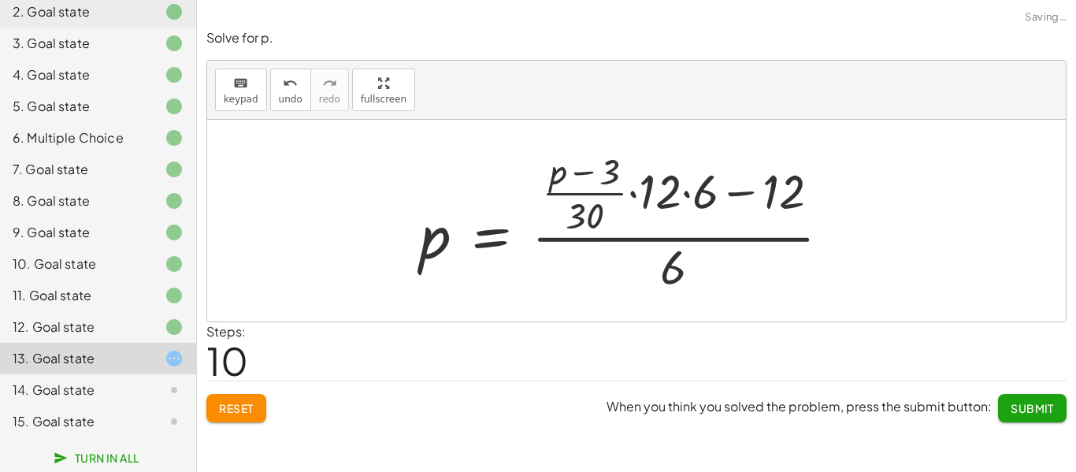
click at [689, 194] on div at bounding box center [631, 221] width 439 height 152
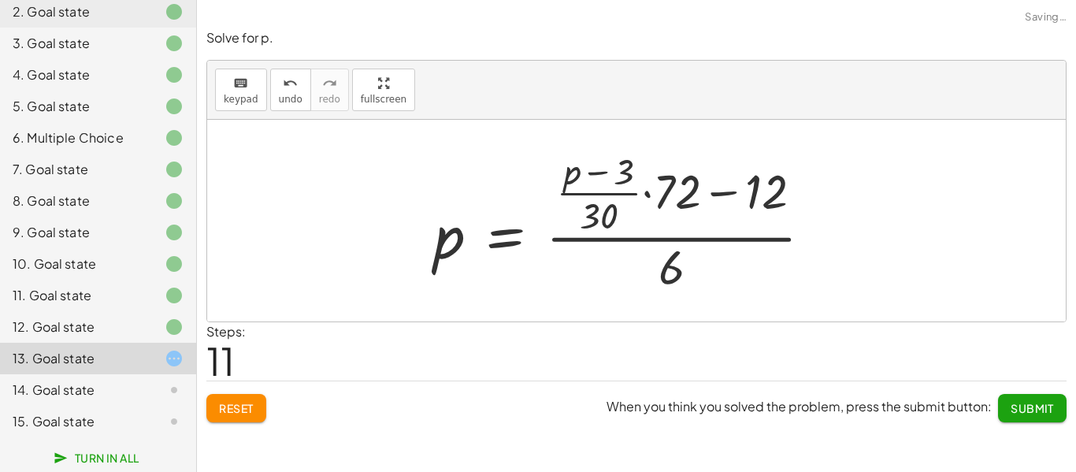
click at [700, 194] on div at bounding box center [629, 221] width 407 height 152
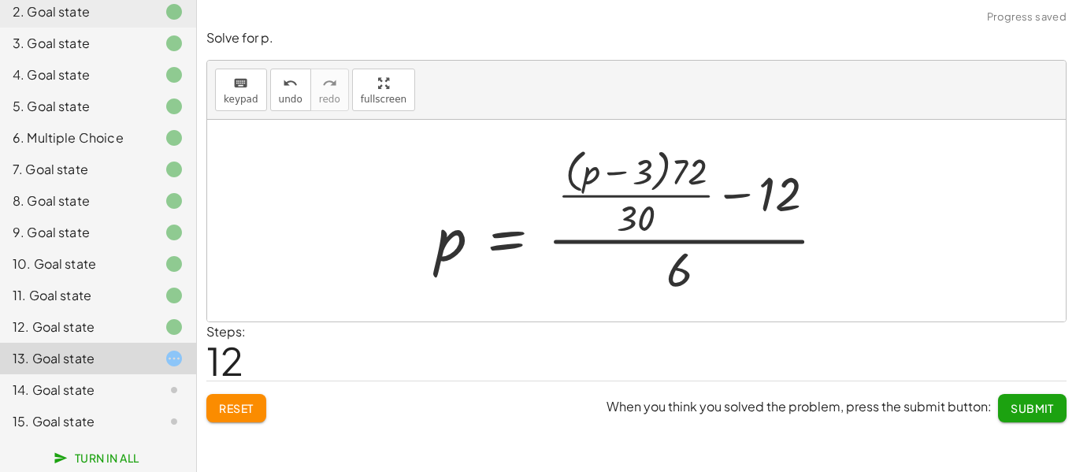
click at [723, 193] on div at bounding box center [637, 221] width 418 height 158
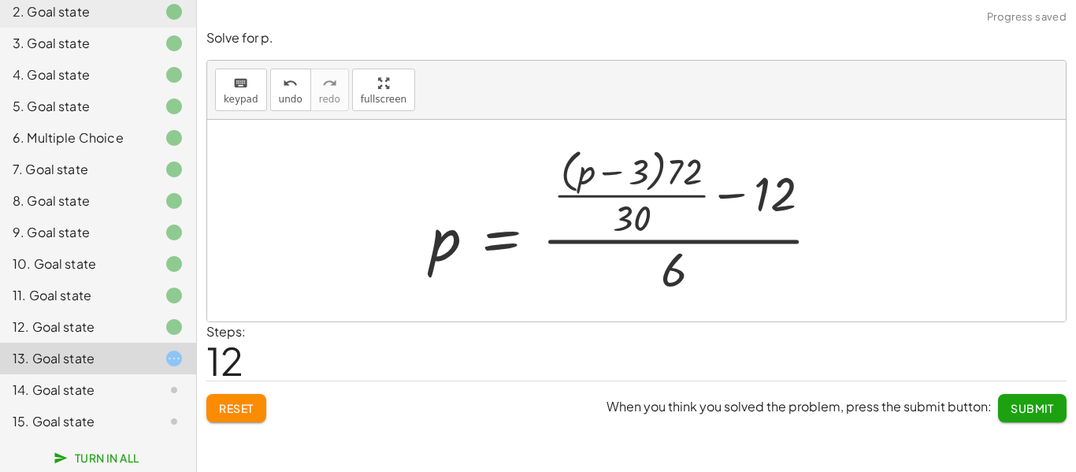
click at [729, 197] on div at bounding box center [631, 221] width 418 height 158
click at [290, 90] on icon "undo" at bounding box center [290, 83] width 15 height 19
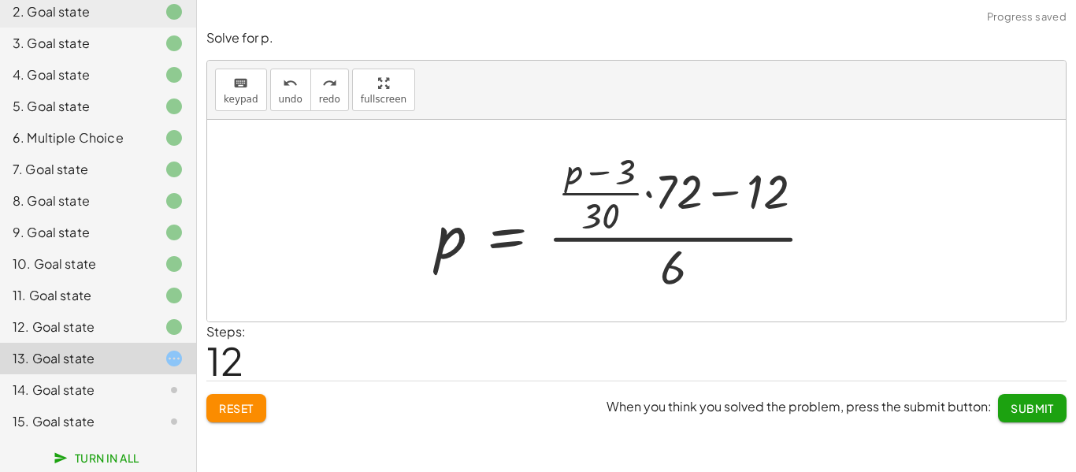
click at [716, 197] on div at bounding box center [631, 221] width 407 height 152
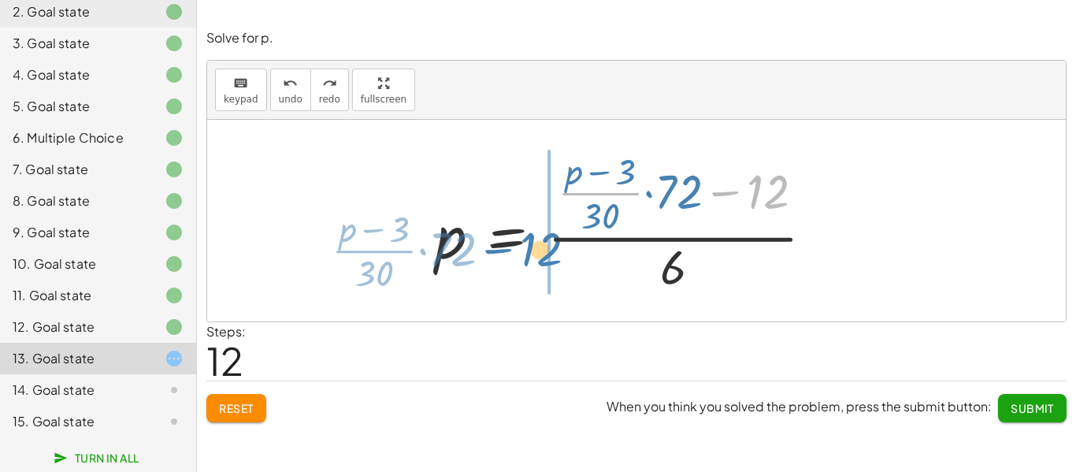
drag, startPoint x: 767, startPoint y: 190, endPoint x: 528, endPoint y: 246, distance: 246.0
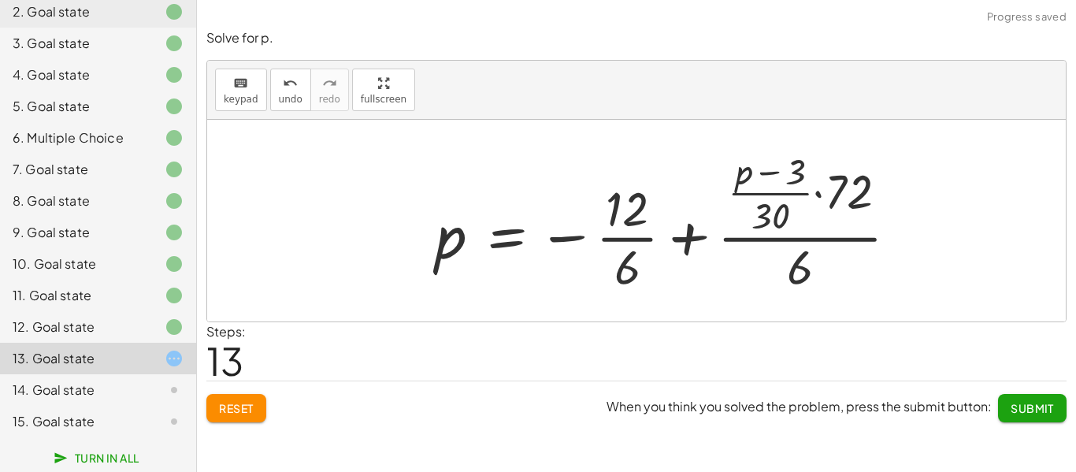
click at [631, 240] on div at bounding box center [673, 221] width 490 height 152
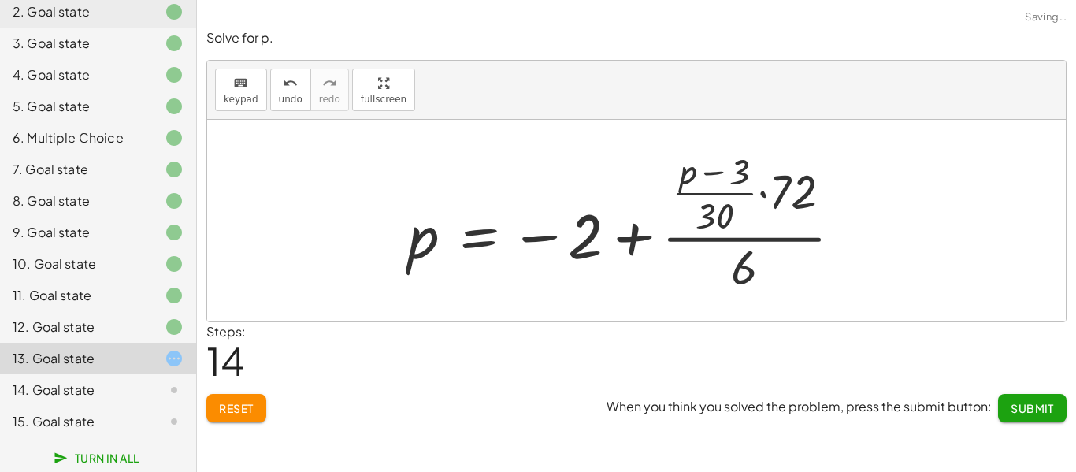
click at [778, 235] on div at bounding box center [631, 221] width 463 height 152
click at [763, 194] on div at bounding box center [631, 221] width 463 height 152
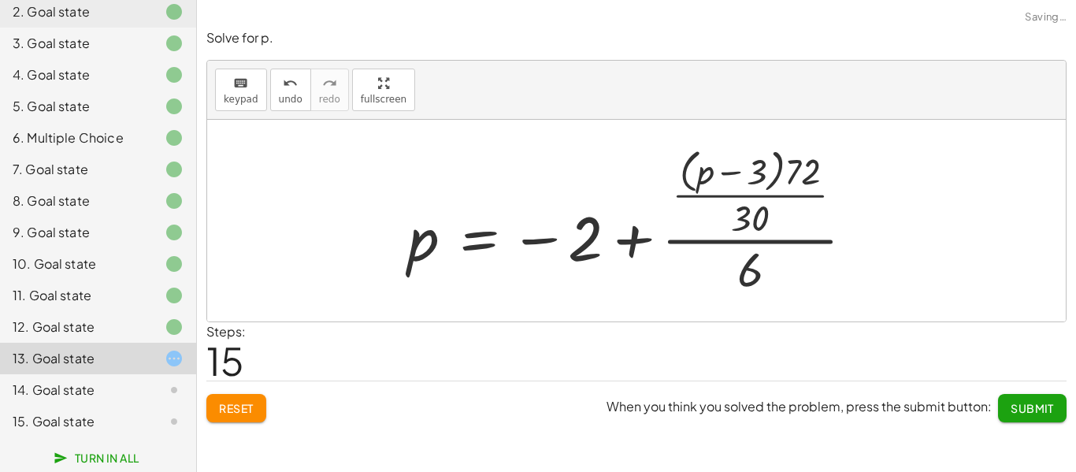
click at [749, 198] on div at bounding box center [637, 221] width 474 height 158
drag, startPoint x: 760, startPoint y: 180, endPoint x: 832, endPoint y: 184, distance: 71.8
click at [833, 184] on div at bounding box center [637, 221] width 474 height 158
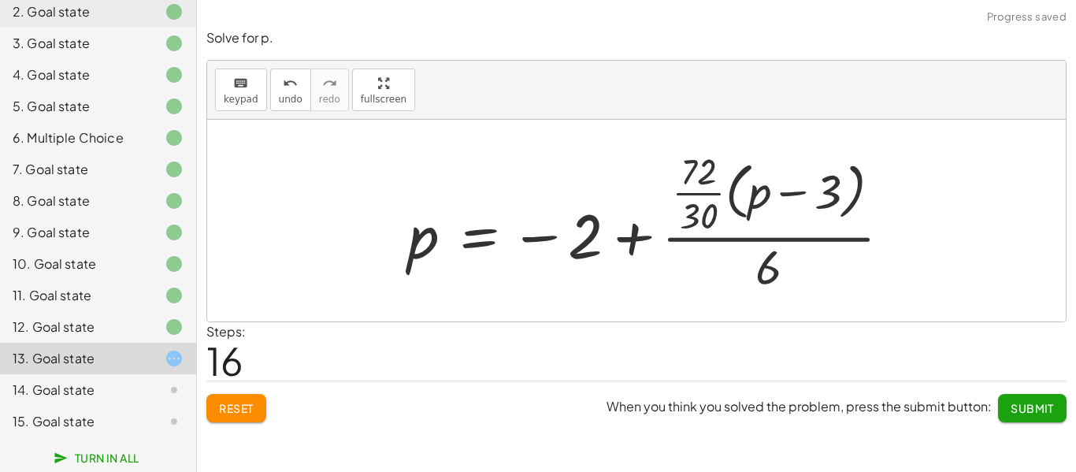
click at [252, 414] on span "Reset" at bounding box center [236, 408] width 35 height 14
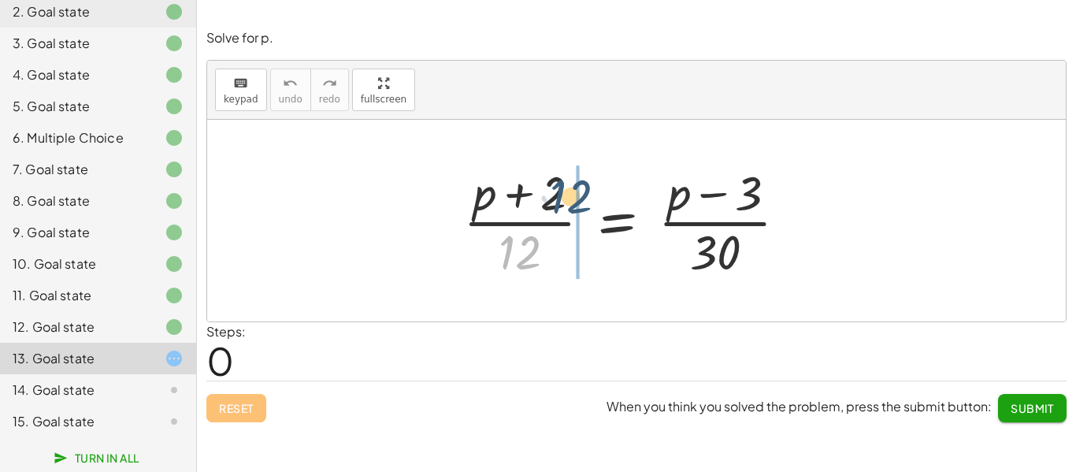
drag, startPoint x: 529, startPoint y: 259, endPoint x: 581, endPoint y: 202, distance: 76.4
click at [581, 202] on div at bounding box center [631, 220] width 352 height 121
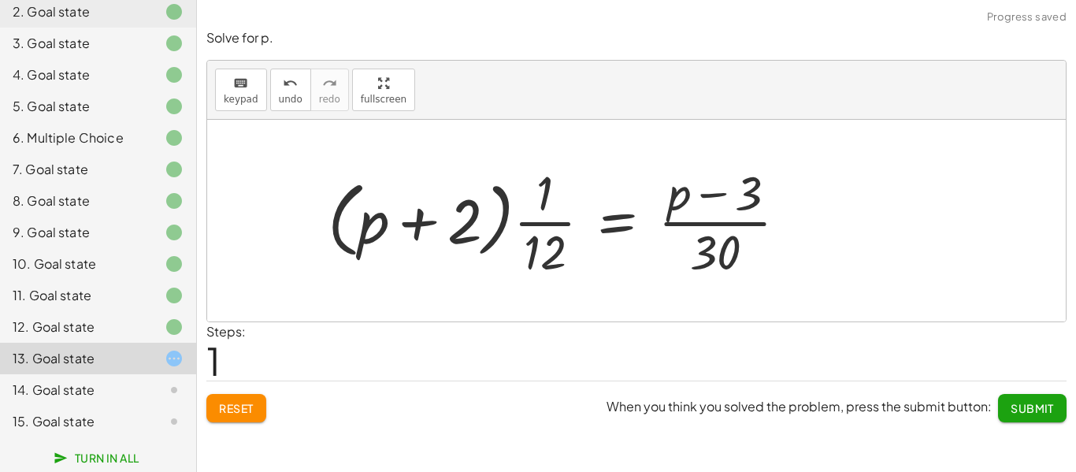
click at [545, 222] on div at bounding box center [564, 220] width 488 height 121
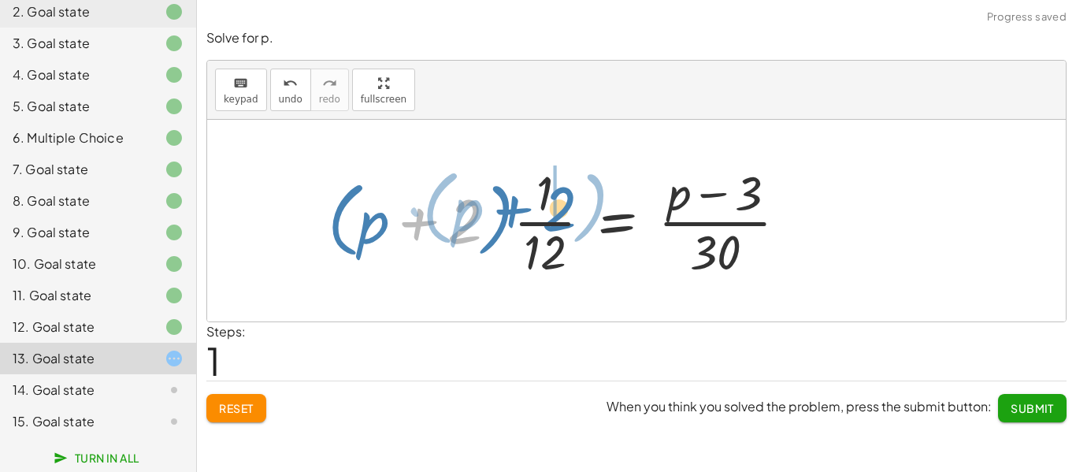
drag, startPoint x: 467, startPoint y: 219, endPoint x: 560, endPoint y: 206, distance: 93.8
click at [561, 206] on div at bounding box center [564, 220] width 488 height 121
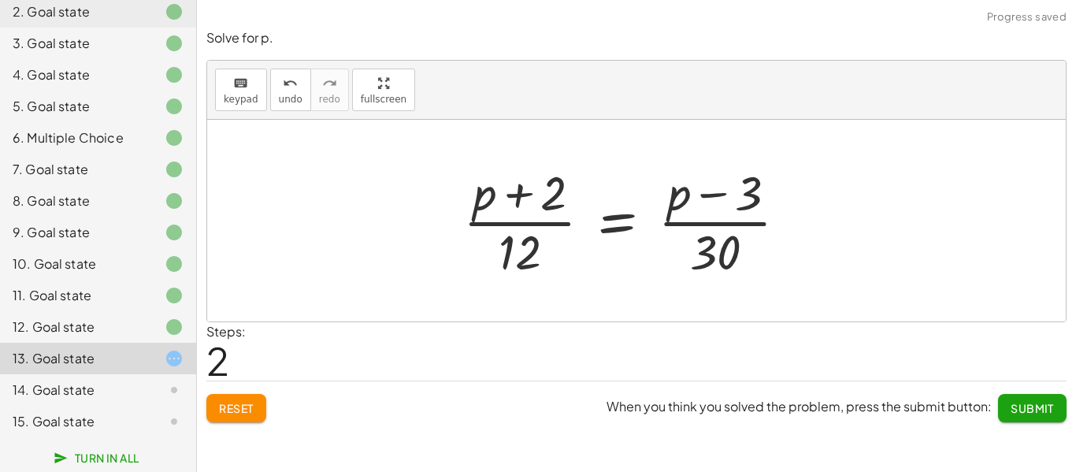
click at [520, 206] on div at bounding box center [631, 220] width 352 height 121
click at [253, 419] on button "Reset" at bounding box center [236, 408] width 60 height 28
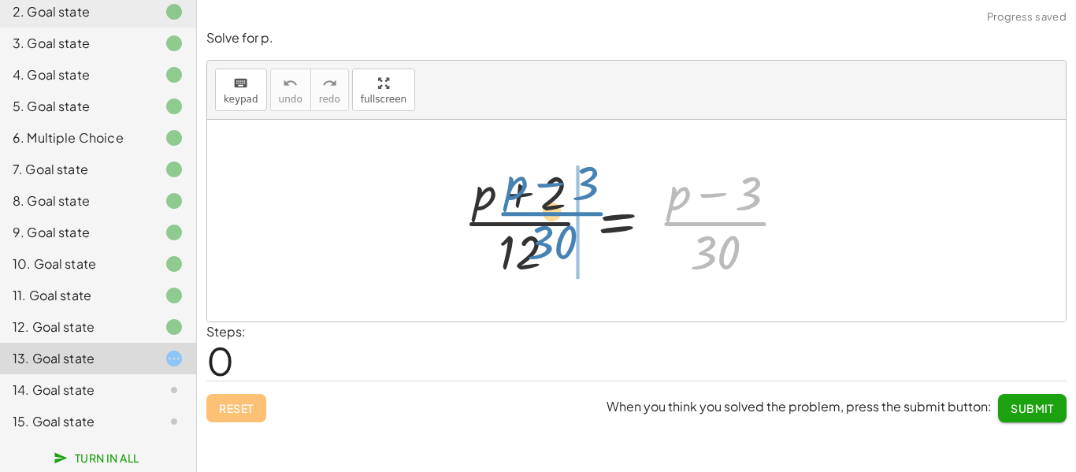
drag, startPoint x: 702, startPoint y: 224, endPoint x: 557, endPoint y: 221, distance: 145.0
click at [557, 221] on div at bounding box center [631, 220] width 352 height 121
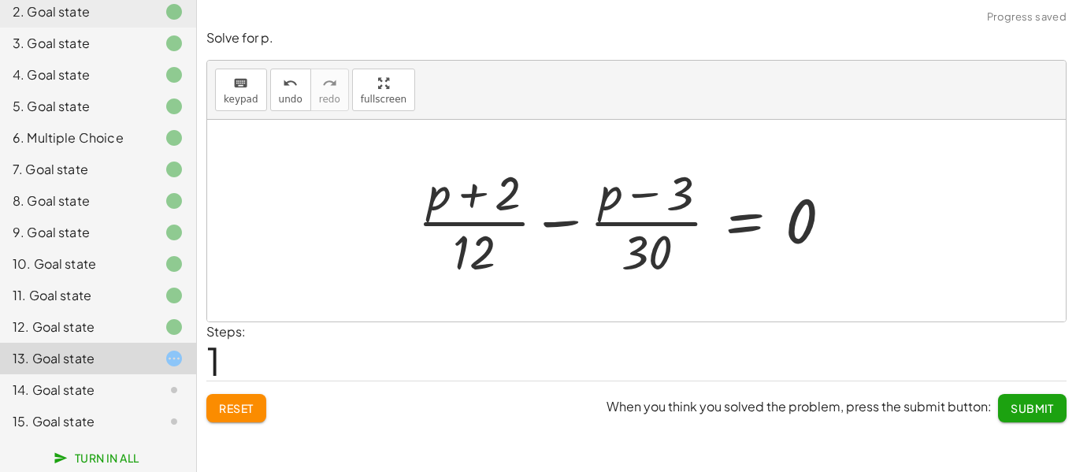
click at [552, 225] on div at bounding box center [631, 220] width 443 height 121
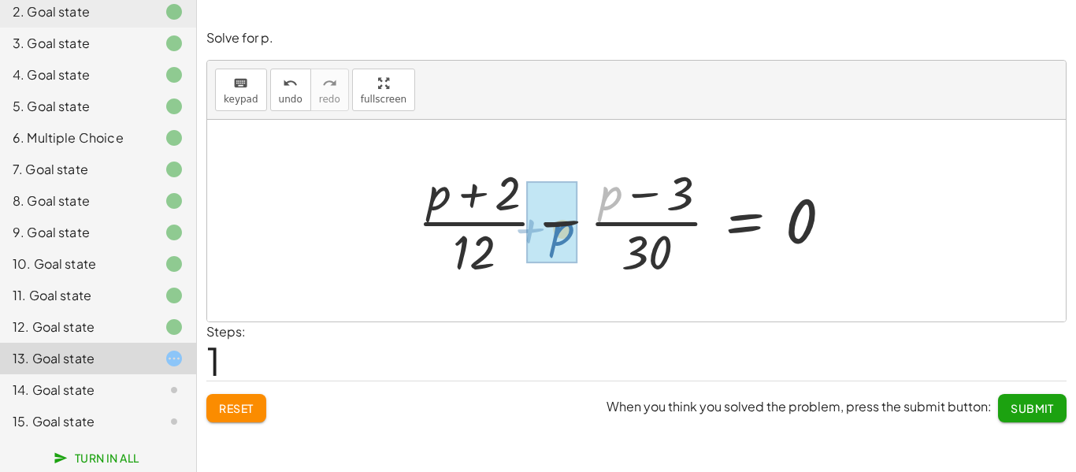
drag, startPoint x: 600, startPoint y: 210, endPoint x: 547, endPoint y: 240, distance: 61.8
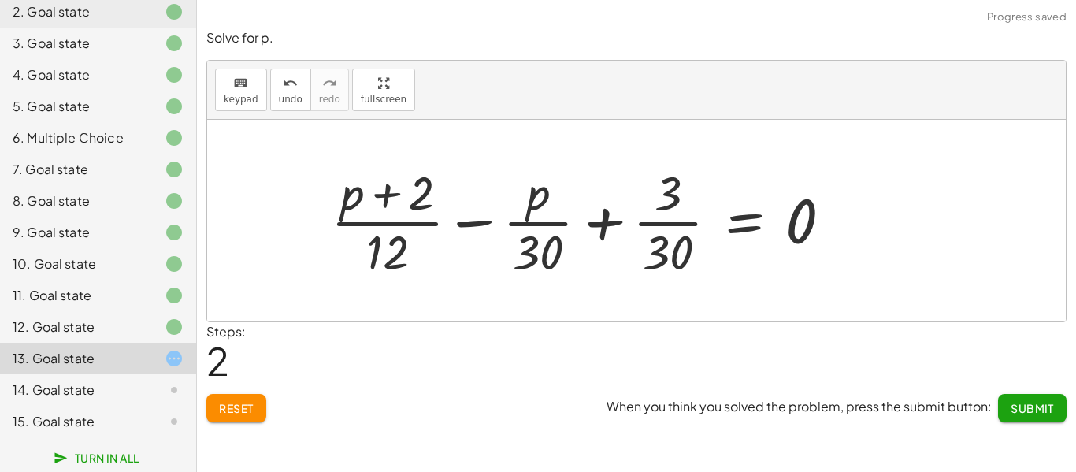
click at [559, 228] on div at bounding box center [587, 220] width 529 height 121
click at [652, 224] on div at bounding box center [587, 220] width 529 height 121
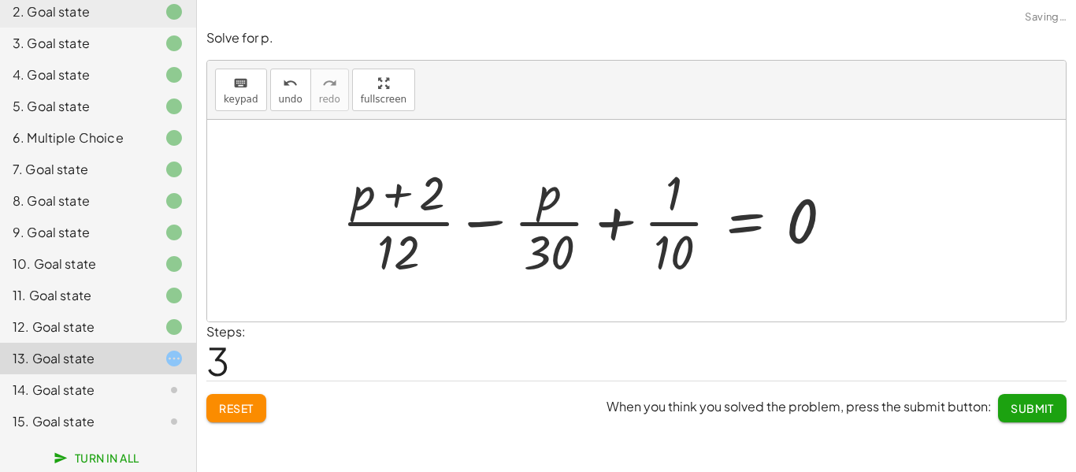
click at [647, 222] on div at bounding box center [593, 220] width 519 height 121
click at [409, 217] on div at bounding box center [593, 220] width 519 height 121
drag, startPoint x: 437, startPoint y: 189, endPoint x: 414, endPoint y: 239, distance: 54.6
click at [409, 248] on div at bounding box center [593, 220] width 519 height 121
drag, startPoint x: 403, startPoint y: 254, endPoint x: 439, endPoint y: 199, distance: 66.7
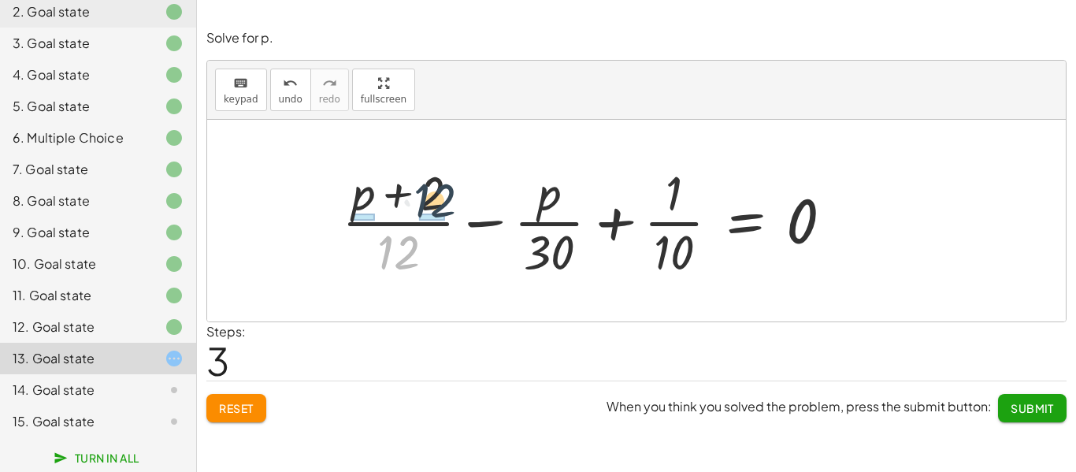
click at [439, 199] on div at bounding box center [593, 220] width 519 height 121
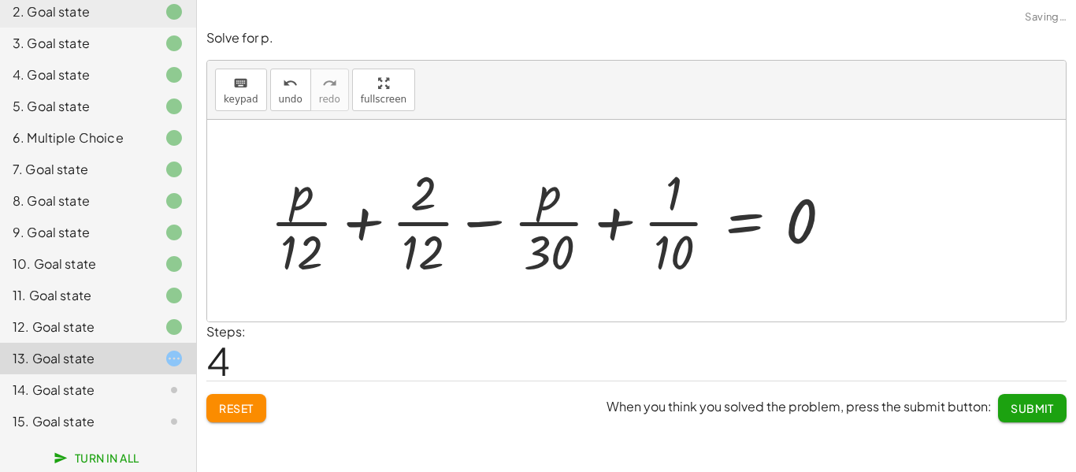
click at [304, 226] on div at bounding box center [557, 220] width 590 height 121
click at [404, 228] on div at bounding box center [557, 220] width 590 height 121
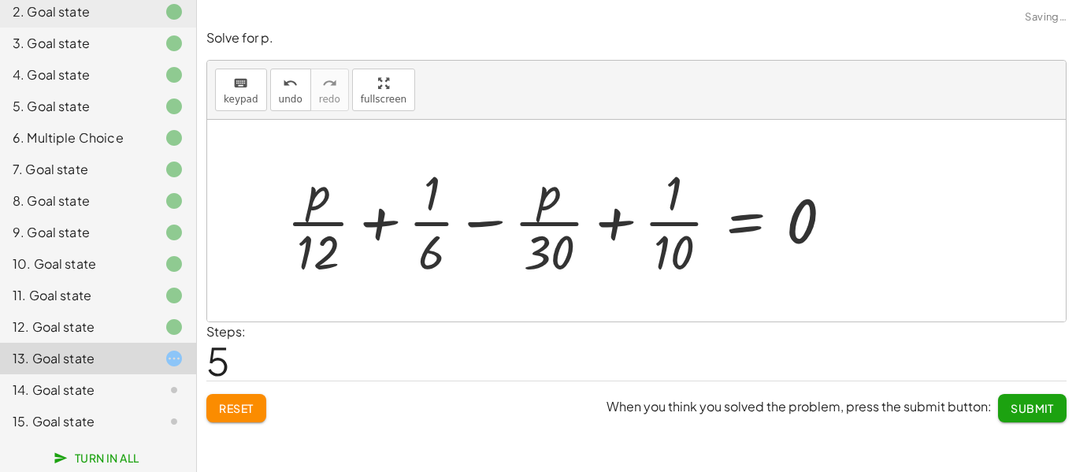
click at [481, 226] on div at bounding box center [566, 220] width 574 height 121
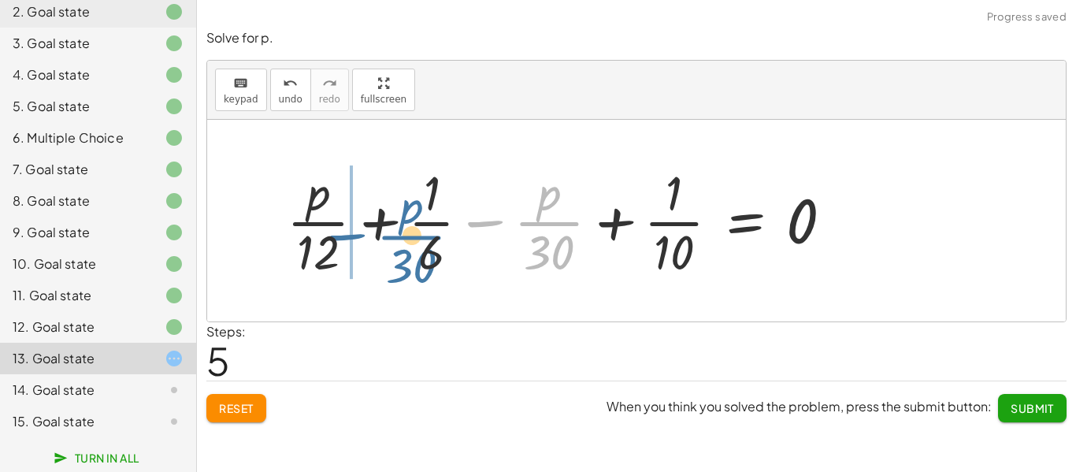
drag, startPoint x: 565, startPoint y: 225, endPoint x: 425, endPoint y: 238, distance: 140.0
click at [425, 238] on div at bounding box center [566, 220] width 574 height 121
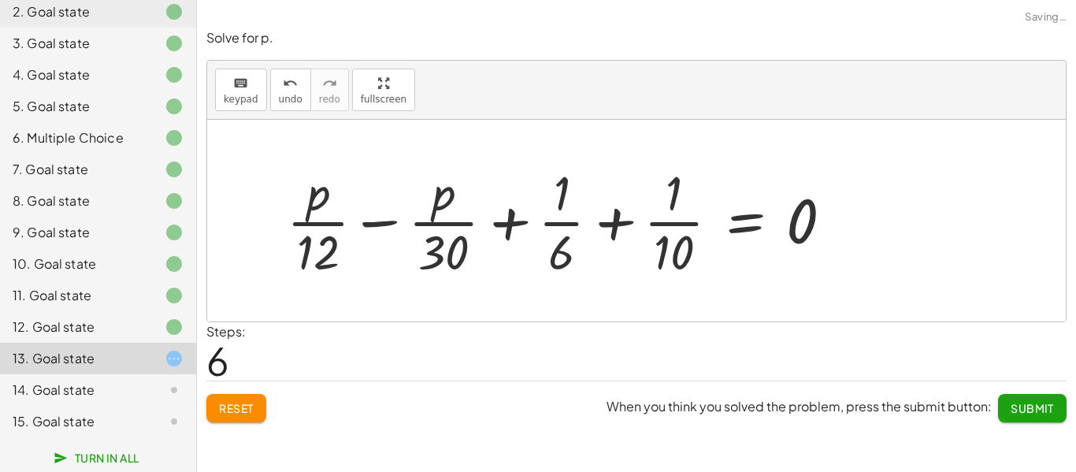
click at [626, 223] on div at bounding box center [566, 220] width 574 height 121
drag, startPoint x: 620, startPoint y: 224, endPoint x: 636, endPoint y: 231, distance: 17.3
click at [638, 229] on div at bounding box center [566, 220] width 574 height 121
click at [619, 224] on div at bounding box center [566, 220] width 574 height 121
drag, startPoint x: 551, startPoint y: 221, endPoint x: 563, endPoint y: 231, distance: 15.8
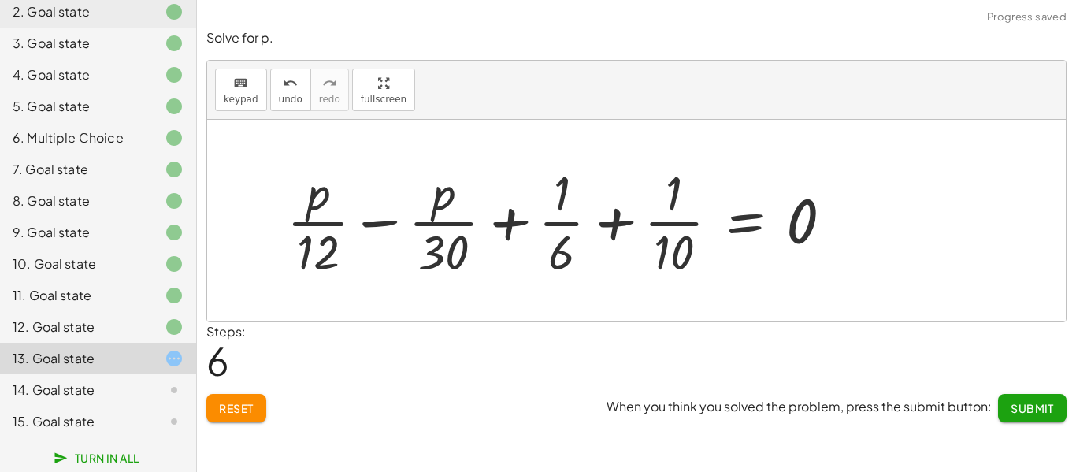
click at [551, 221] on div at bounding box center [566, 220] width 574 height 121
drag, startPoint x: 562, startPoint y: 250, endPoint x: 662, endPoint y: 248, distance: 100.1
click at [662, 248] on div at bounding box center [566, 220] width 574 height 121
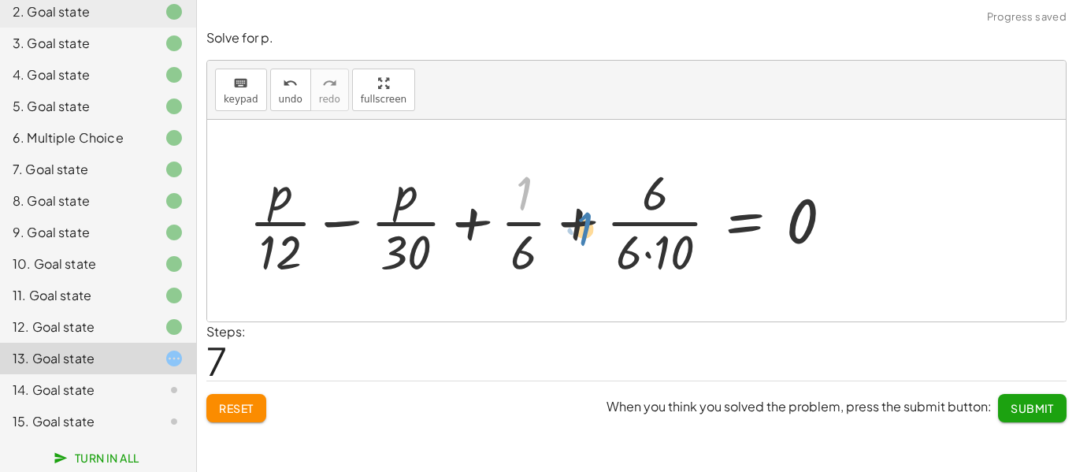
drag, startPoint x: 518, startPoint y: 196, endPoint x: 527, endPoint y: 204, distance: 12.3
click at [527, 204] on div at bounding box center [547, 220] width 612 height 121
click at [649, 254] on div at bounding box center [547, 220] width 612 height 121
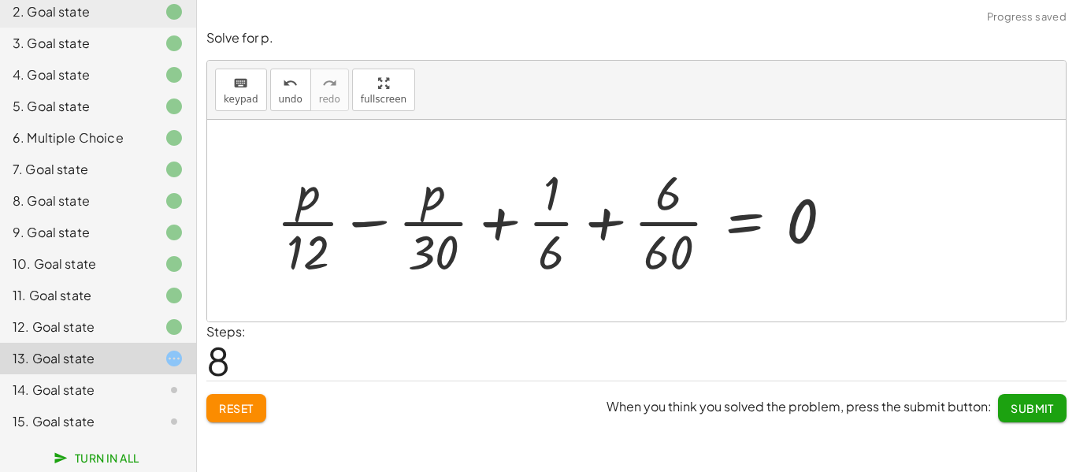
click at [657, 225] on div at bounding box center [561, 220] width 585 height 121
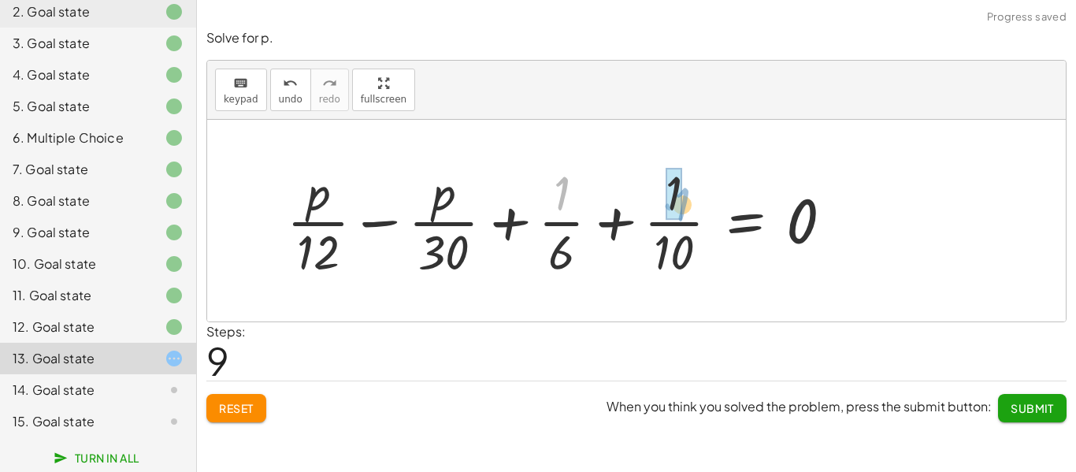
drag, startPoint x: 570, startPoint y: 191, endPoint x: 662, endPoint y: 194, distance: 91.4
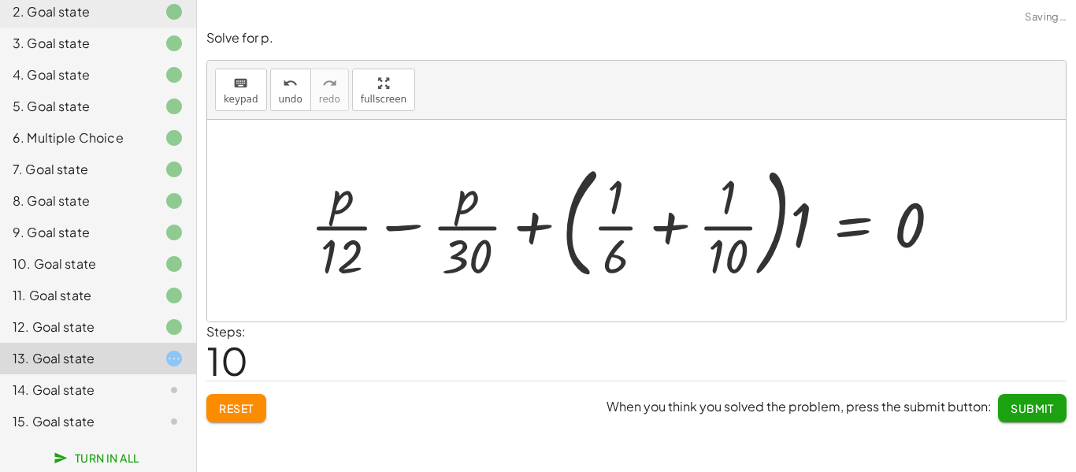
click at [676, 223] on div at bounding box center [632, 220] width 659 height 131
drag, startPoint x: 619, startPoint y: 256, endPoint x: 605, endPoint y: 202, distance: 56.2
click at [604, 202] on div at bounding box center [632, 220] width 659 height 131
drag, startPoint x: 619, startPoint y: 199, endPoint x: 654, endPoint y: 208, distance: 35.7
click at [654, 208] on div at bounding box center [632, 220] width 659 height 131
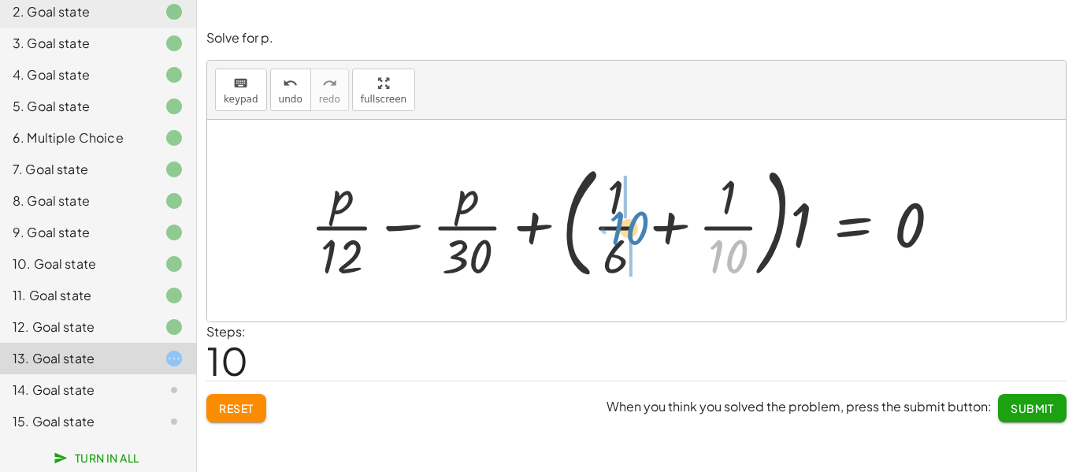
drag, startPoint x: 731, startPoint y: 256, endPoint x: 630, endPoint y: 227, distance: 105.7
click at [630, 227] on div at bounding box center [632, 220] width 659 height 131
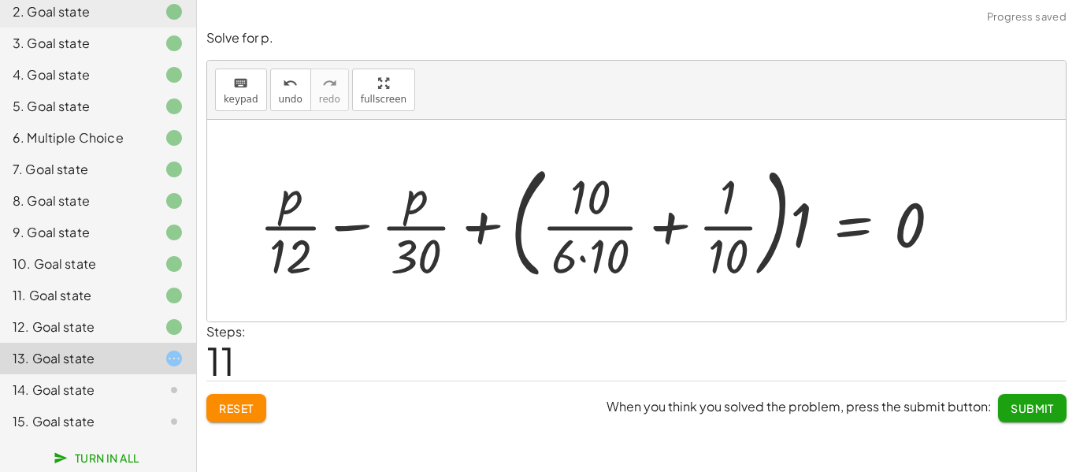
click at [596, 219] on div at bounding box center [606, 220] width 710 height 131
click at [584, 254] on div at bounding box center [606, 220] width 710 height 131
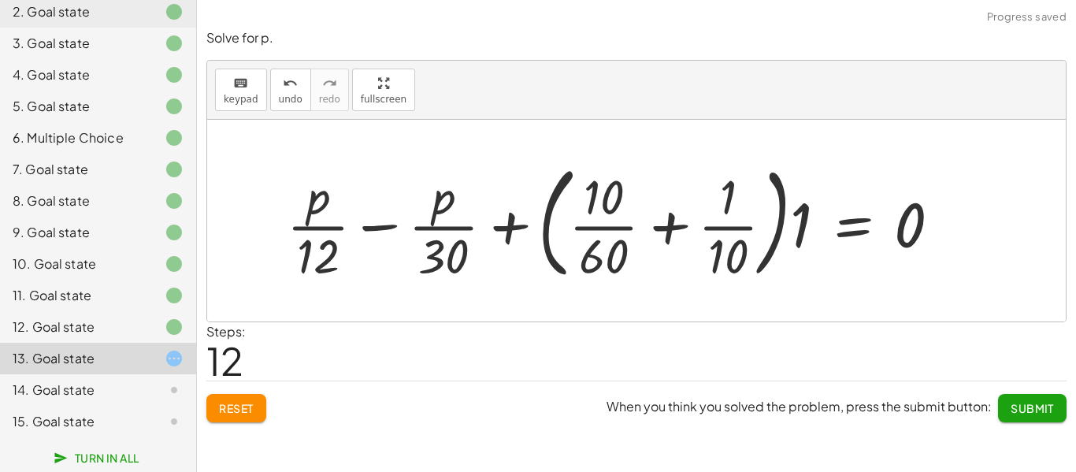
click at [606, 232] on div at bounding box center [620, 220] width 682 height 131
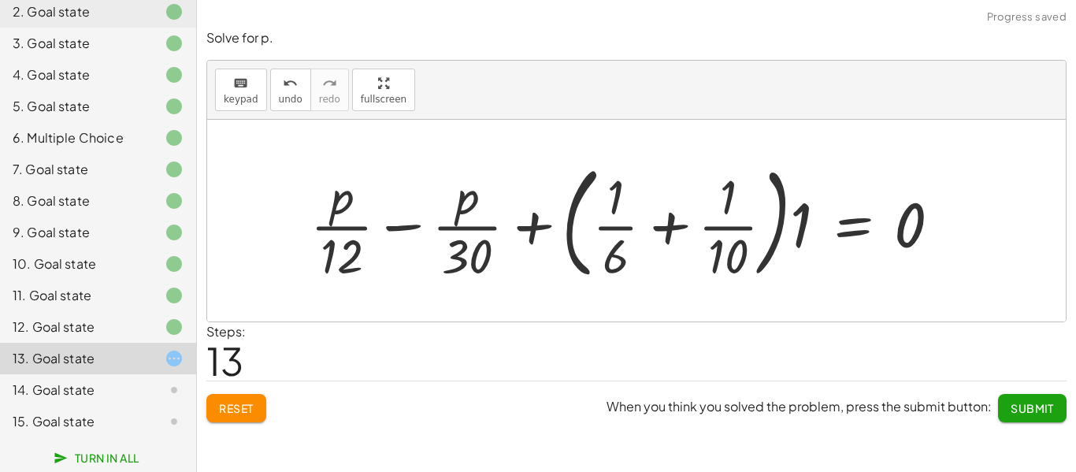
click at [255, 402] on button "Reset" at bounding box center [236, 408] width 60 height 28
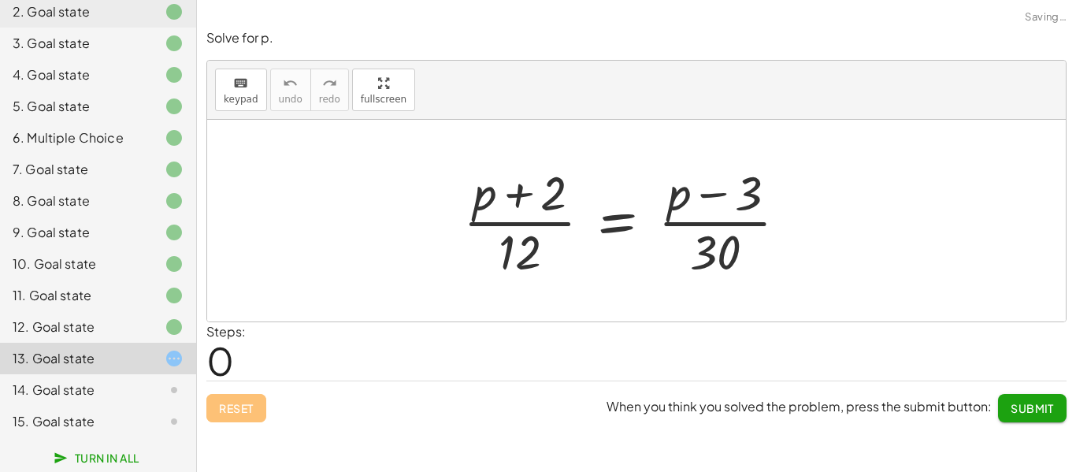
click at [1038, 406] on span "Submit" at bounding box center [1032, 408] width 43 height 14
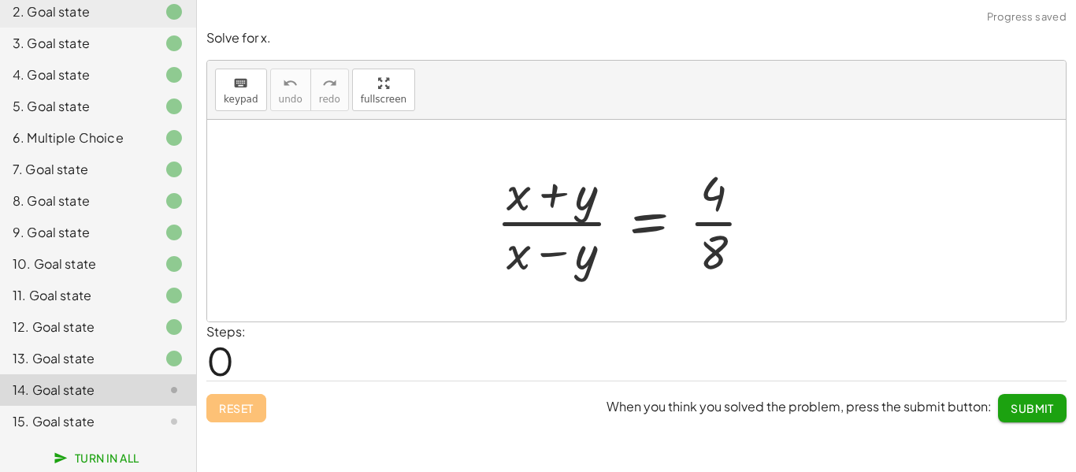
click at [165, 359] on icon at bounding box center [174, 358] width 19 height 19
click at [152, 344] on div "13. Goal state" at bounding box center [98, 359] width 196 height 32
click at [559, 195] on div at bounding box center [631, 220] width 285 height 121
click at [559, 253] on div at bounding box center [631, 220] width 285 height 121
drag, startPoint x: 587, startPoint y: 254, endPoint x: 592, endPoint y: 204, distance: 50.6
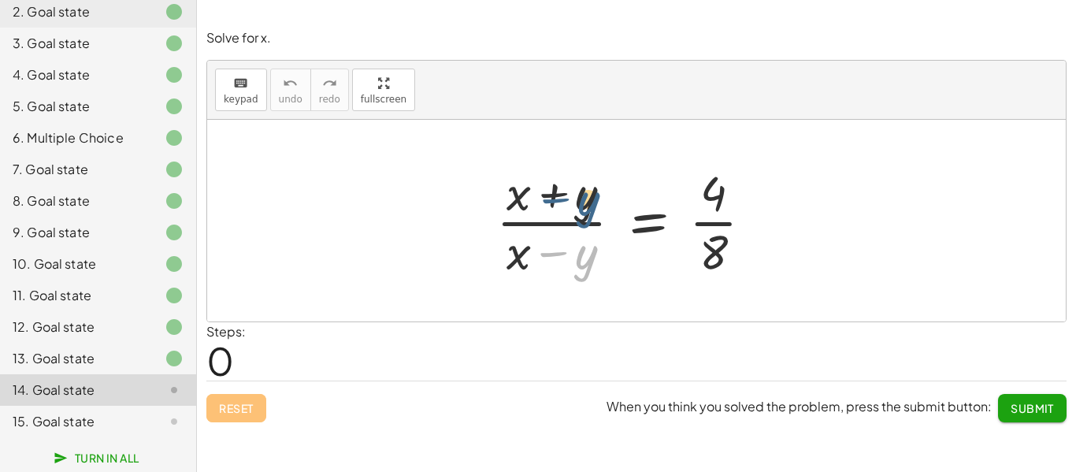
click at [589, 201] on div at bounding box center [631, 220] width 285 height 121
drag, startPoint x: 513, startPoint y: 258, endPoint x: 620, endPoint y: 239, distance: 108.8
click at [620, 239] on div at bounding box center [631, 220] width 285 height 121
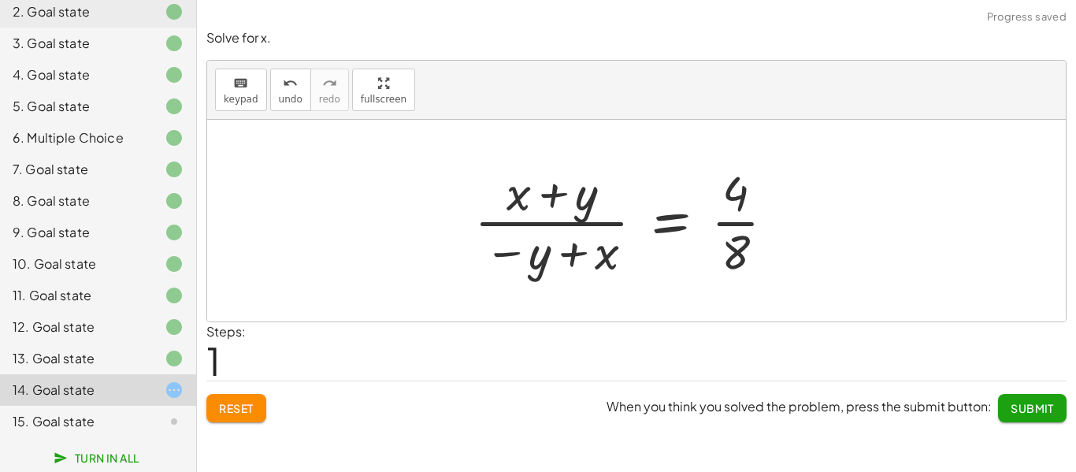
click at [567, 249] on div at bounding box center [630, 220] width 329 height 121
drag, startPoint x: 540, startPoint y: 262, endPoint x: 580, endPoint y: 214, distance: 62.6
click at [591, 202] on div at bounding box center [630, 220] width 329 height 121
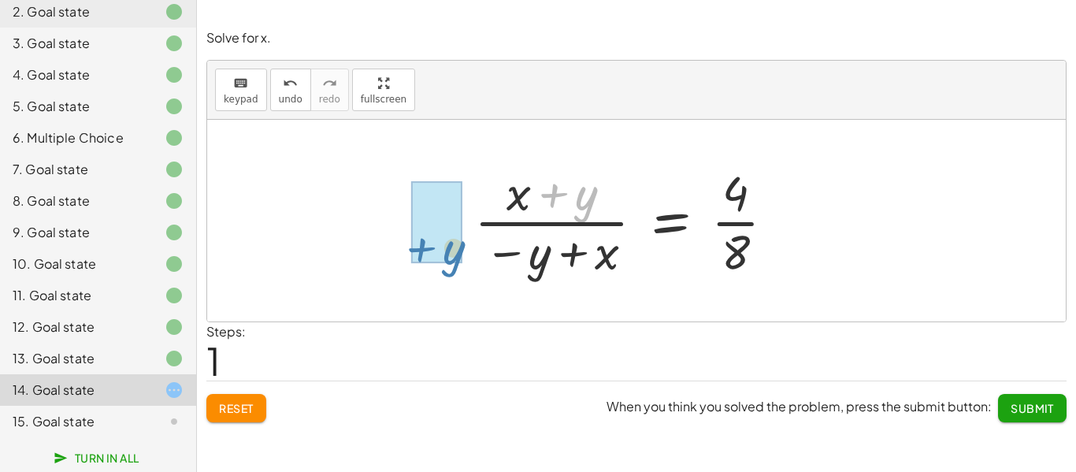
drag, startPoint x: 555, startPoint y: 197, endPoint x: 425, endPoint y: 250, distance: 140.3
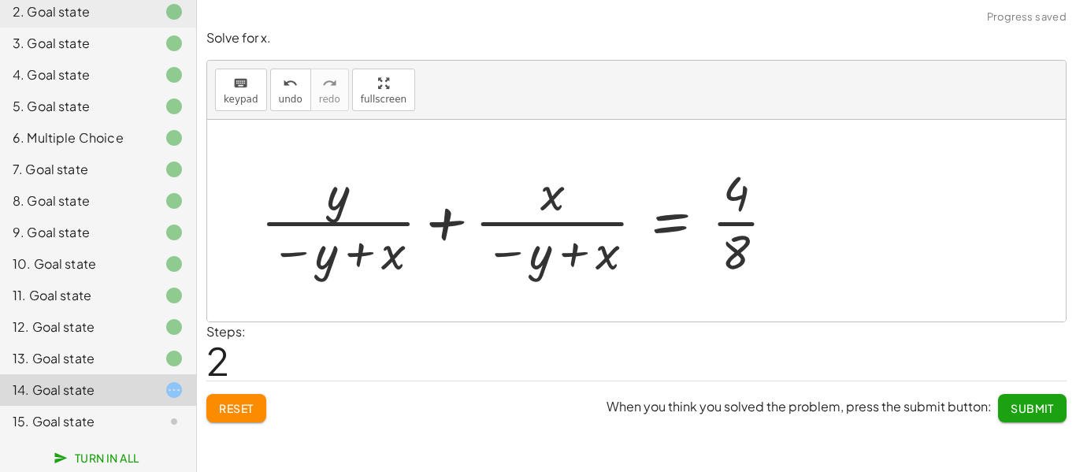
click at [233, 408] on span "Reset" at bounding box center [236, 408] width 35 height 14
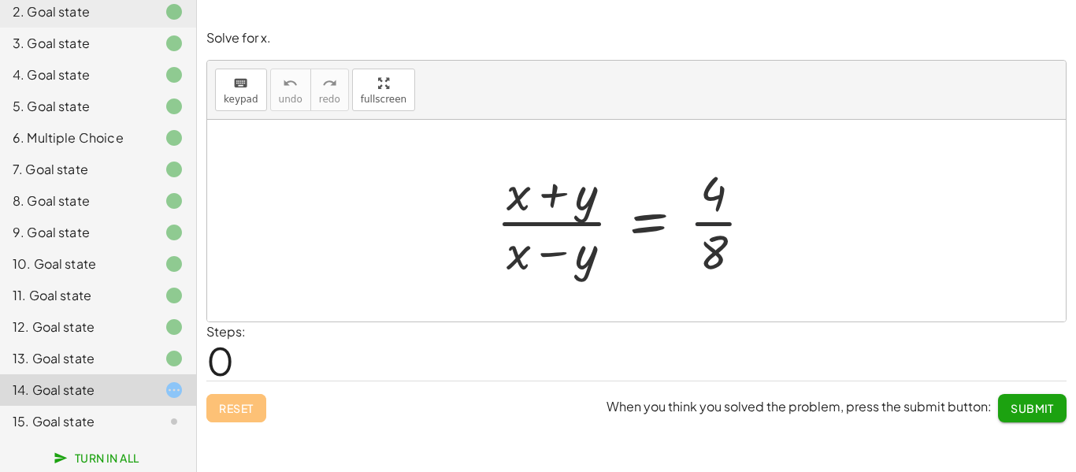
click at [721, 225] on div at bounding box center [631, 220] width 285 height 121
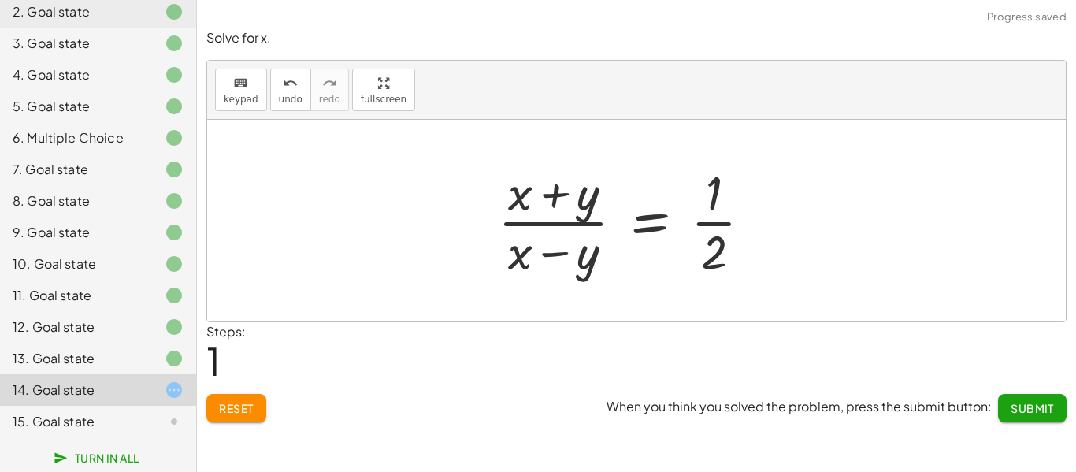
click at [724, 222] on div at bounding box center [631, 220] width 283 height 121
drag, startPoint x: 717, startPoint y: 255, endPoint x: 615, endPoint y: 232, distance: 105.1
click at [615, 232] on div at bounding box center [631, 220] width 283 height 121
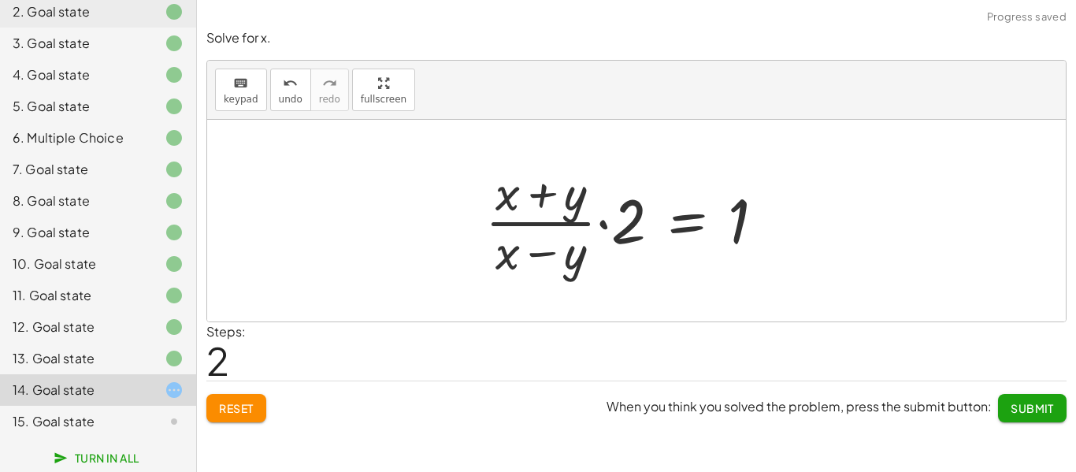
click at [597, 227] on div at bounding box center [630, 220] width 307 height 121
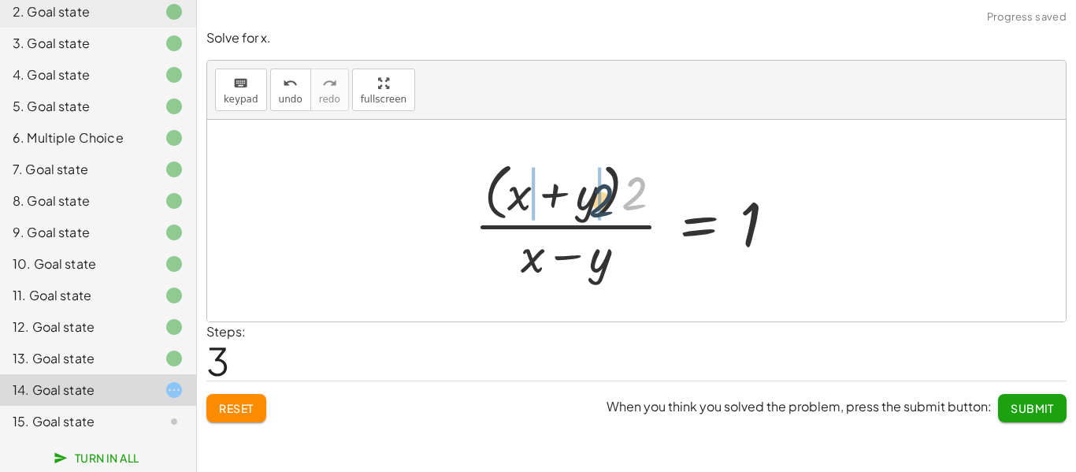
drag, startPoint x: 635, startPoint y: 195, endPoint x: 601, endPoint y: 202, distance: 34.6
click at [601, 202] on div at bounding box center [631, 220] width 331 height 128
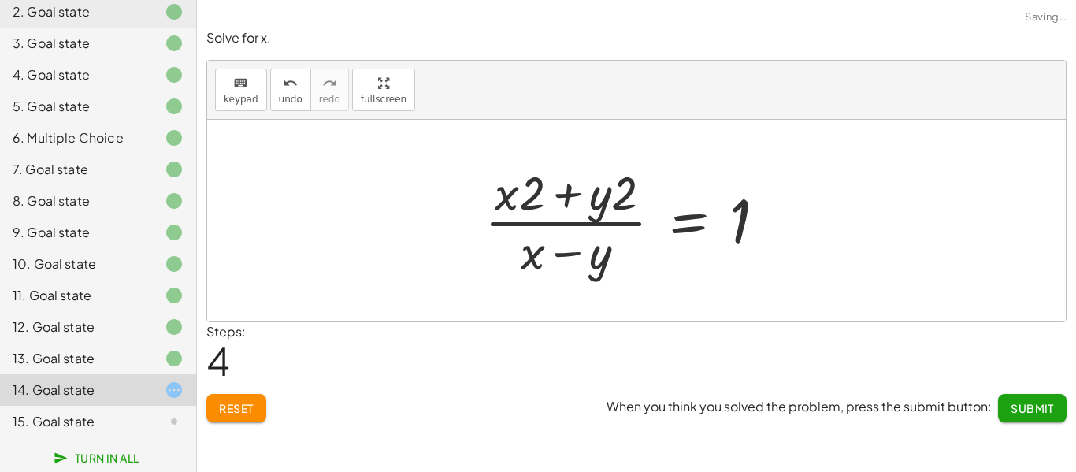
click at [576, 195] on div at bounding box center [632, 220] width 310 height 121
drag, startPoint x: 627, startPoint y: 195, endPoint x: 590, endPoint y: 218, distance: 43.9
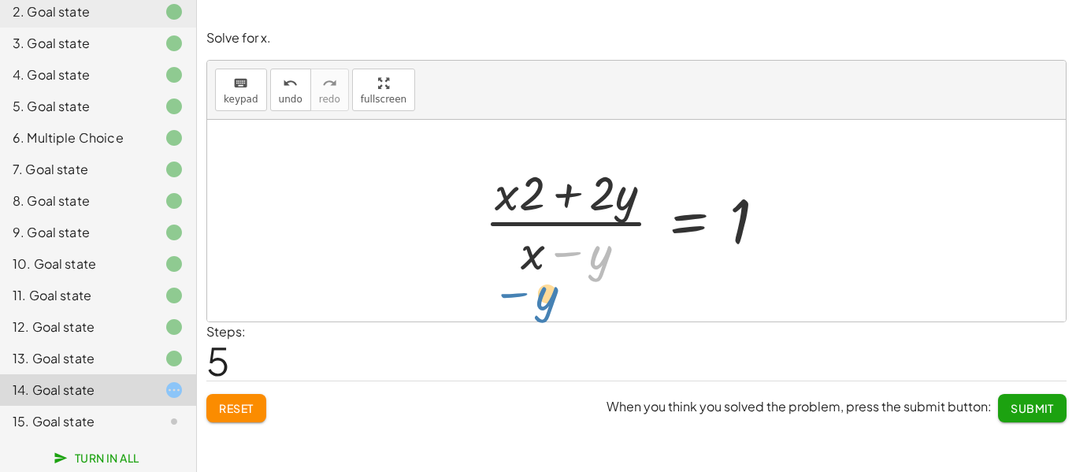
drag, startPoint x: 594, startPoint y: 263, endPoint x: 540, endPoint y: 286, distance: 59.0
drag, startPoint x: 563, startPoint y: 252, endPoint x: 743, endPoint y: 216, distance: 184.0
click at [743, 216] on div at bounding box center [632, 220] width 310 height 121
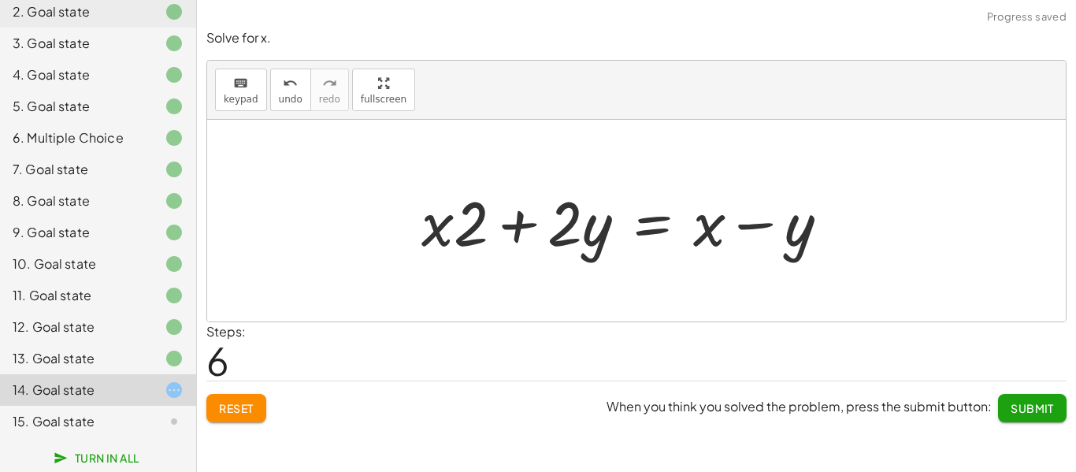
click at [524, 220] on div at bounding box center [632, 220] width 436 height 81
drag, startPoint x: 571, startPoint y: 210, endPoint x: 472, endPoint y: 191, distance: 101.2
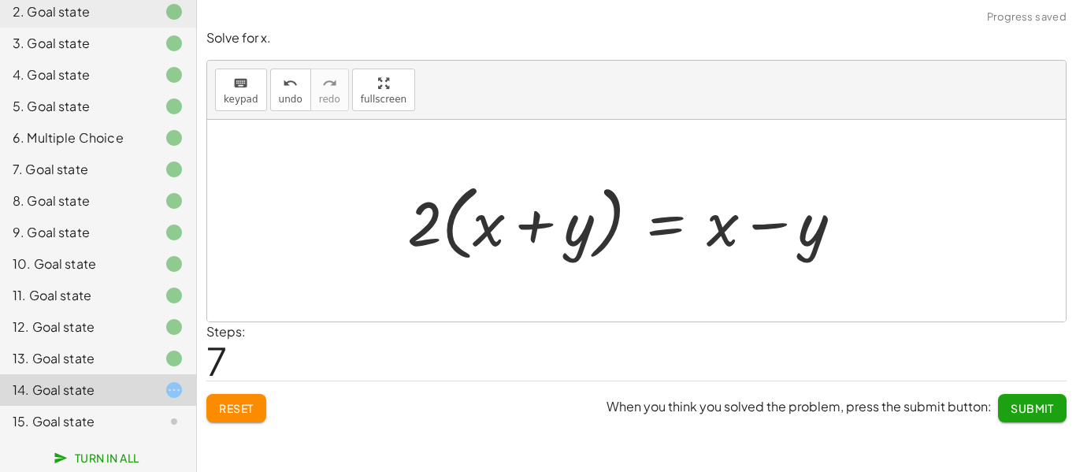
click at [530, 224] on div at bounding box center [631, 221] width 464 height 91
drag, startPoint x: 571, startPoint y: 235, endPoint x: 444, endPoint y: 224, distance: 128.1
click at [444, 224] on div at bounding box center [631, 221] width 464 height 91
click at [524, 225] on div at bounding box center [631, 221] width 464 height 91
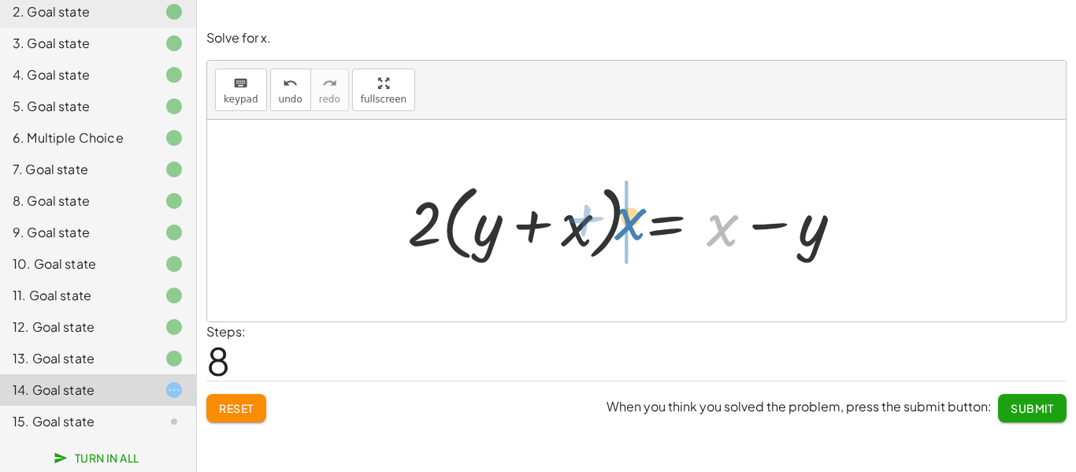
drag, startPoint x: 727, startPoint y: 227, endPoint x: 633, endPoint y: 215, distance: 94.5
click at [633, 215] on div at bounding box center [631, 221] width 464 height 91
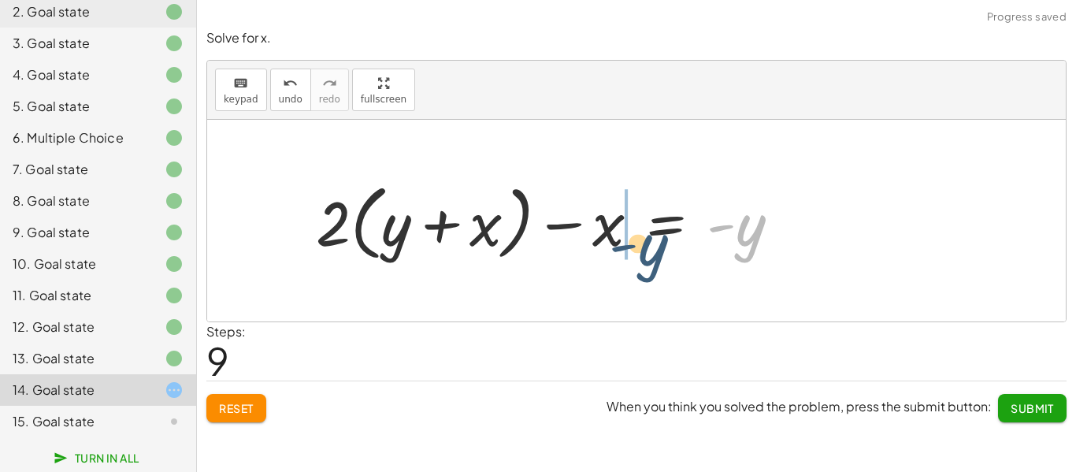
drag, startPoint x: 721, startPoint y: 279, endPoint x: 653, endPoint y: 254, distance: 72.0
click at [652, 254] on div at bounding box center [554, 221] width 492 height 91
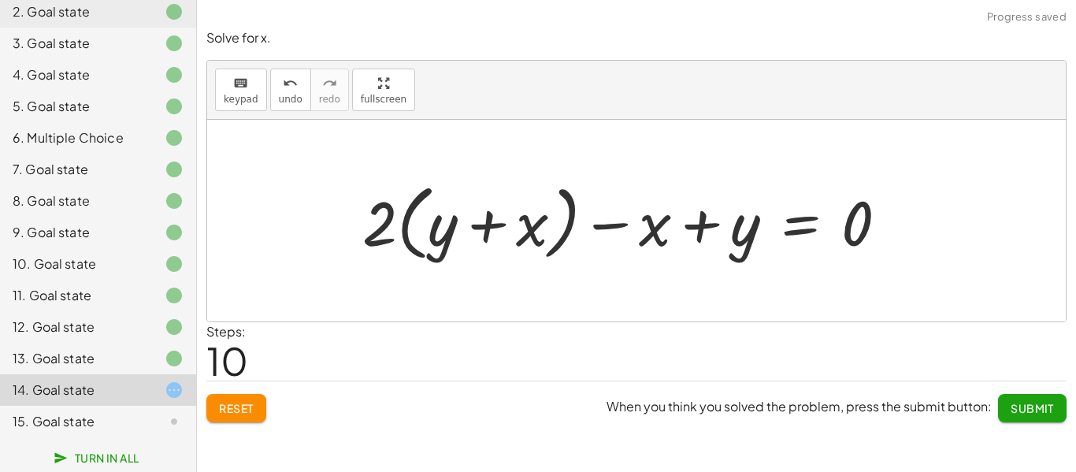
click at [616, 221] on div at bounding box center [632, 221] width 554 height 91
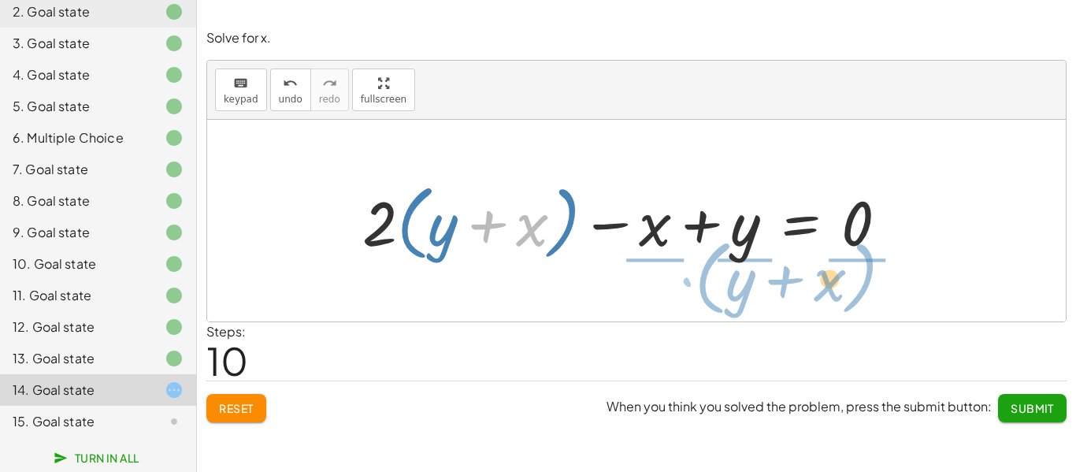
drag, startPoint x: 533, startPoint y: 221, endPoint x: 830, endPoint y: 273, distance: 300.9
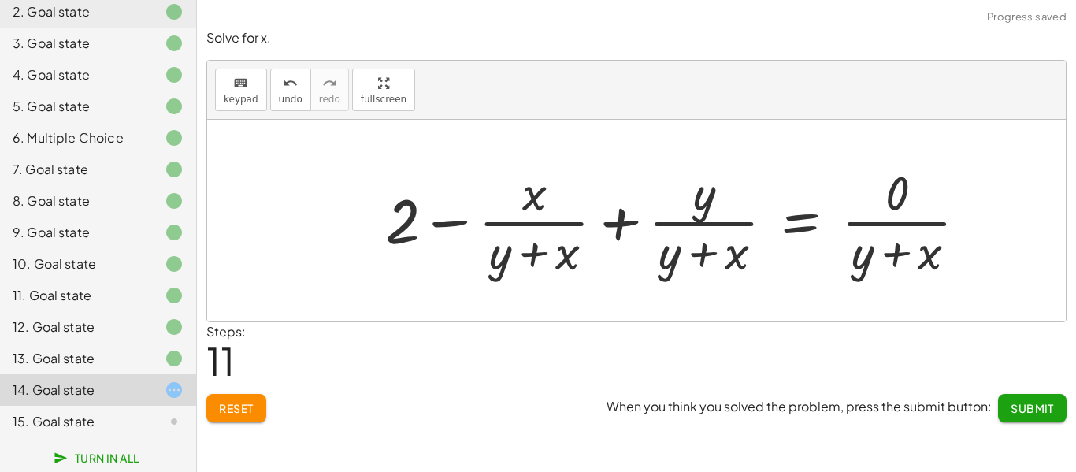
click at [544, 221] on div at bounding box center [682, 220] width 611 height 121
click at [535, 254] on div at bounding box center [682, 220] width 611 height 121
click at [704, 251] on div at bounding box center [682, 220] width 611 height 121
click at [722, 222] on div at bounding box center [682, 220] width 611 height 121
drag, startPoint x: 701, startPoint y: 205, endPoint x: 670, endPoint y: 264, distance: 67.0
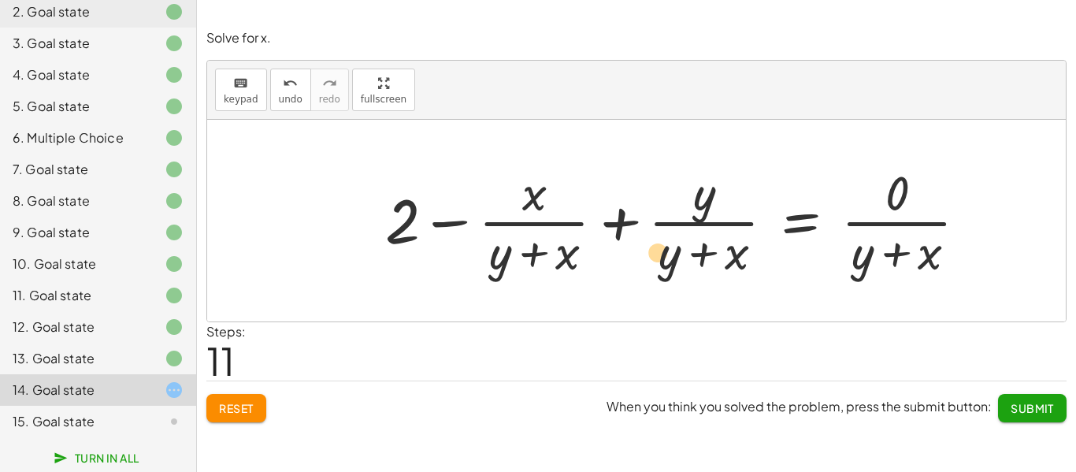
click at [670, 264] on div at bounding box center [682, 220] width 611 height 121
drag, startPoint x: 667, startPoint y: 267, endPoint x: 697, endPoint y: 210, distance: 64.5
click at [700, 208] on div at bounding box center [682, 220] width 611 height 121
drag, startPoint x: 682, startPoint y: 219, endPoint x: 652, endPoint y: 237, distance: 34.3
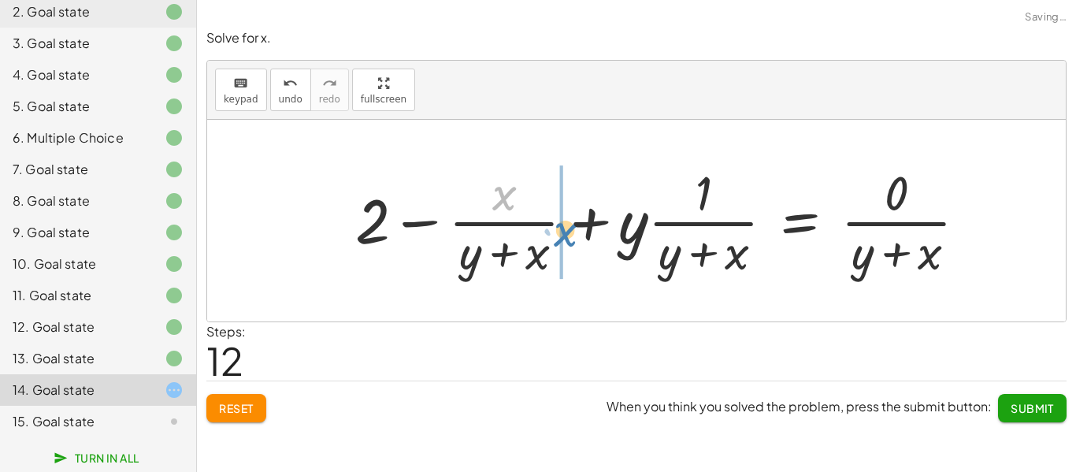
drag, startPoint x: 503, startPoint y: 198, endPoint x: 563, endPoint y: 234, distance: 70.7
click at [563, 234] on div at bounding box center [667, 220] width 641 height 121
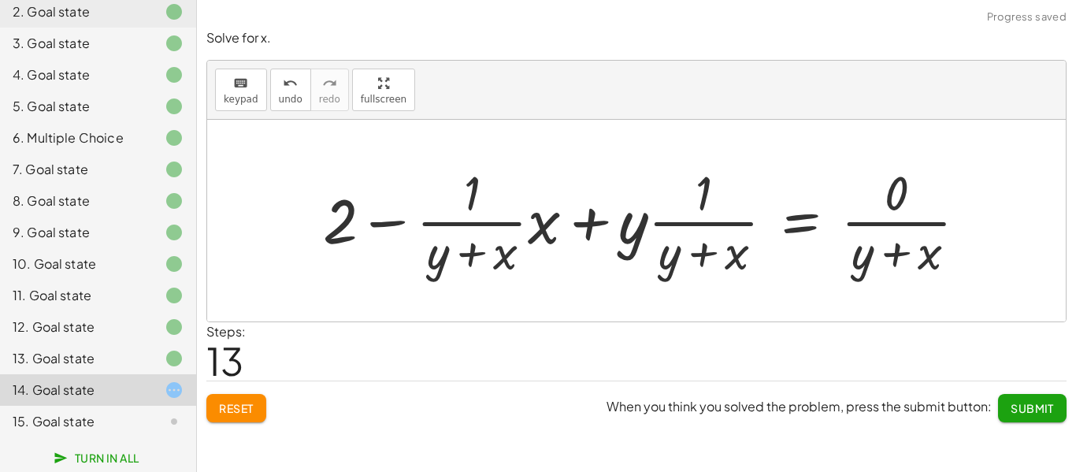
click at [543, 228] on div at bounding box center [651, 220] width 673 height 121
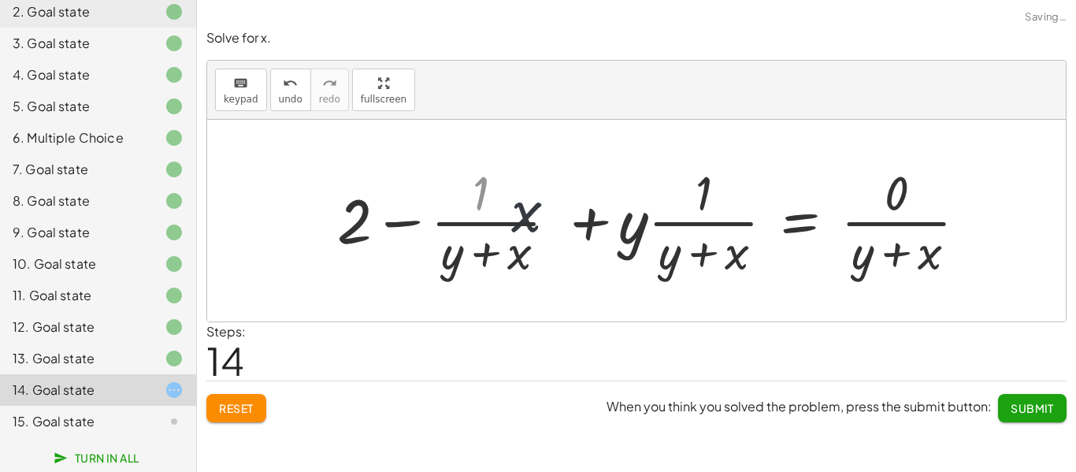
drag, startPoint x: 547, startPoint y: 233, endPoint x: 538, endPoint y: 237, distance: 9.5
click at [538, 237] on div at bounding box center [667, 220] width 641 height 121
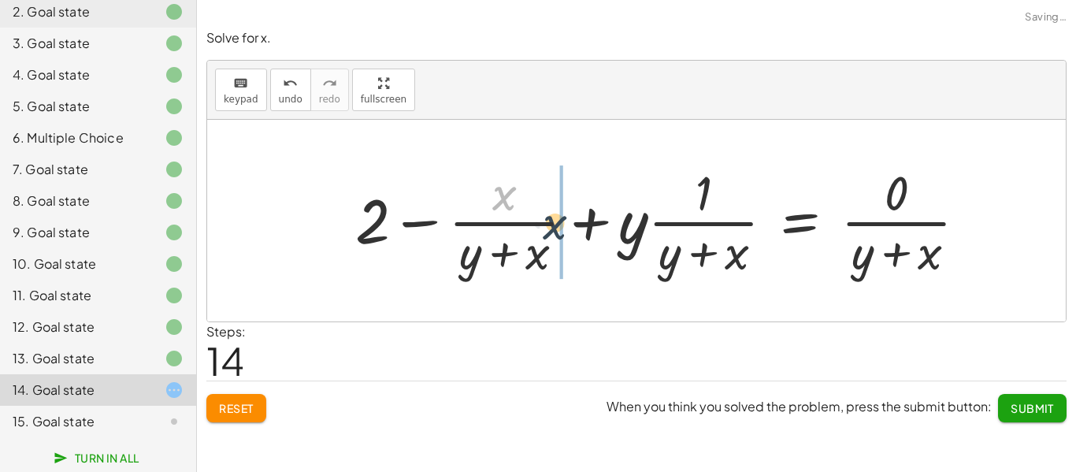
drag, startPoint x: 511, startPoint y: 199, endPoint x: 563, endPoint y: 232, distance: 61.6
click at [564, 232] on div at bounding box center [667, 220] width 641 height 121
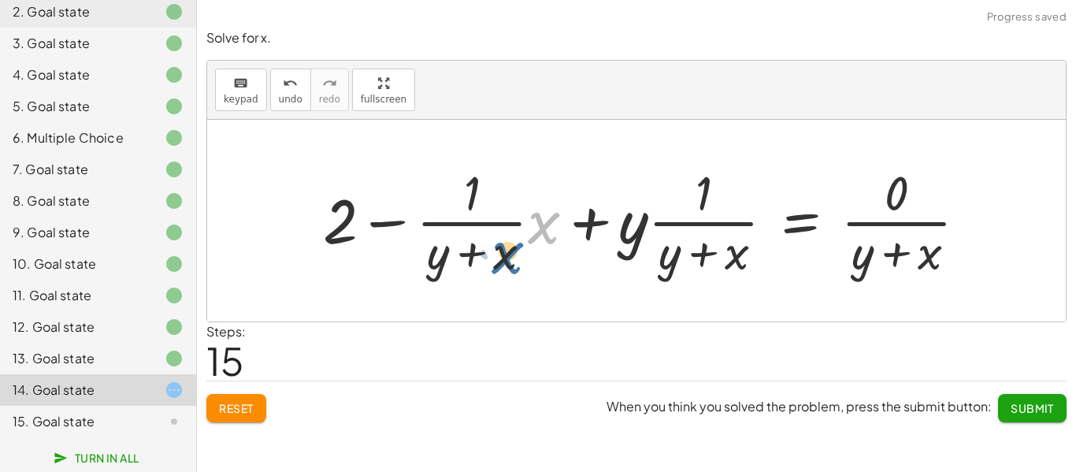
drag, startPoint x: 542, startPoint y: 220, endPoint x: 506, endPoint y: 251, distance: 47.5
click at [506, 251] on div at bounding box center [651, 220] width 673 height 121
click at [473, 246] on div at bounding box center [651, 220] width 673 height 121
click at [540, 226] on div at bounding box center [651, 220] width 673 height 121
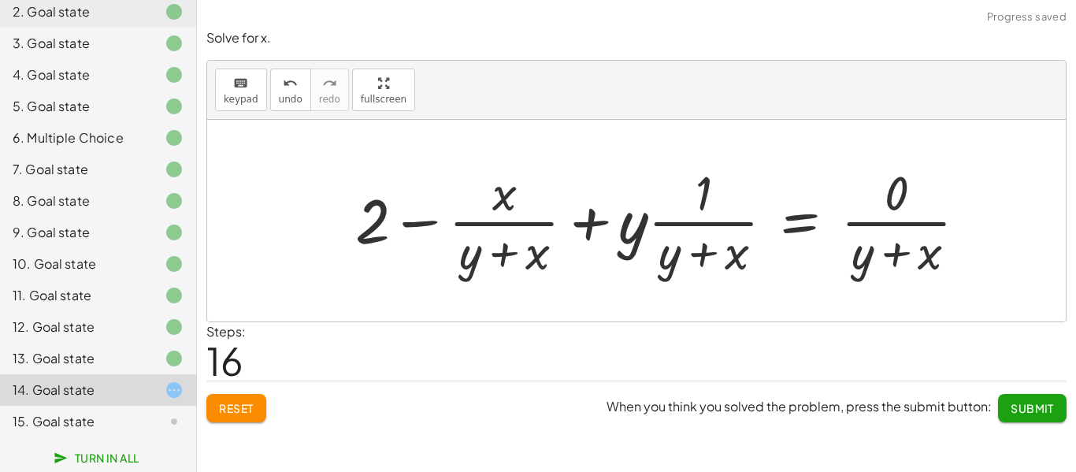
click at [694, 223] on div at bounding box center [667, 220] width 641 height 121
click at [637, 236] on div at bounding box center [667, 220] width 641 height 121
drag, startPoint x: 632, startPoint y: 233, endPoint x: 700, endPoint y: 200, distance: 75.4
click at [707, 199] on div at bounding box center [667, 220] width 641 height 121
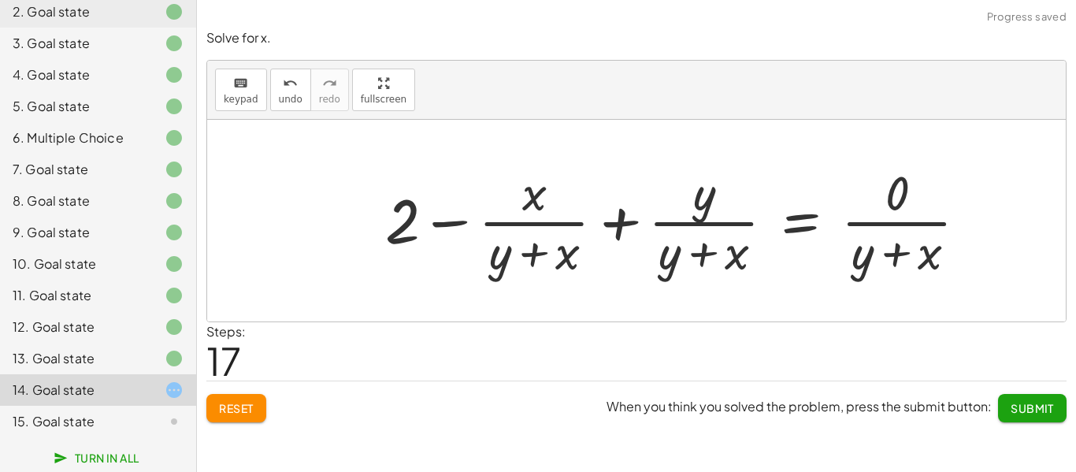
click at [251, 405] on span "Reset" at bounding box center [236, 408] width 35 height 14
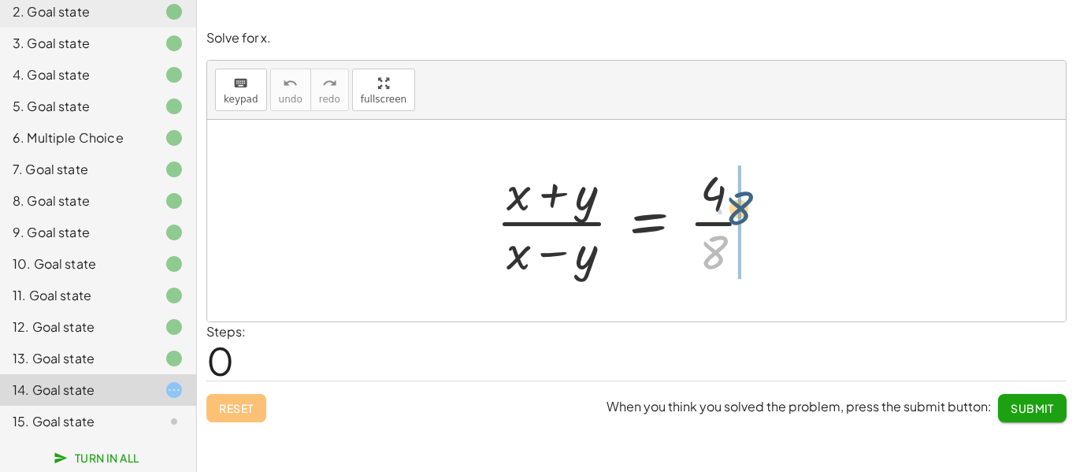
drag, startPoint x: 715, startPoint y: 247, endPoint x: 741, endPoint y: 202, distance: 51.5
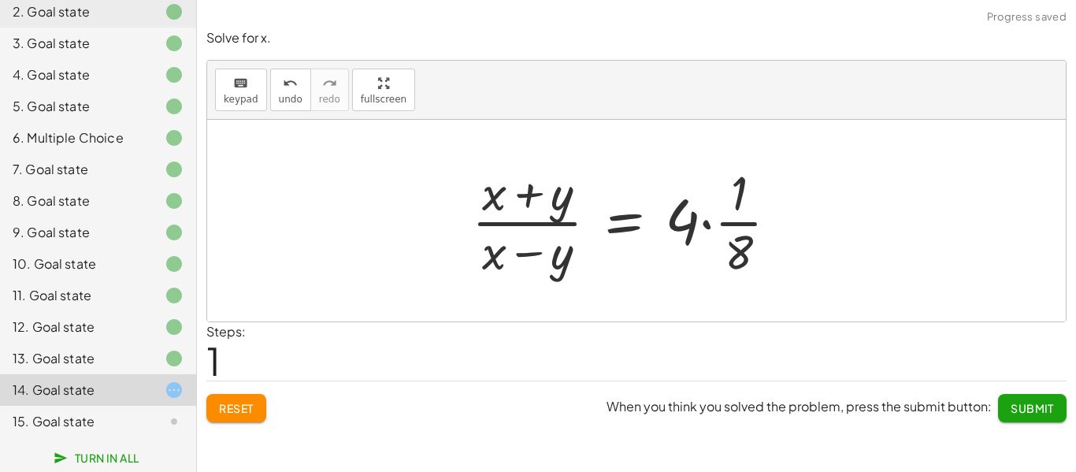
click at [730, 217] on div at bounding box center [631, 220] width 335 height 121
click at [730, 221] on div at bounding box center [631, 220] width 335 height 121
click at [711, 226] on div at bounding box center [631, 220] width 335 height 121
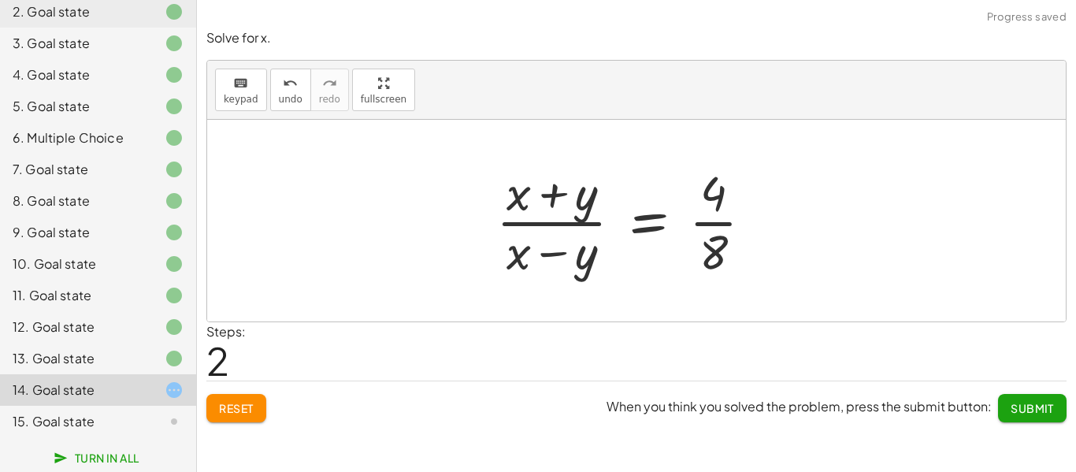
click at [214, 406] on button "Reset" at bounding box center [236, 408] width 60 height 28
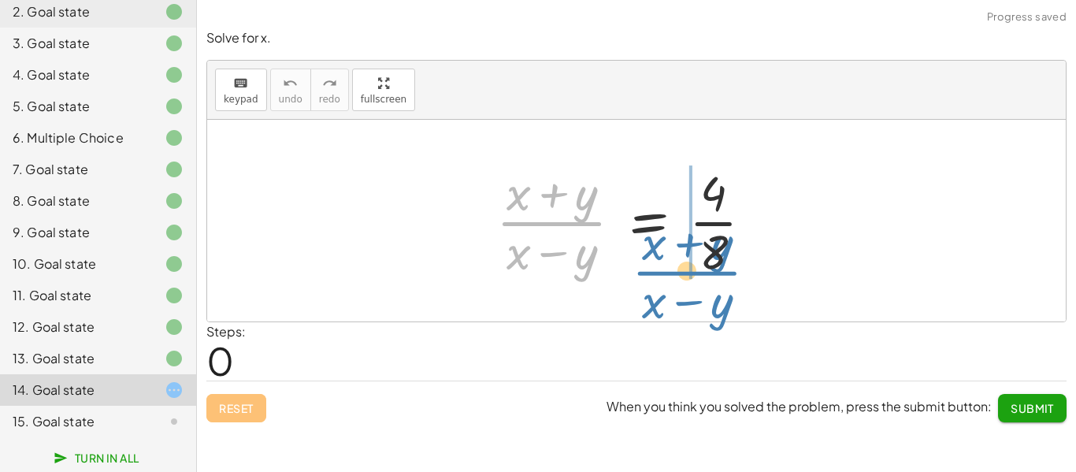
drag, startPoint x: 545, startPoint y: 225, endPoint x: 679, endPoint y: 273, distance: 142.6
click at [679, 273] on div at bounding box center [631, 220] width 285 height 121
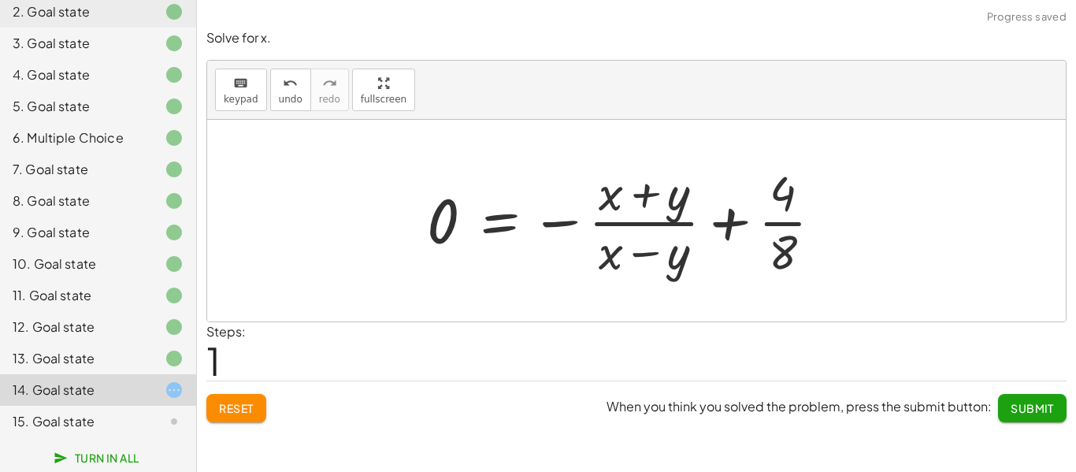
click at [712, 218] on div at bounding box center [631, 220] width 424 height 121
click at [567, 219] on div at bounding box center [631, 220] width 424 height 121
click at [559, 226] on div at bounding box center [631, 220] width 424 height 121
click at [637, 195] on div at bounding box center [631, 220] width 424 height 121
click at [639, 256] on div at bounding box center [631, 220] width 424 height 121
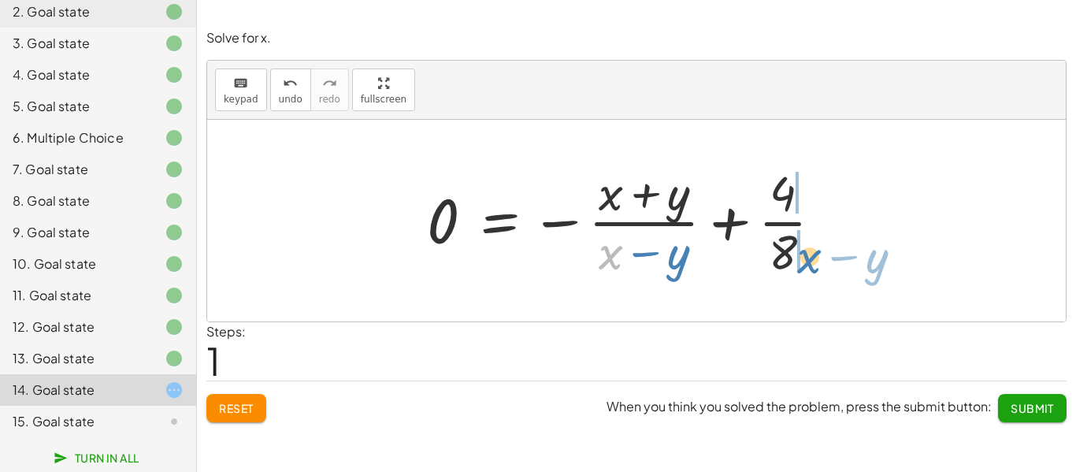
drag, startPoint x: 610, startPoint y: 261, endPoint x: 807, endPoint y: 264, distance: 197.0
click at [807, 265] on div at bounding box center [631, 220] width 424 height 121
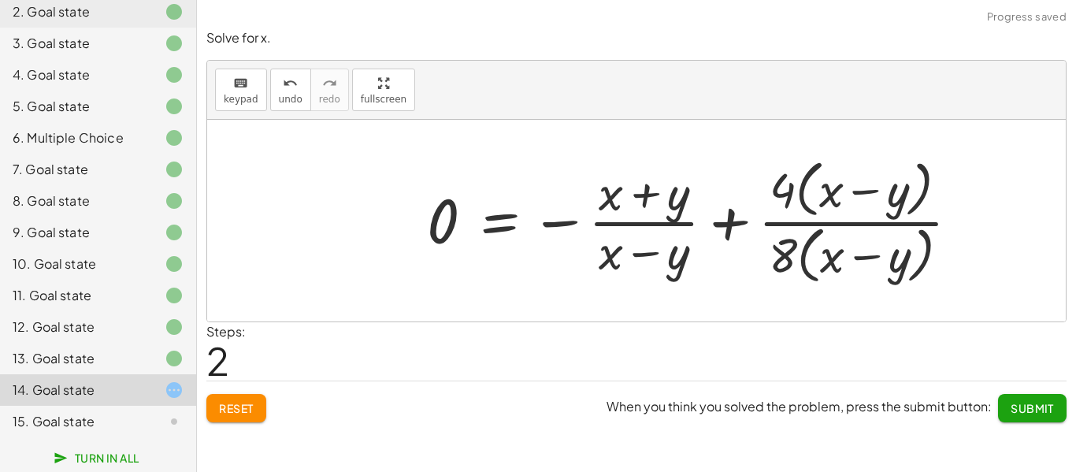
click at [830, 224] on div at bounding box center [699, 221] width 561 height 136
drag, startPoint x: 778, startPoint y: 254, endPoint x: 814, endPoint y: 258, distance: 35.8
click at [814, 258] on div at bounding box center [699, 221] width 561 height 136
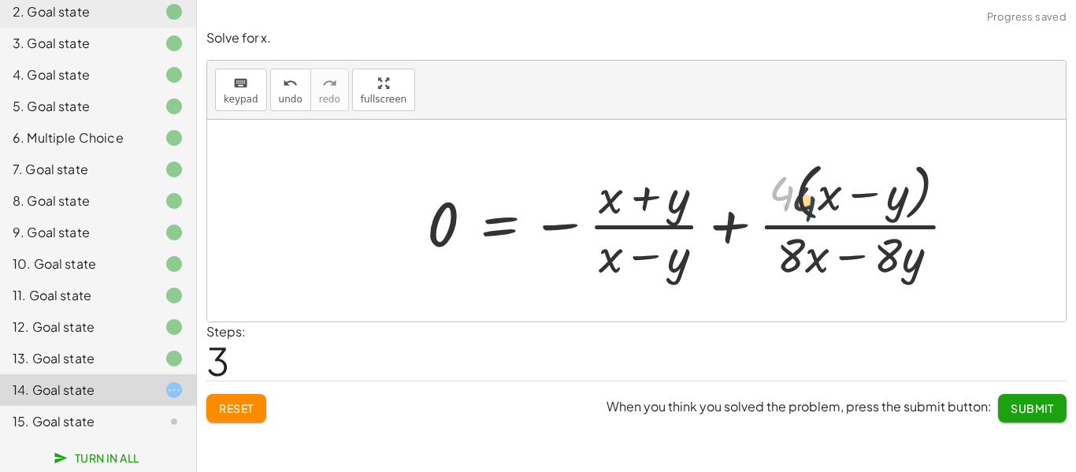
drag, startPoint x: 777, startPoint y: 191, endPoint x: 800, endPoint y: 202, distance: 25.0
click at [800, 202] on div at bounding box center [698, 220] width 559 height 128
click at [806, 201] on div at bounding box center [698, 220] width 559 height 128
drag, startPoint x: 778, startPoint y: 191, endPoint x: 809, endPoint y: 194, distance: 31.6
click at [811, 195] on div at bounding box center [698, 220] width 559 height 128
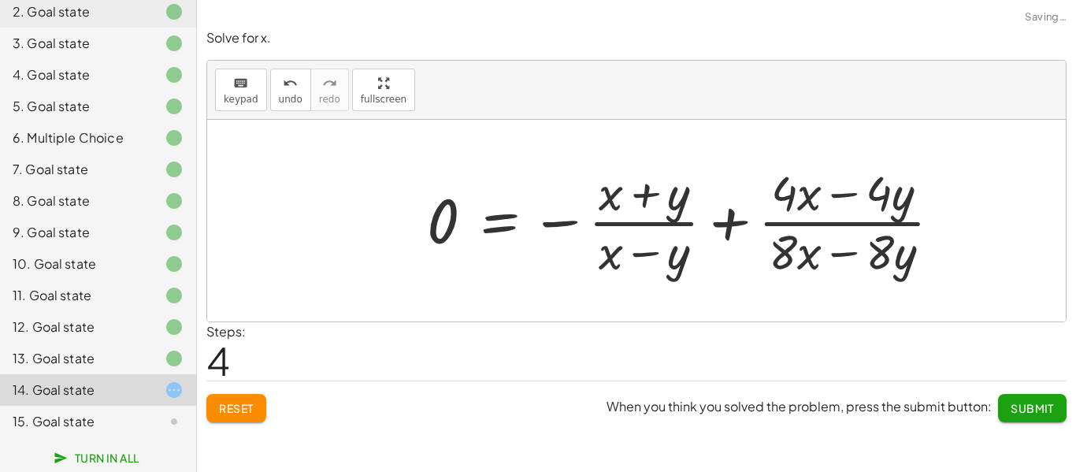
click at [839, 226] on div at bounding box center [690, 220] width 543 height 121
click at [832, 195] on div at bounding box center [690, 220] width 543 height 121
click at [217, 411] on button "Reset" at bounding box center [236, 408] width 60 height 28
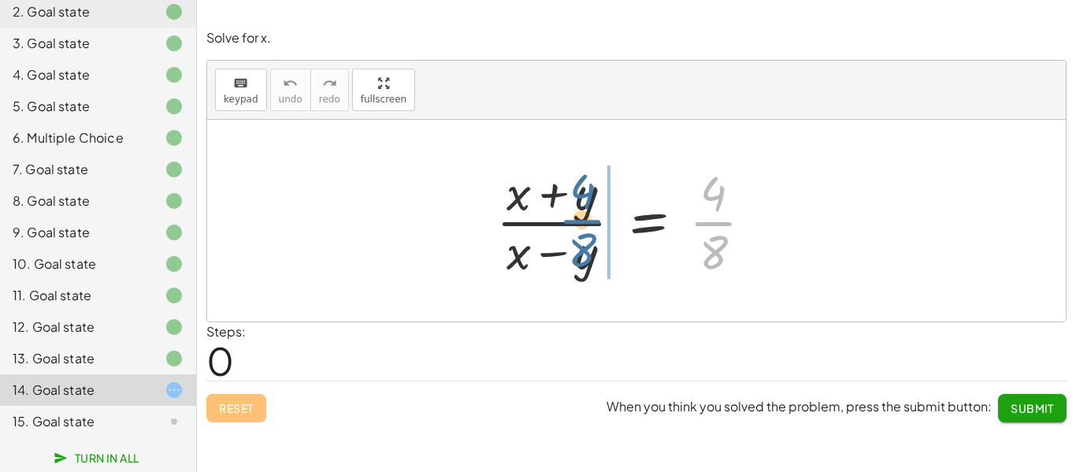
drag, startPoint x: 715, startPoint y: 226, endPoint x: 592, endPoint y: 225, distance: 122.9
click at [594, 226] on div at bounding box center [631, 220] width 285 height 121
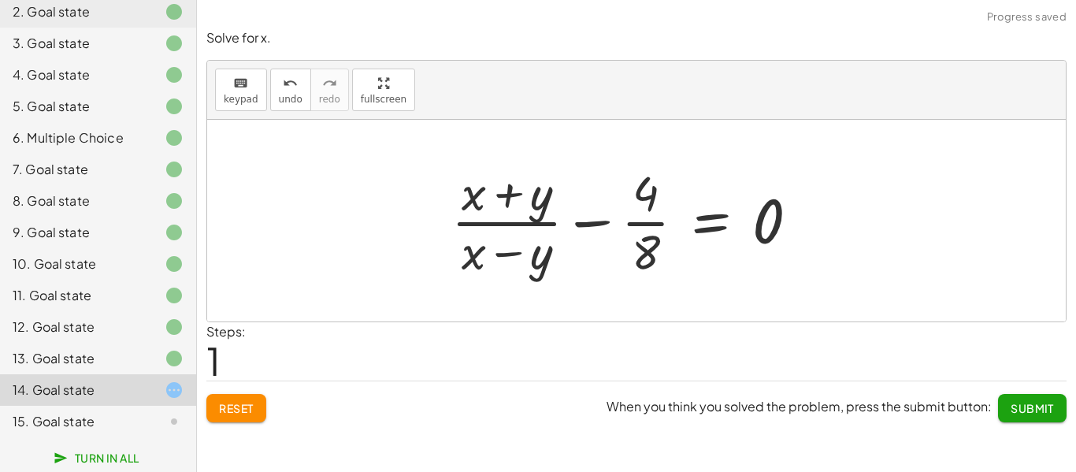
click at [576, 225] on div at bounding box center [632, 220] width 376 height 121
click at [636, 225] on div at bounding box center [632, 220] width 376 height 121
click at [599, 228] on div at bounding box center [631, 220] width 373 height 121
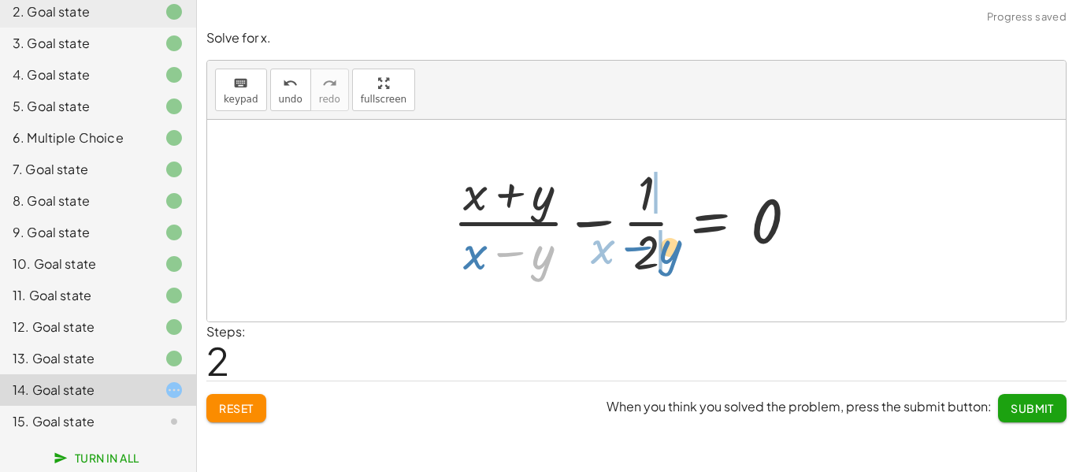
drag, startPoint x: 545, startPoint y: 268, endPoint x: 671, endPoint y: 259, distance: 126.4
click at [673, 259] on div at bounding box center [631, 220] width 373 height 121
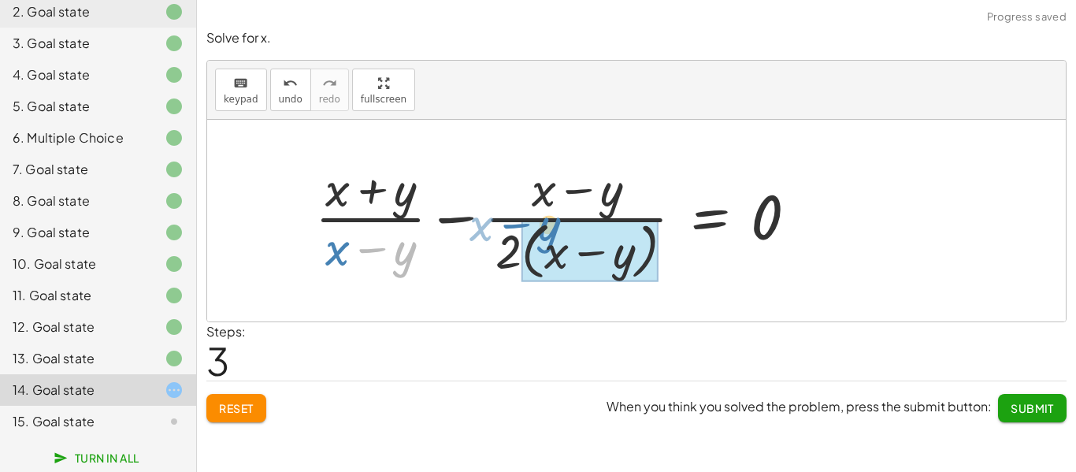
drag, startPoint x: 397, startPoint y: 254, endPoint x: 543, endPoint y: 230, distance: 147.8
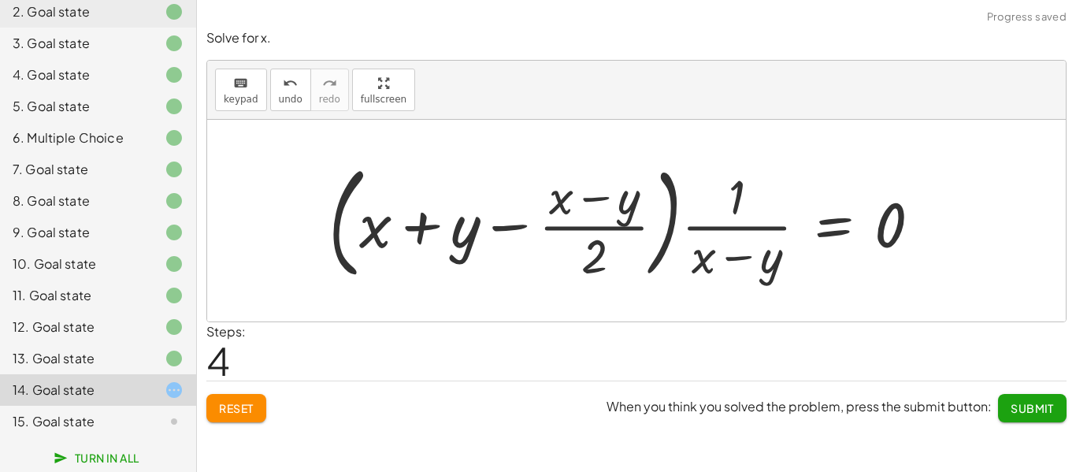
click at [523, 223] on div at bounding box center [631, 220] width 621 height 131
click at [590, 199] on div at bounding box center [631, 220] width 621 height 131
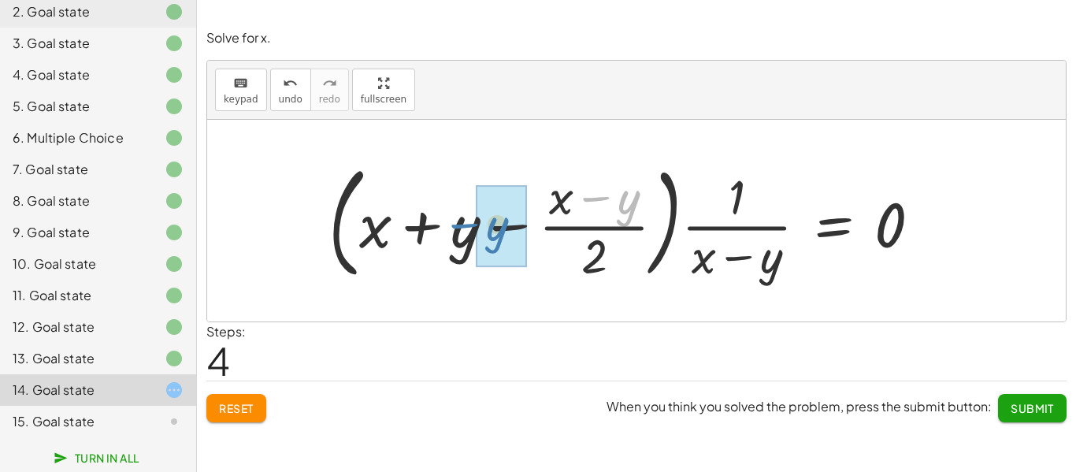
drag, startPoint x: 632, startPoint y: 206, endPoint x: 503, endPoint y: 233, distance: 131.2
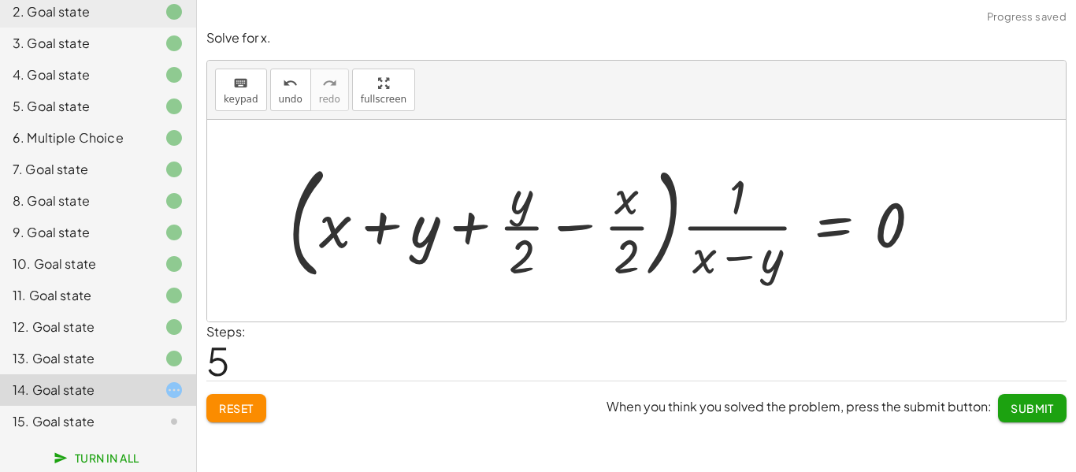
click at [500, 230] on div at bounding box center [610, 220] width 661 height 131
click at [475, 226] on div at bounding box center [610, 220] width 661 height 131
click at [517, 228] on div at bounding box center [610, 220] width 661 height 131
click at [589, 225] on div at bounding box center [610, 220] width 661 height 131
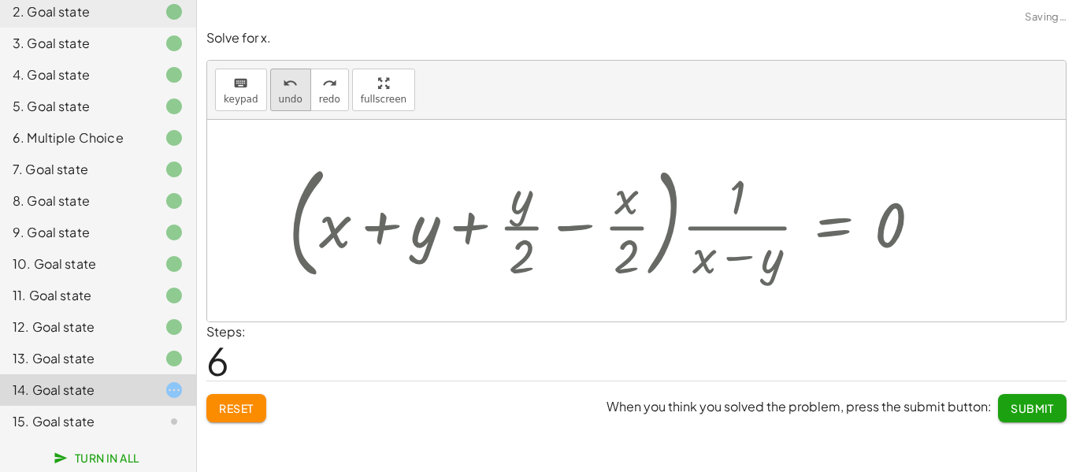
click at [294, 95] on span "undo" at bounding box center [291, 99] width 24 height 11
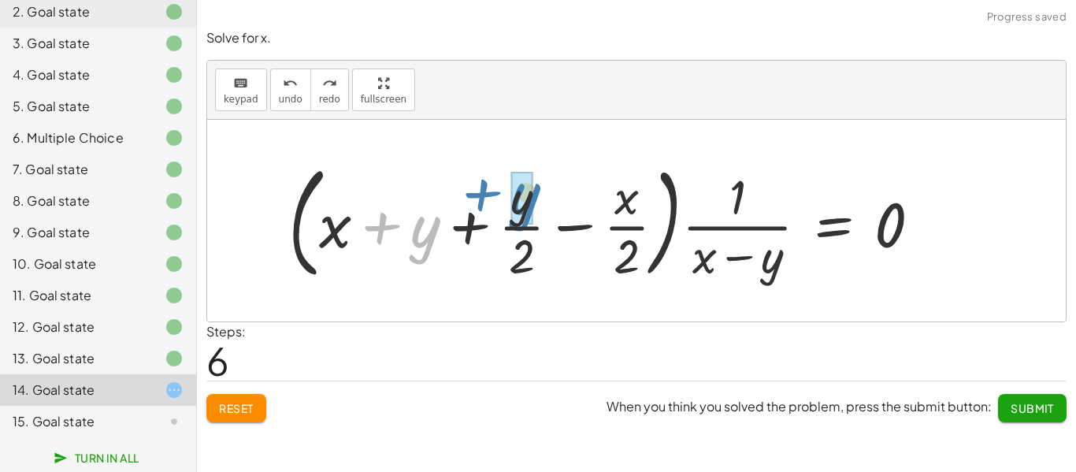
drag, startPoint x: 415, startPoint y: 242, endPoint x: 515, endPoint y: 210, distance: 104.4
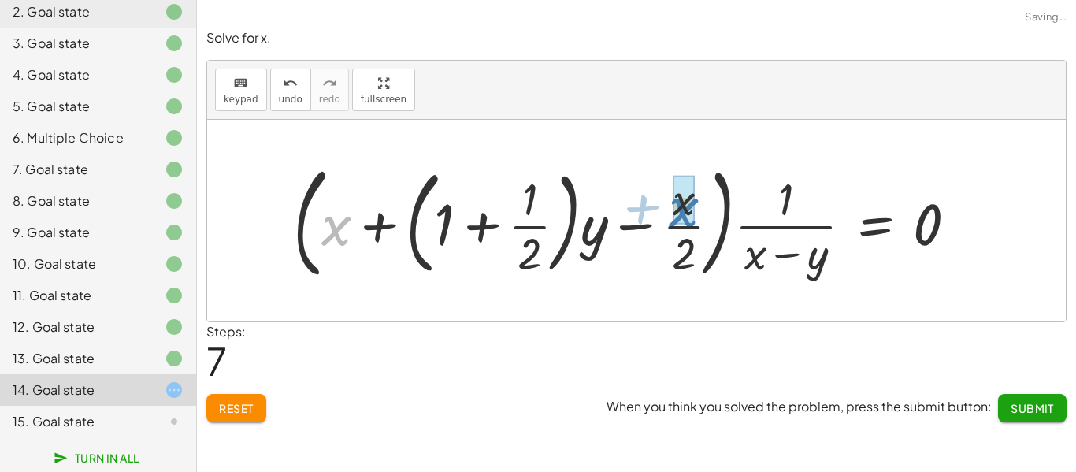
drag, startPoint x: 333, startPoint y: 233, endPoint x: 678, endPoint y: 215, distance: 346.4
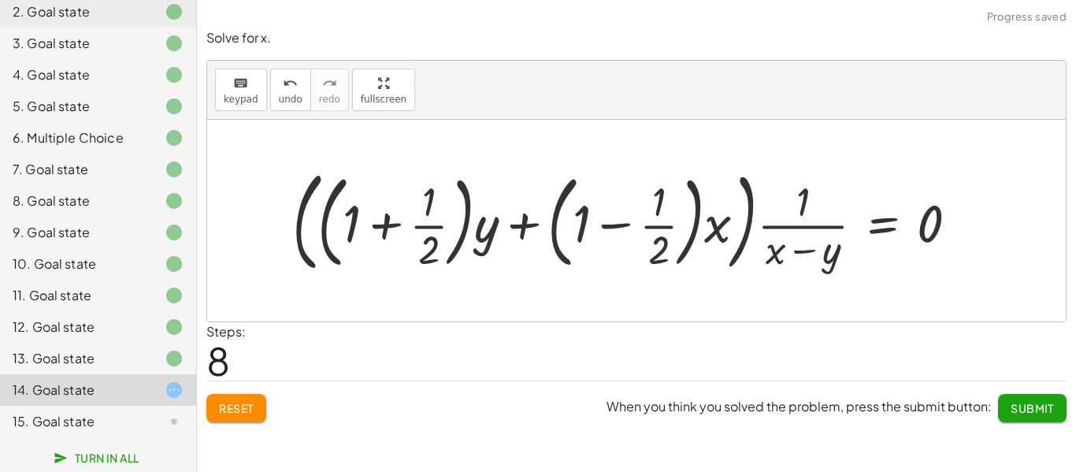
click at [612, 228] on div at bounding box center [631, 220] width 694 height 117
click at [652, 222] on div at bounding box center [631, 220] width 694 height 117
drag, startPoint x: 659, startPoint y: 243, endPoint x: 594, endPoint y: 214, distance: 71.9
click at [594, 214] on div at bounding box center [631, 220] width 694 height 117
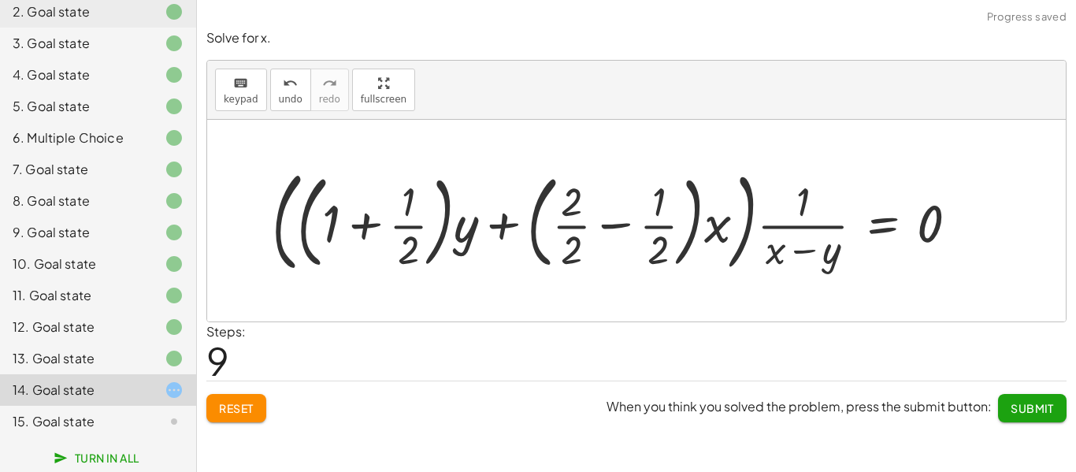
click at [583, 225] on div at bounding box center [621, 220] width 715 height 117
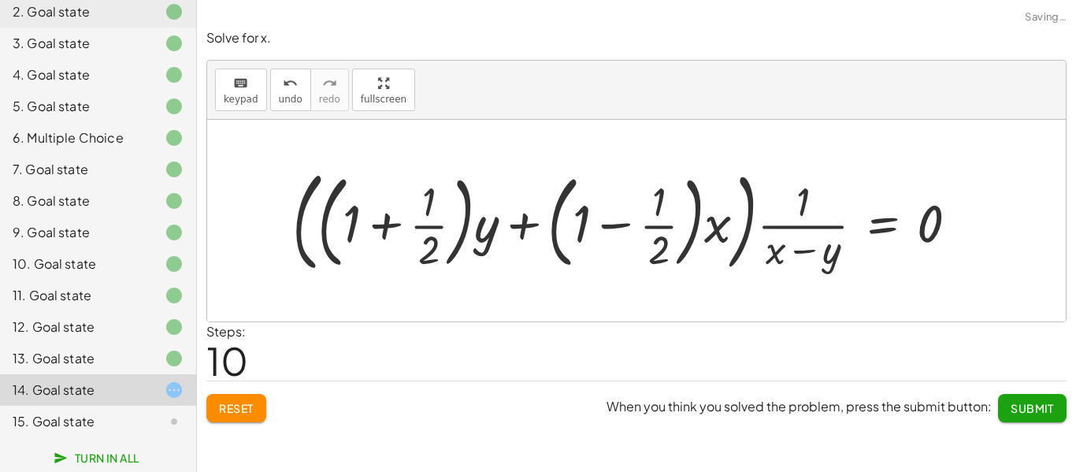
drag, startPoint x: 656, startPoint y: 223, endPoint x: 657, endPoint y: 236, distance: 13.4
click at [655, 223] on div at bounding box center [631, 220] width 694 height 117
drag, startPoint x: 658, startPoint y: 243, endPoint x: 591, endPoint y: 216, distance: 72.1
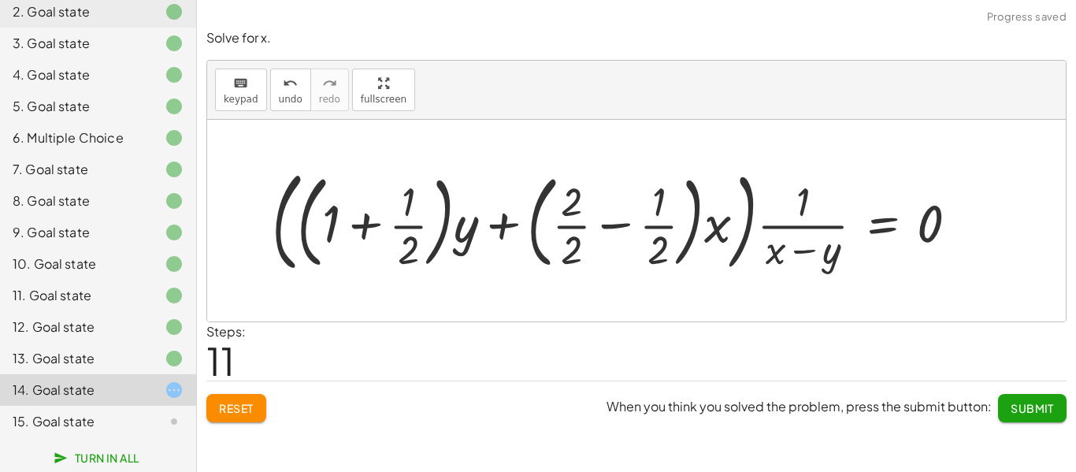
click at [616, 224] on div at bounding box center [621, 220] width 715 height 117
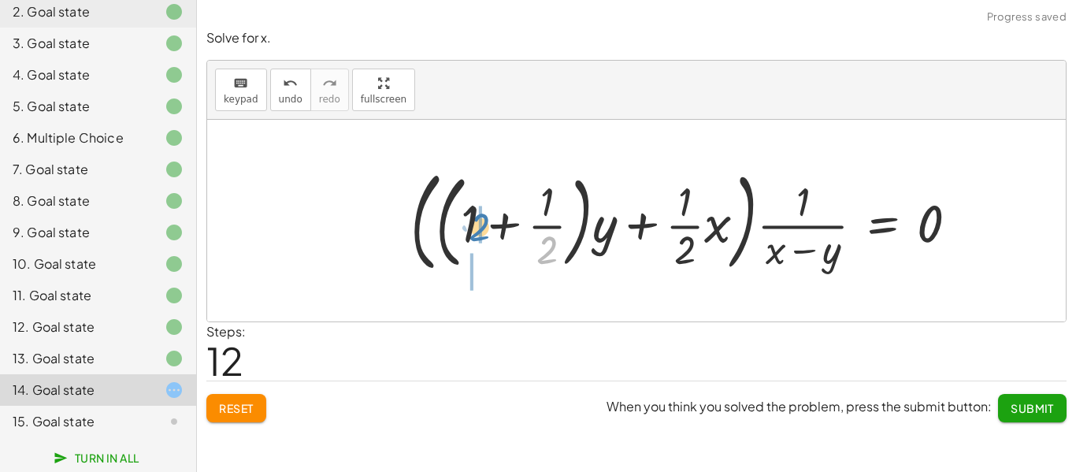
drag, startPoint x: 541, startPoint y: 246, endPoint x: 472, endPoint y: 222, distance: 72.5
click at [472, 222] on div at bounding box center [691, 220] width 576 height 117
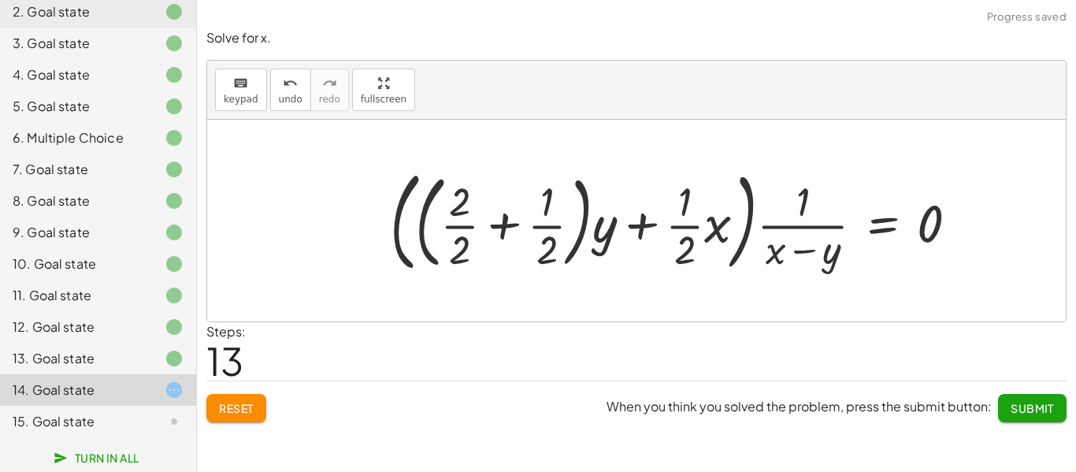
click at [509, 222] on div at bounding box center [680, 220] width 596 height 117
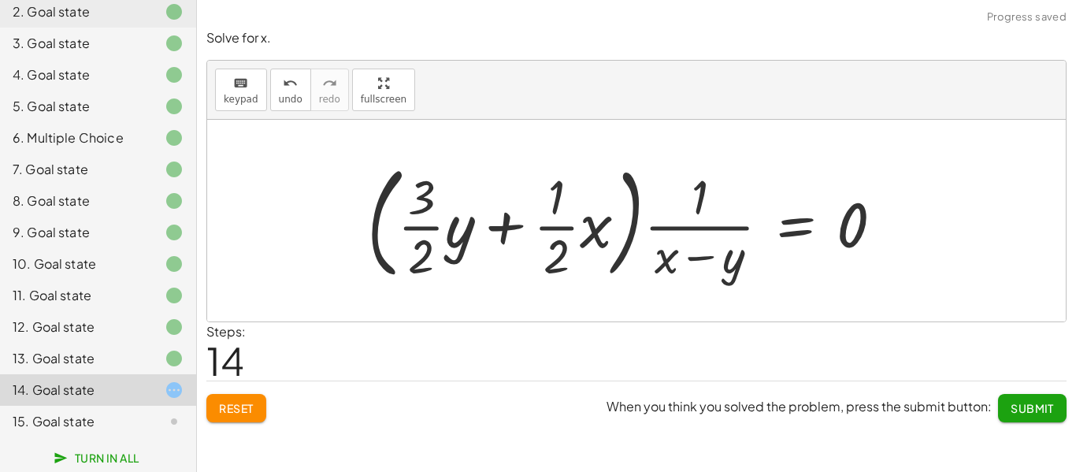
click at [504, 211] on div at bounding box center [631, 220] width 544 height 131
click at [689, 263] on div at bounding box center [631, 220] width 544 height 131
drag, startPoint x: 679, startPoint y: 266, endPoint x: 766, endPoint y: 241, distance: 90.0
click at [767, 243] on div at bounding box center [631, 220] width 544 height 131
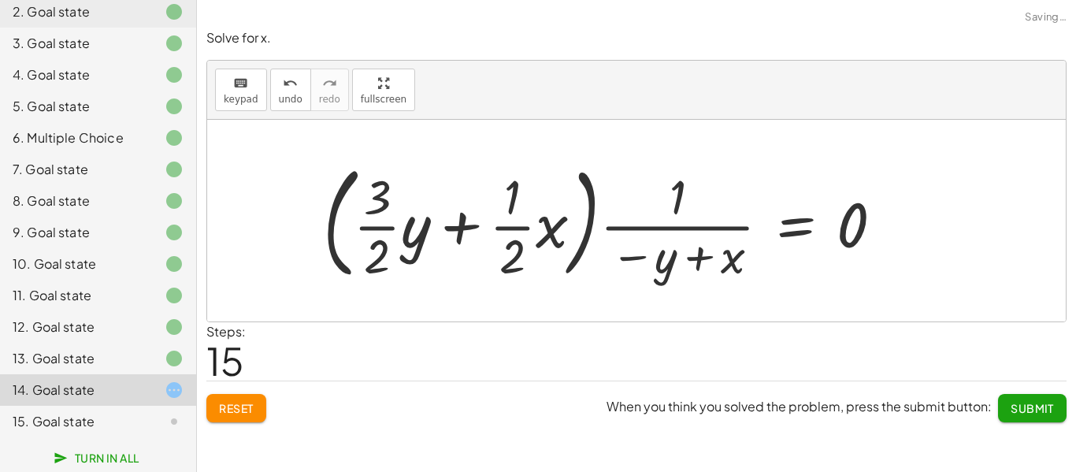
drag, startPoint x: 696, startPoint y: 262, endPoint x: 683, endPoint y: 262, distance: 12.6
click at [685, 262] on div at bounding box center [609, 220] width 589 height 131
drag, startPoint x: 641, startPoint y: 256, endPoint x: 707, endPoint y: 251, distance: 65.6
click at [707, 251] on div at bounding box center [609, 220] width 589 height 131
drag, startPoint x: 636, startPoint y: 256, endPoint x: 622, endPoint y: 259, distance: 14.5
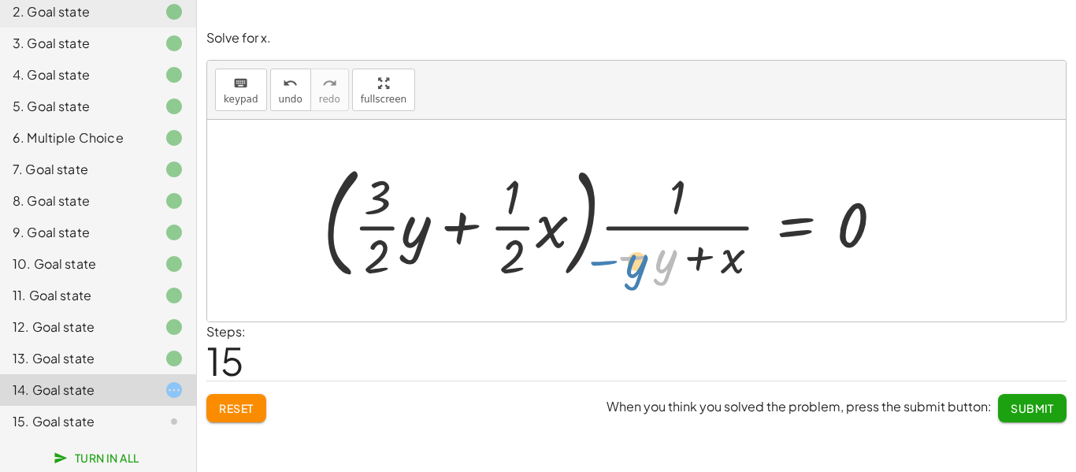
click at [622, 259] on div at bounding box center [609, 220] width 589 height 131
click at [297, 94] on span "undo" at bounding box center [291, 99] width 24 height 11
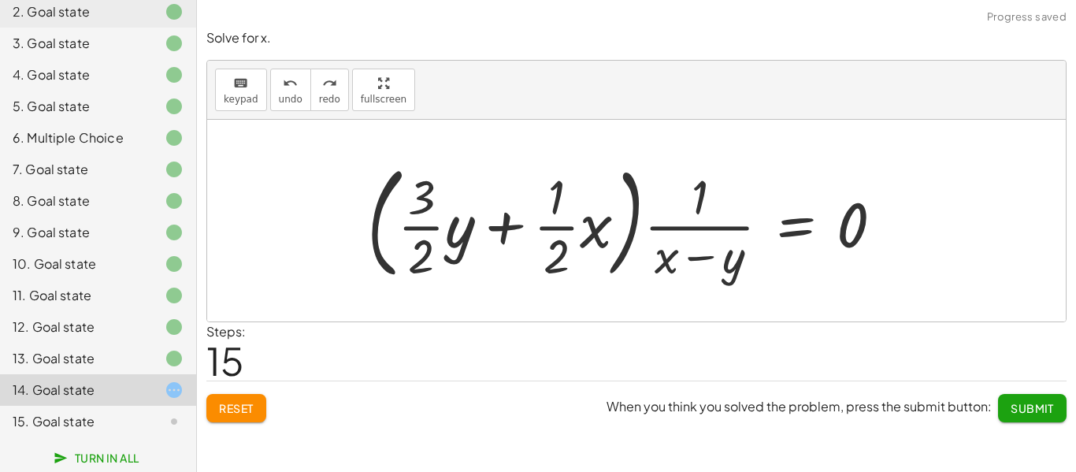
click at [556, 224] on div at bounding box center [631, 220] width 544 height 131
drag, startPoint x: 558, startPoint y: 198, endPoint x: 1022, endPoint y: 256, distance: 467.7
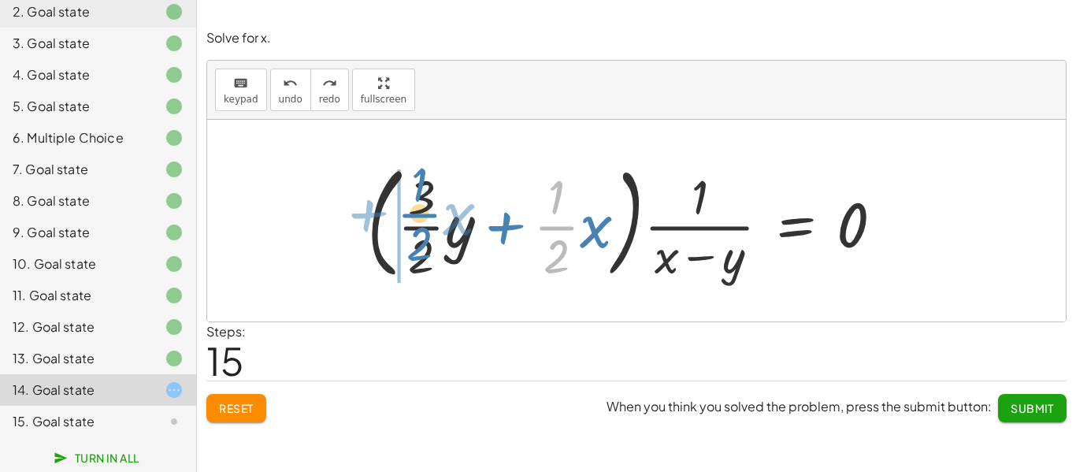
drag, startPoint x: 556, startPoint y: 224, endPoint x: 419, endPoint y: 211, distance: 137.7
click at [419, 211] on div at bounding box center [631, 220] width 544 height 131
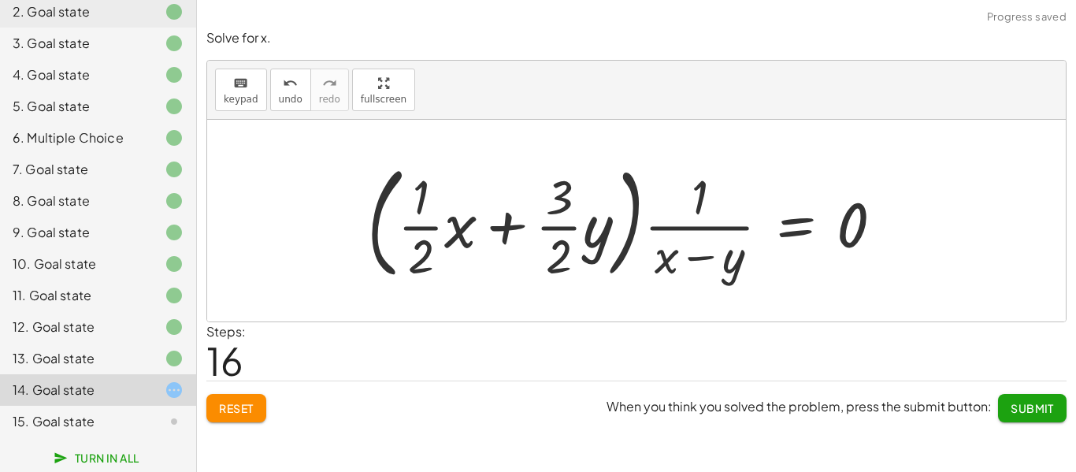
click at [508, 231] on div at bounding box center [631, 220] width 544 height 131
click at [214, 404] on button "Reset" at bounding box center [236, 408] width 60 height 28
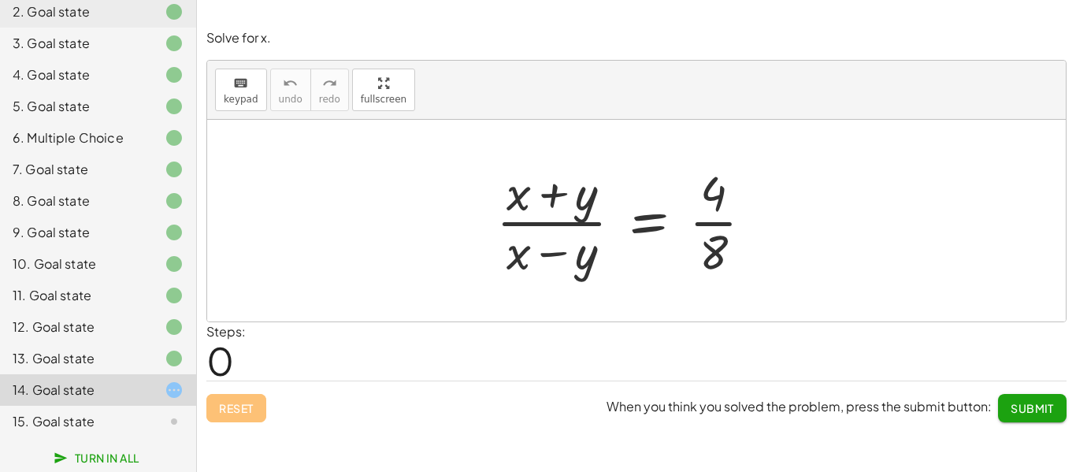
click at [533, 230] on div at bounding box center [631, 220] width 285 height 121
click at [655, 217] on div at bounding box center [631, 220] width 285 height 121
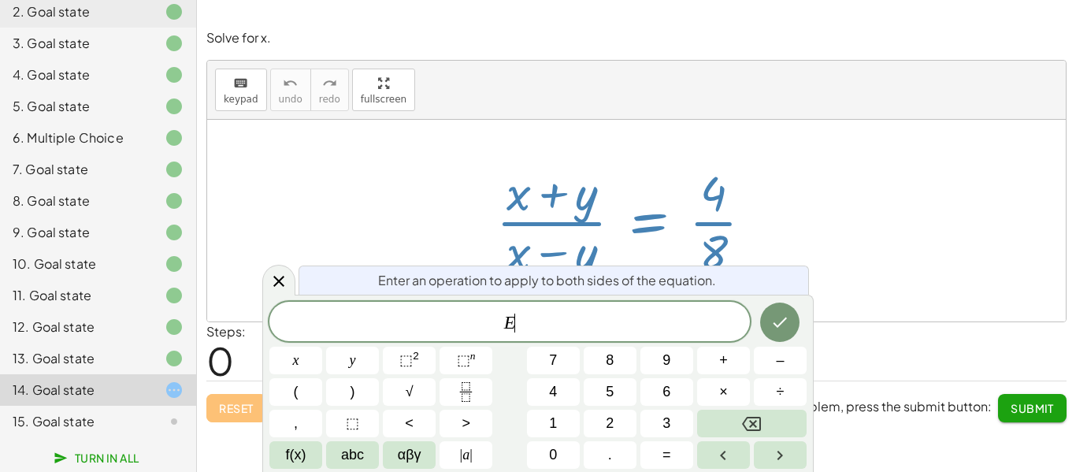
scroll to position [1, 0]
click at [279, 283] on icon at bounding box center [278, 281] width 19 height 19
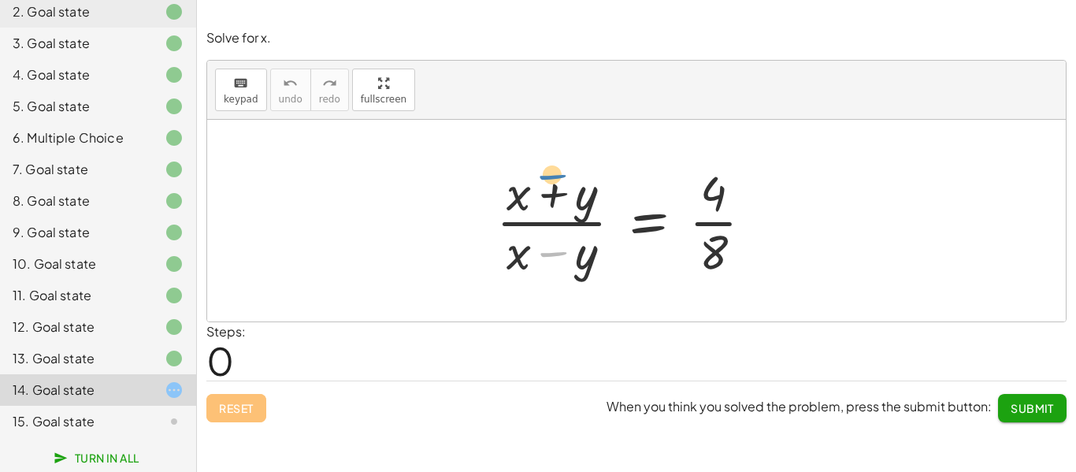
drag, startPoint x: 567, startPoint y: 258, endPoint x: 572, endPoint y: 221, distance: 38.1
click at [565, 196] on div at bounding box center [631, 220] width 285 height 121
drag, startPoint x: 582, startPoint y: 269, endPoint x: 564, endPoint y: 266, distance: 18.5
click at [564, 266] on div at bounding box center [631, 220] width 285 height 121
drag, startPoint x: 723, startPoint y: 251, endPoint x: 656, endPoint y: 221, distance: 74.1
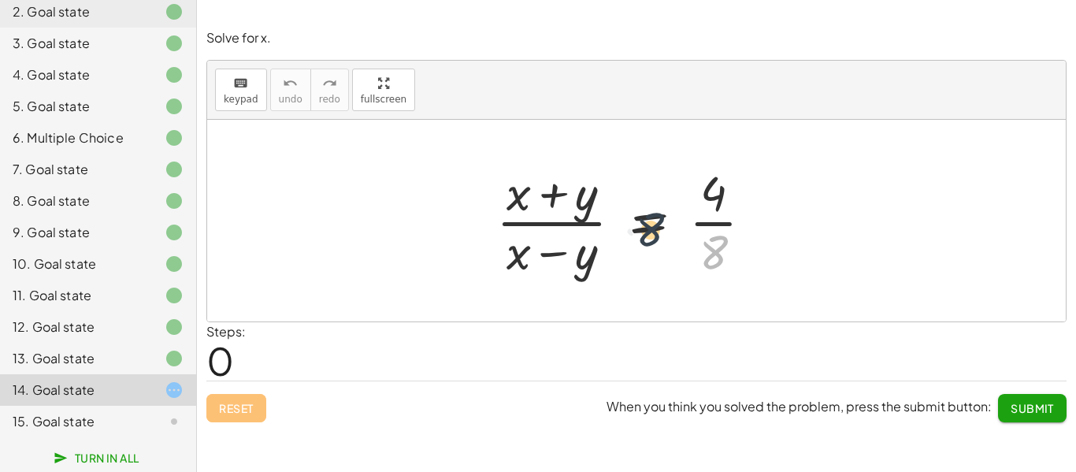
click at [656, 221] on div at bounding box center [631, 220] width 285 height 121
click at [714, 222] on div at bounding box center [631, 220] width 285 height 121
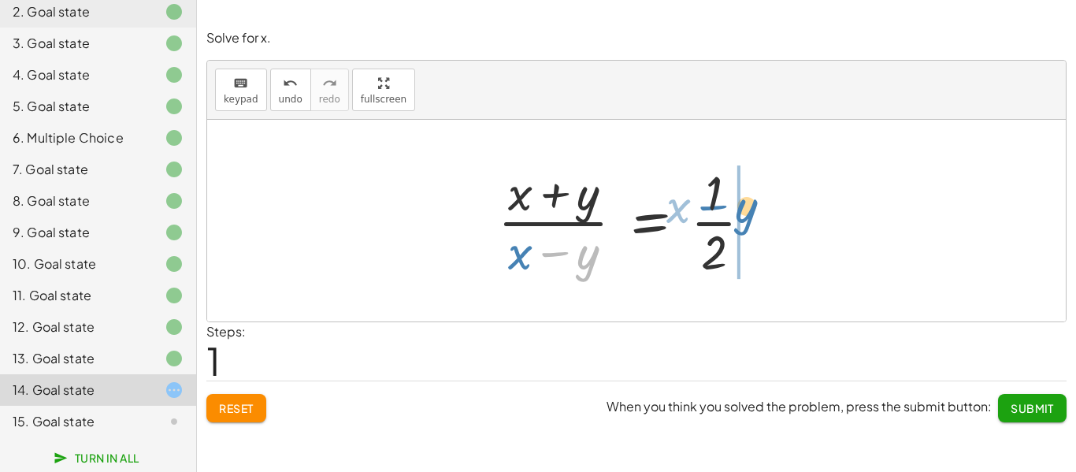
drag, startPoint x: 570, startPoint y: 263, endPoint x: 722, endPoint y: 219, distance: 157.6
click at [722, 219] on div at bounding box center [631, 220] width 283 height 121
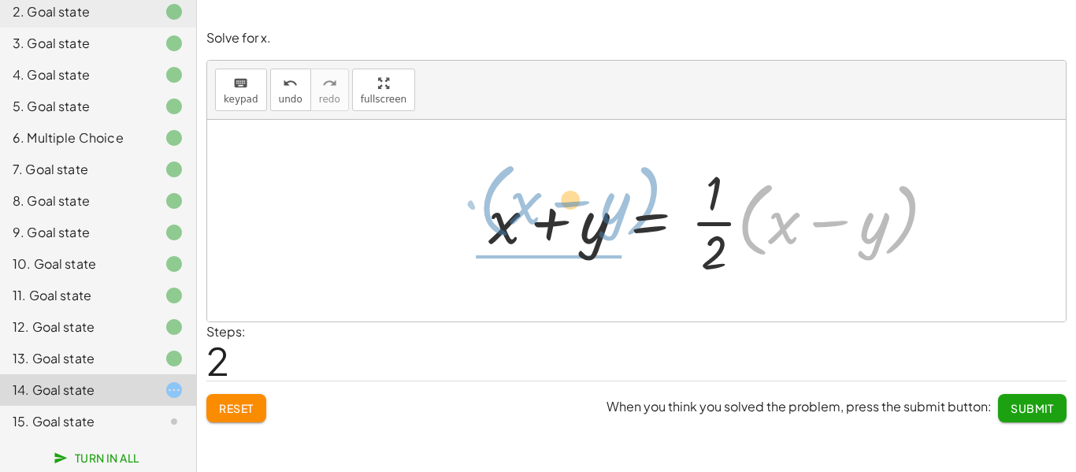
drag, startPoint x: 752, startPoint y: 225, endPoint x: 466, endPoint y: 206, distance: 286.7
click at [466, 206] on div "· ( + x + y ) · ( + x − y ) = · 4 · 8 · ( + x + y ) · ( + x − y ) = · 4 · 2 · 4…" at bounding box center [724, 220] width 518 height 129
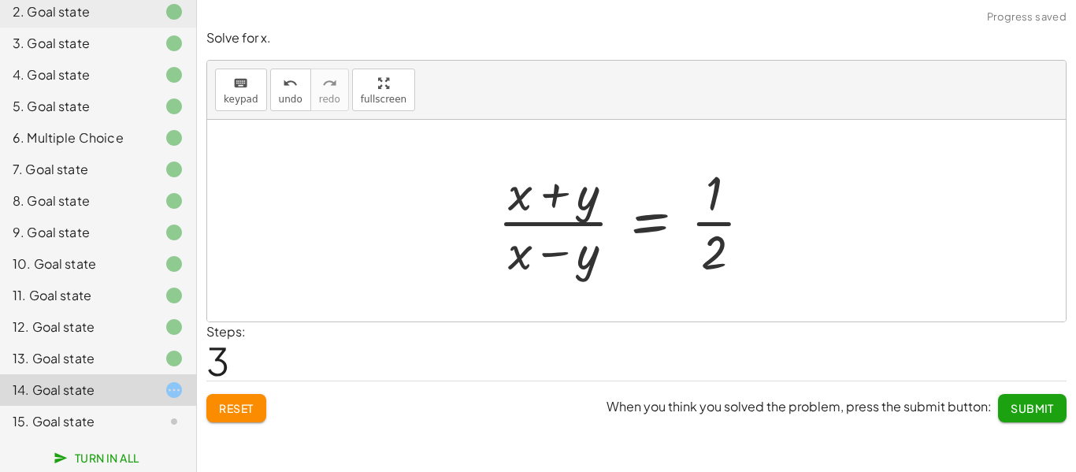
click at [552, 222] on div at bounding box center [631, 220] width 283 height 121
click at [555, 256] on div at bounding box center [631, 220] width 283 height 121
drag, startPoint x: 556, startPoint y: 189, endPoint x: 555, endPoint y: 254, distance: 64.6
click at [555, 254] on div at bounding box center [631, 220] width 283 height 121
drag, startPoint x: 723, startPoint y: 255, endPoint x: 607, endPoint y: 240, distance: 117.7
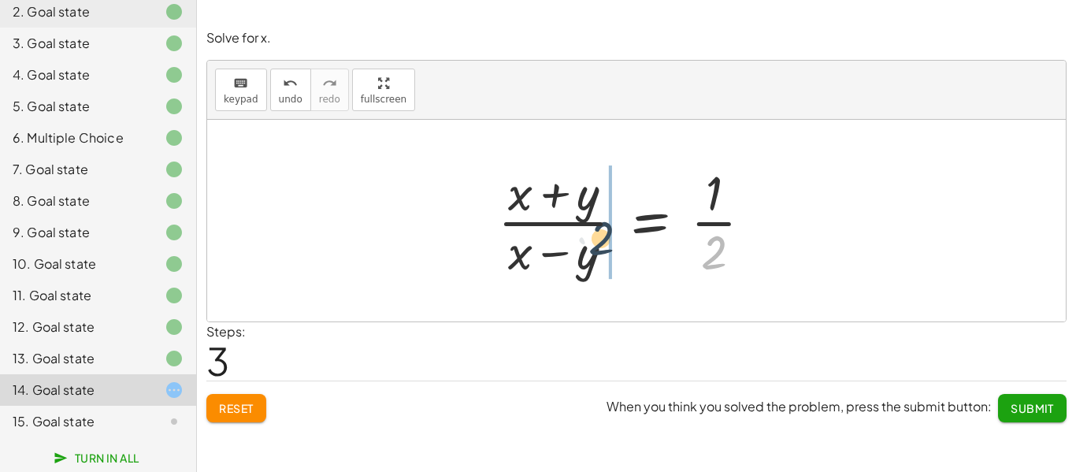
click at [607, 240] on div at bounding box center [631, 220] width 283 height 121
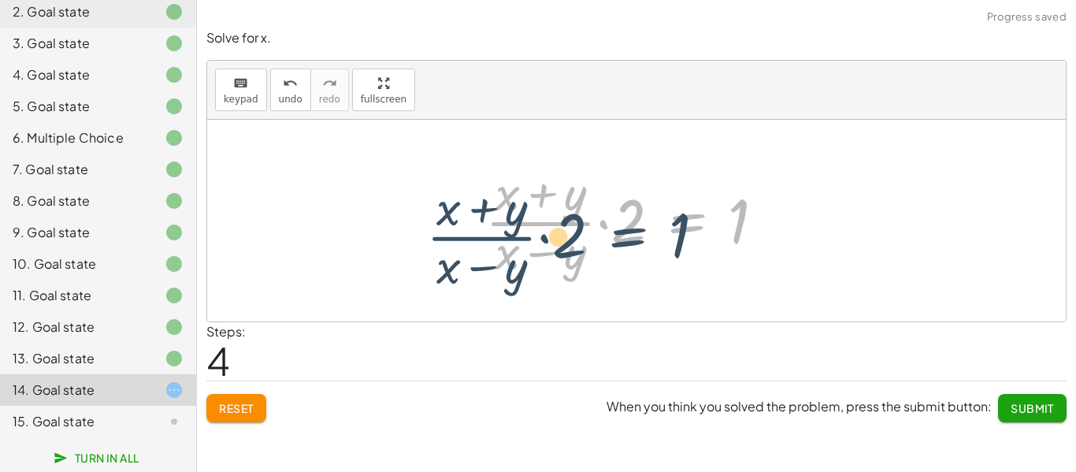
drag, startPoint x: 700, startPoint y: 213, endPoint x: 659, endPoint y: 219, distance: 42.2
click at [653, 221] on div at bounding box center [630, 220] width 307 height 121
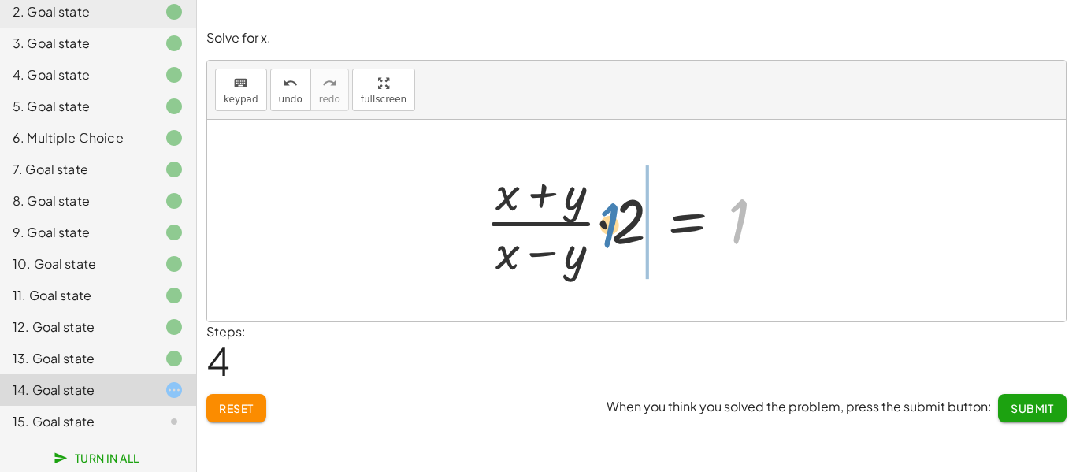
drag, startPoint x: 748, startPoint y: 219, endPoint x: 626, endPoint y: 221, distance: 122.1
click at [626, 221] on div at bounding box center [630, 220] width 307 height 121
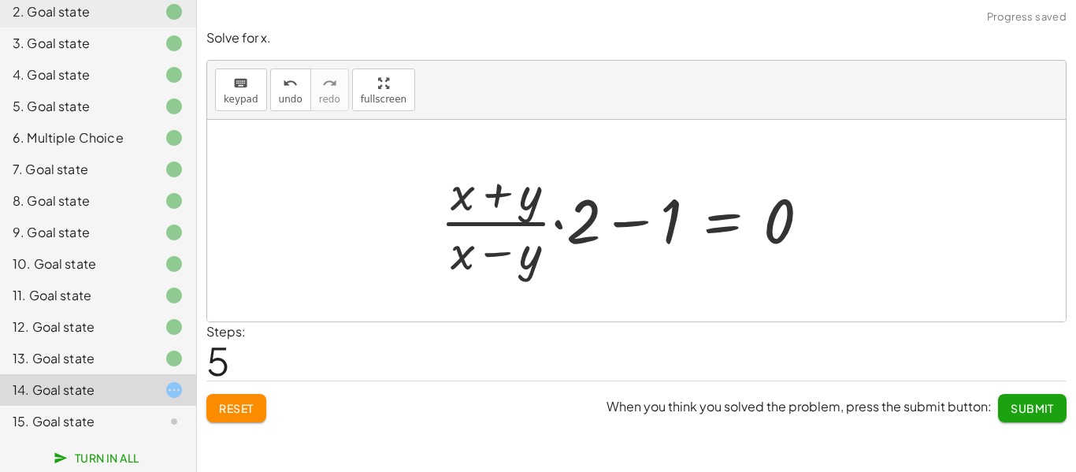
click at [563, 221] on div at bounding box center [632, 220] width 398 height 121
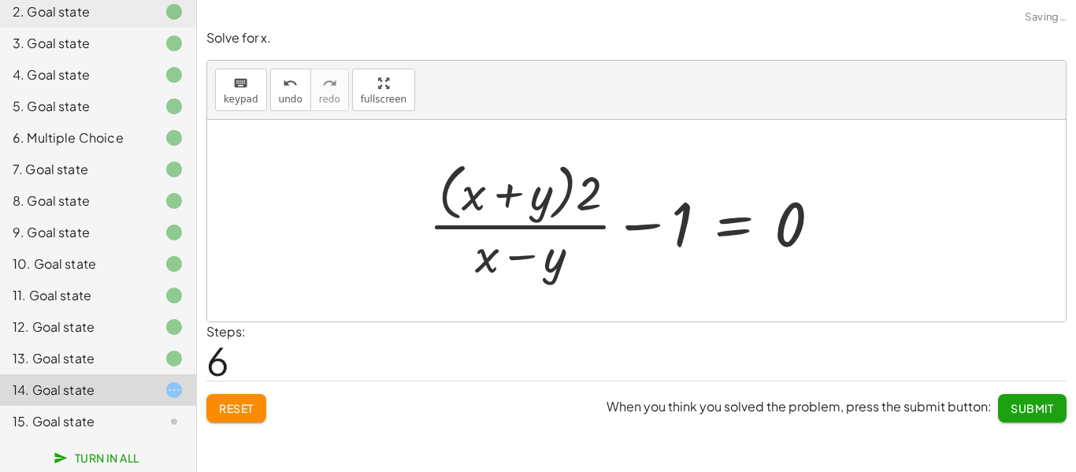
click at [658, 225] on div at bounding box center [631, 220] width 421 height 128
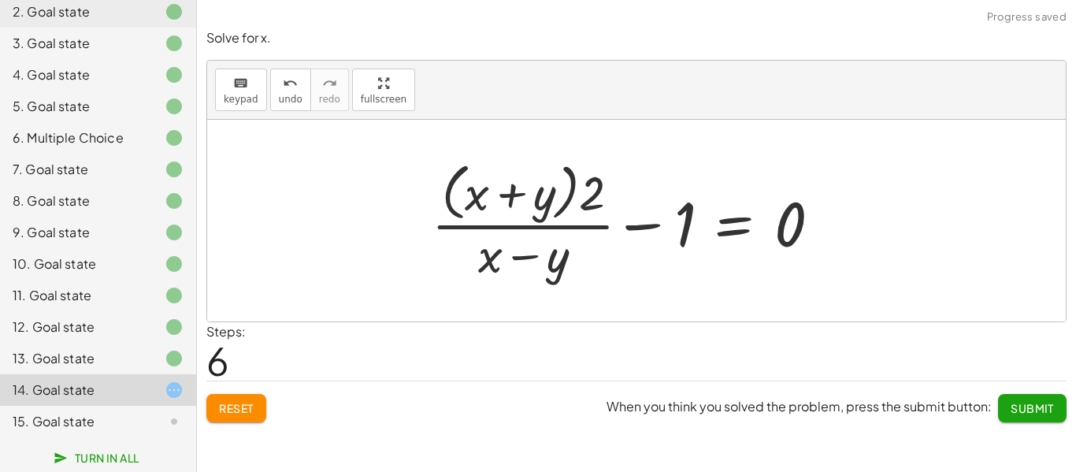
click at [579, 189] on div at bounding box center [631, 220] width 421 height 128
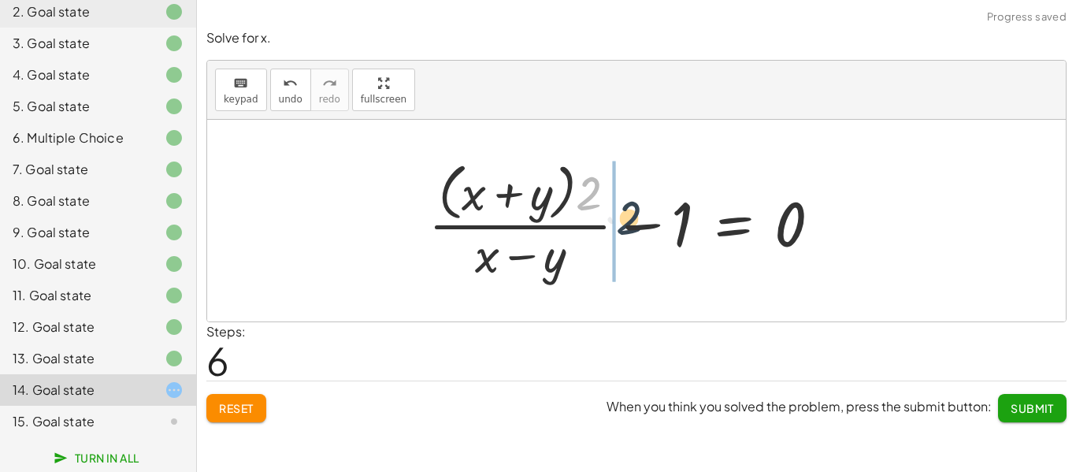
drag, startPoint x: 589, startPoint y: 192, endPoint x: 623, endPoint y: 221, distance: 44.7
click at [626, 220] on div at bounding box center [631, 220] width 421 height 128
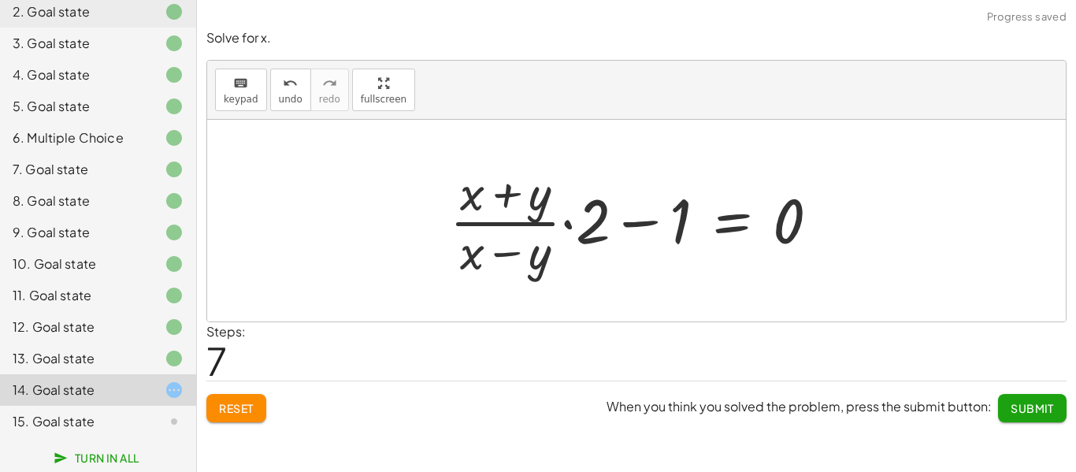
click at [645, 222] on div at bounding box center [641, 220] width 398 height 121
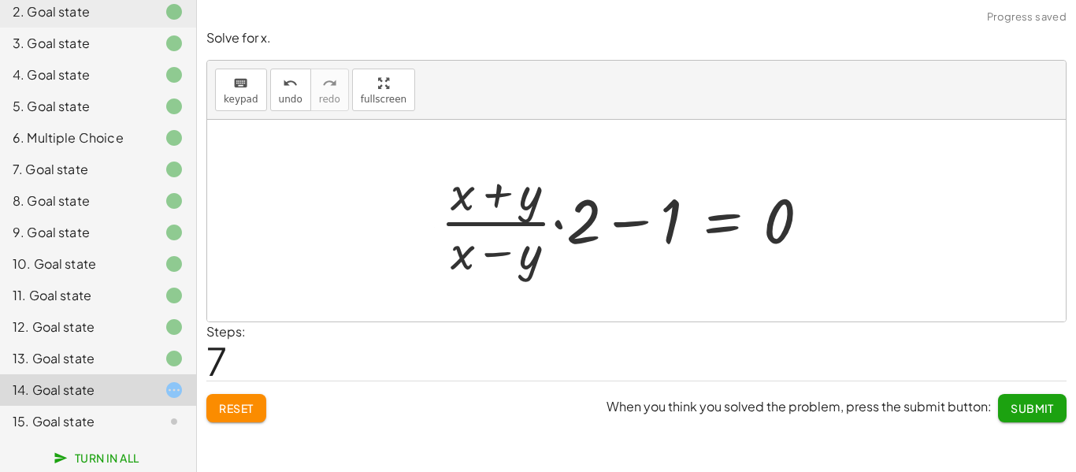
drag, startPoint x: 639, startPoint y: 225, endPoint x: 608, endPoint y: 225, distance: 30.7
click at [638, 225] on div at bounding box center [632, 220] width 398 height 121
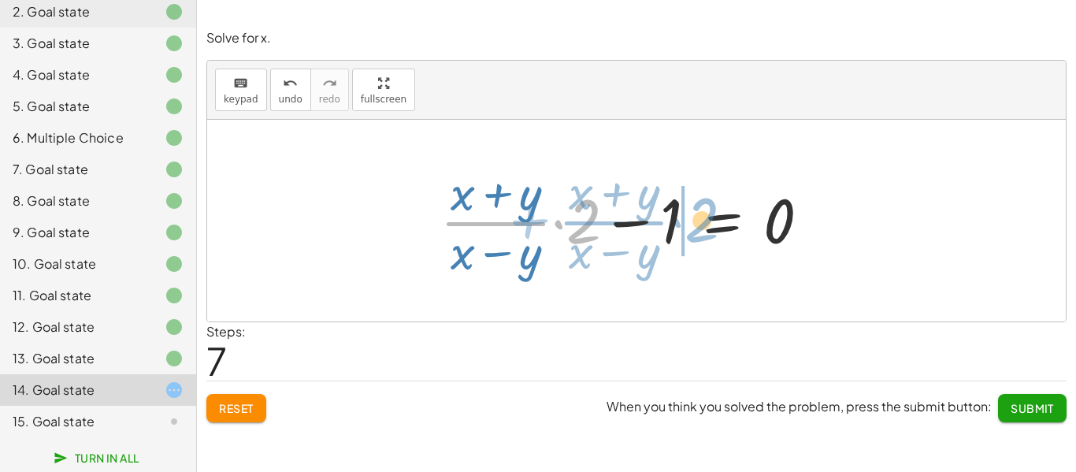
drag, startPoint x: 582, startPoint y: 226, endPoint x: 700, endPoint y: 225, distance: 117.4
click at [700, 225] on div at bounding box center [632, 220] width 398 height 121
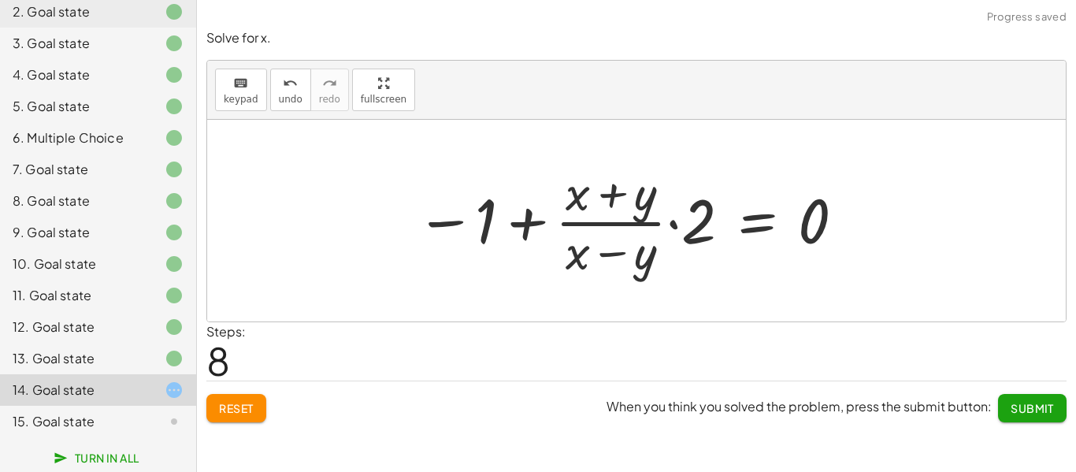
click at [512, 223] on div at bounding box center [631, 220] width 446 height 121
click at [678, 231] on div at bounding box center [631, 220] width 446 height 121
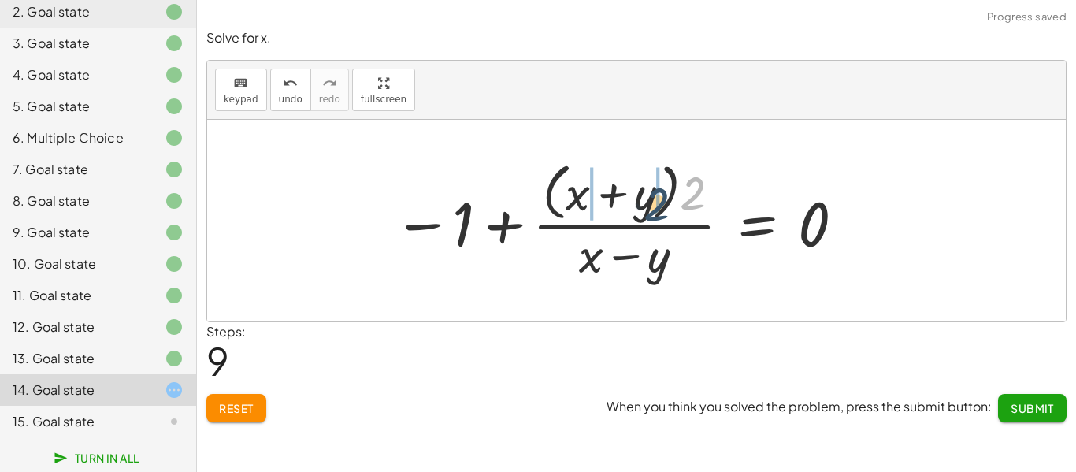
drag, startPoint x: 683, startPoint y: 193, endPoint x: 640, endPoint y: 199, distance: 43.8
click at [641, 200] on div at bounding box center [620, 220] width 470 height 128
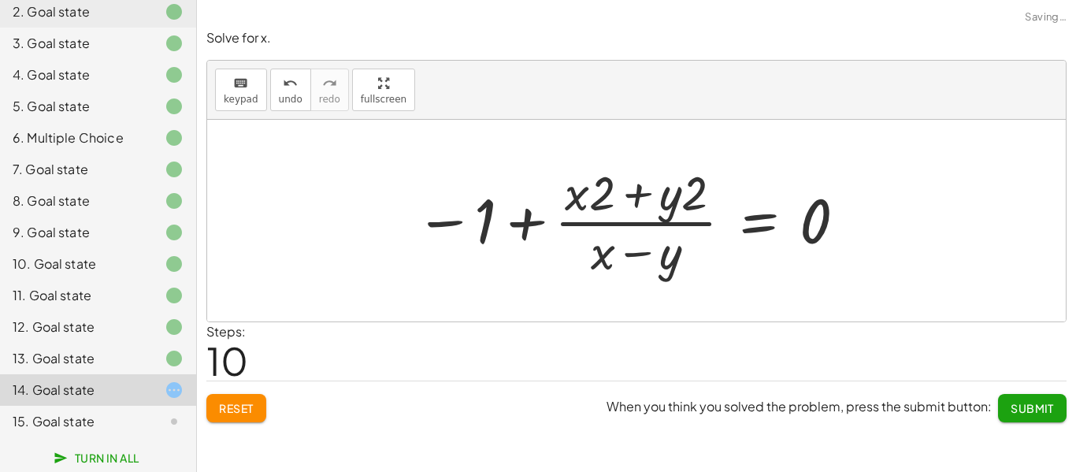
click at [520, 222] on div at bounding box center [631, 220] width 448 height 121
drag, startPoint x: 481, startPoint y: 217, endPoint x: 659, endPoint y: 262, distance: 184.6
click at [659, 266] on div at bounding box center [631, 220] width 448 height 121
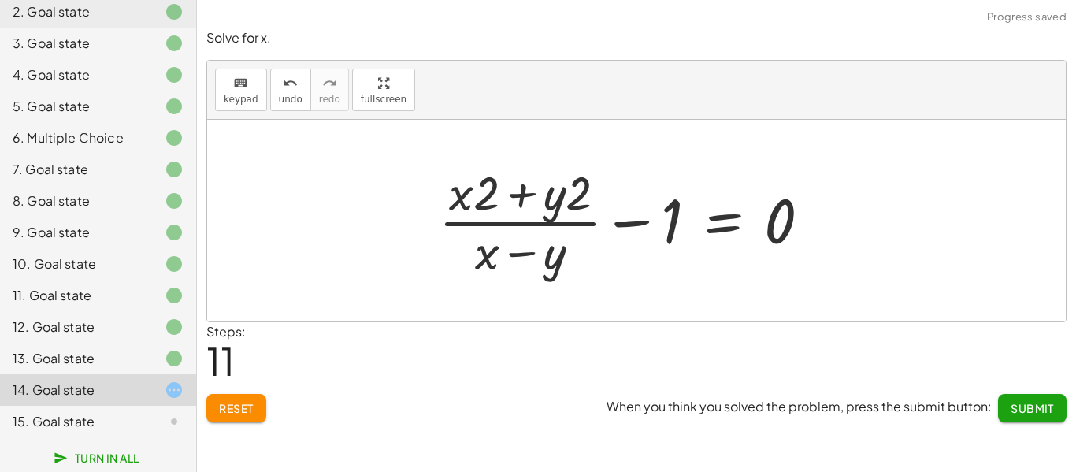
click at [676, 222] on div at bounding box center [631, 220] width 400 height 121
click at [648, 225] on div at bounding box center [631, 220] width 400 height 121
click at [641, 224] on div at bounding box center [631, 220] width 400 height 121
drag, startPoint x: 671, startPoint y: 220, endPoint x: 615, endPoint y: 185, distance: 65.8
click at [615, 185] on div at bounding box center [631, 220] width 400 height 121
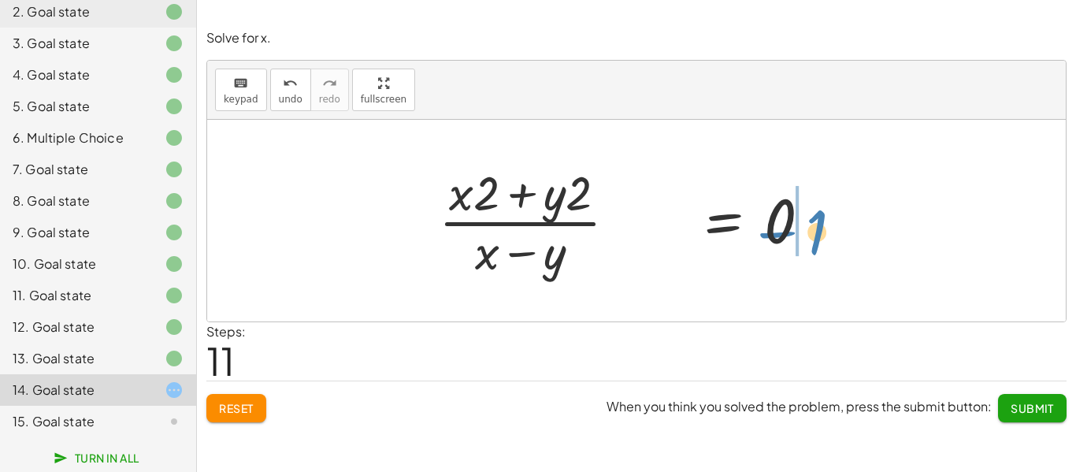
drag, startPoint x: 670, startPoint y: 211, endPoint x: 813, endPoint y: 221, distance: 143.8
click at [814, 221] on div at bounding box center [631, 220] width 400 height 121
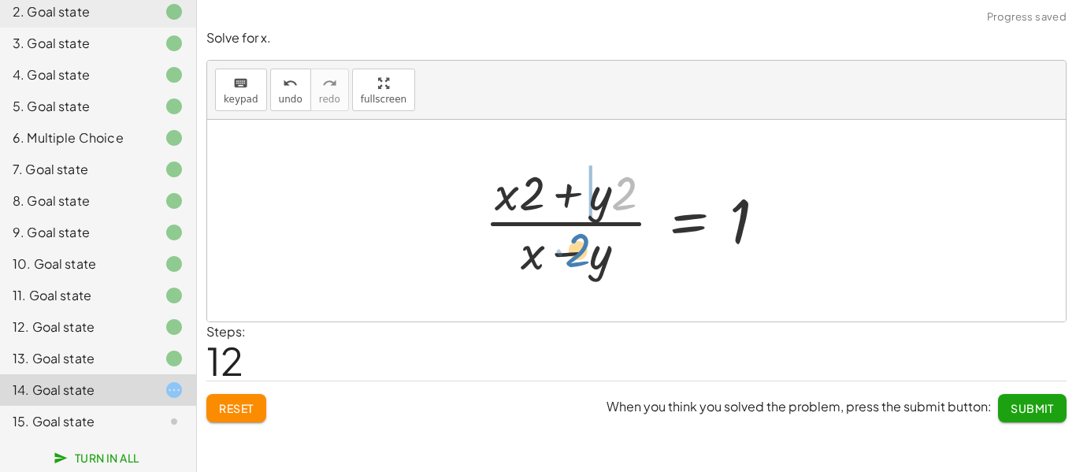
drag, startPoint x: 615, startPoint y: 201, endPoint x: 568, endPoint y: 258, distance: 74.5
click at [568, 258] on div at bounding box center [632, 220] width 310 height 121
drag, startPoint x: 536, startPoint y: 196, endPoint x: 500, endPoint y: 206, distance: 37.7
click at [500, 206] on div at bounding box center [632, 220] width 310 height 121
